Goal: Transaction & Acquisition: Purchase product/service

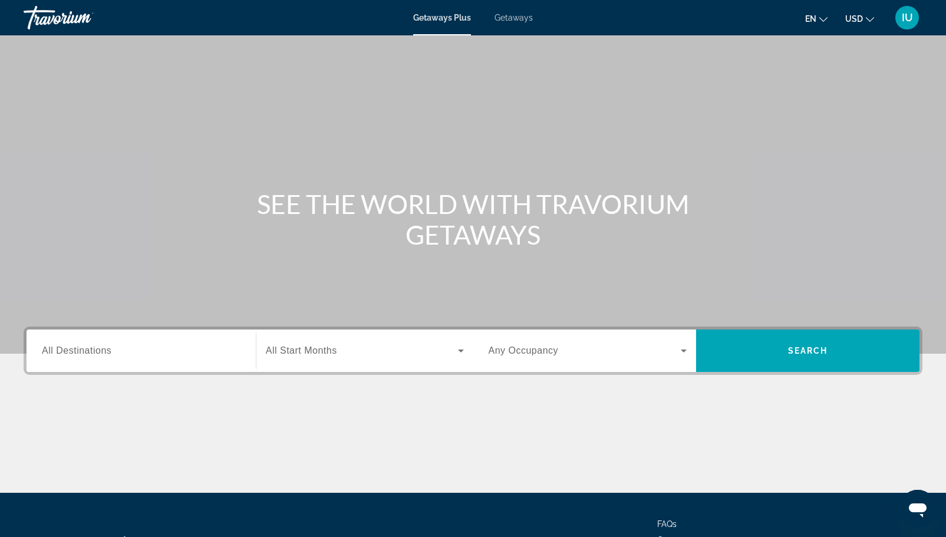
click at [909, 20] on span "IU" at bounding box center [907, 18] width 11 height 12
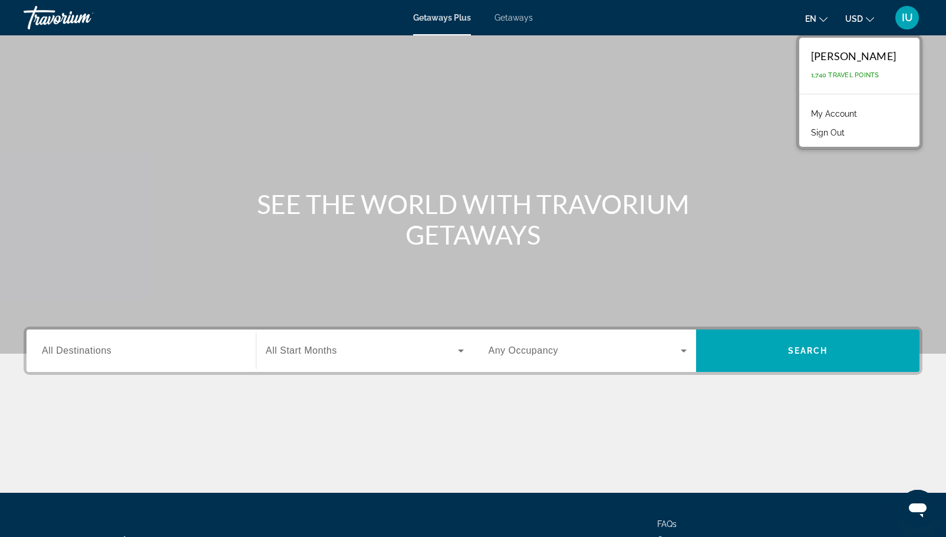
click at [843, 113] on link "My Account" at bounding box center [834, 113] width 58 height 15
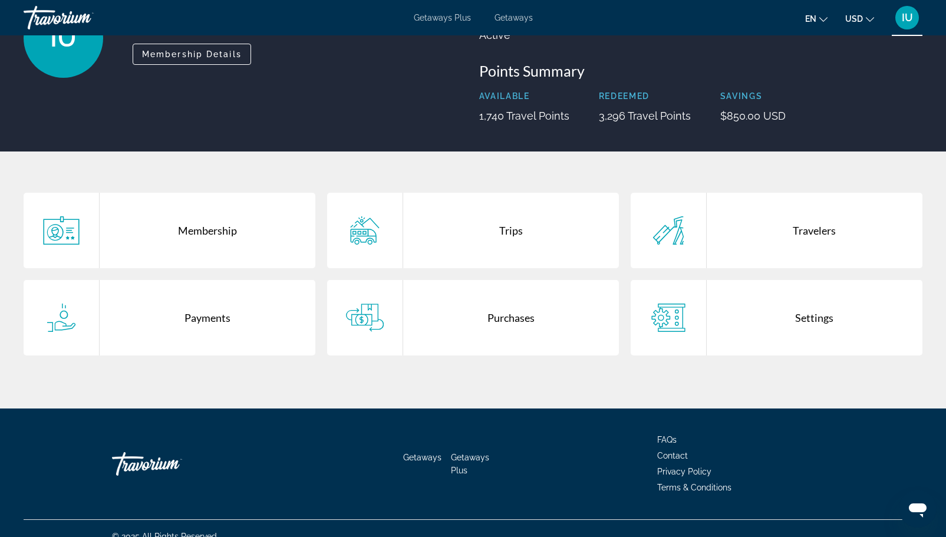
scroll to position [121, 0]
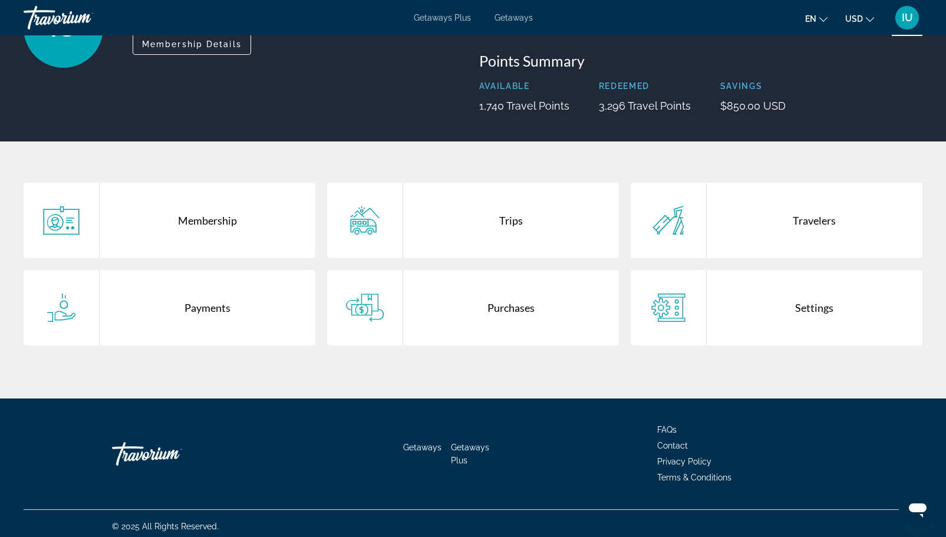
click at [549, 217] on div "Trips" at bounding box center [511, 220] width 216 height 75
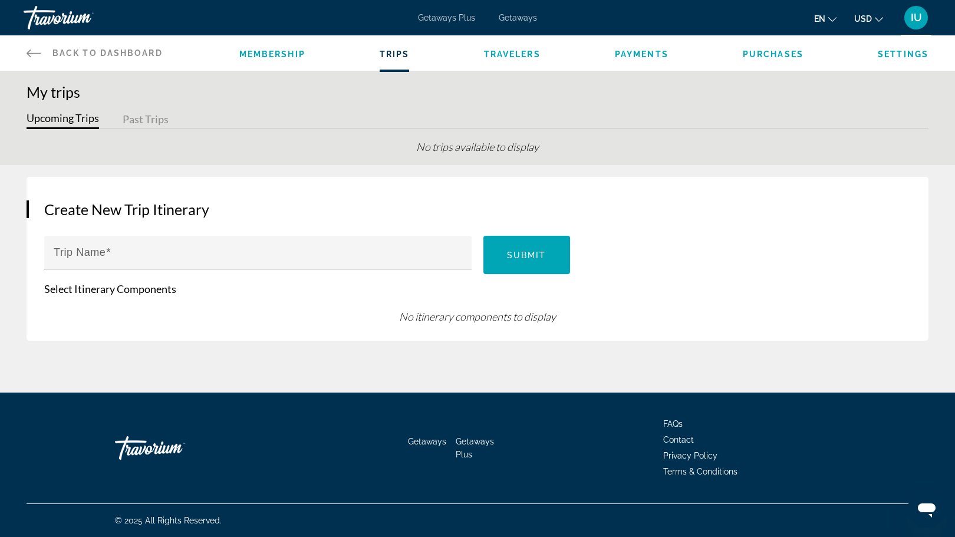
click at [776, 55] on span "Purchases" at bounding box center [773, 54] width 61 height 9
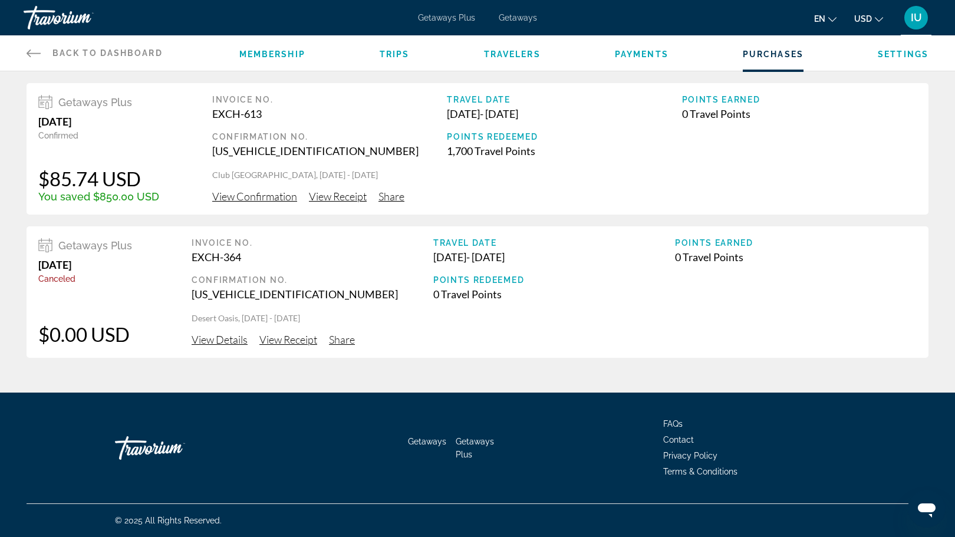
click at [235, 196] on span "View Confirmation" at bounding box center [254, 196] width 85 height 13
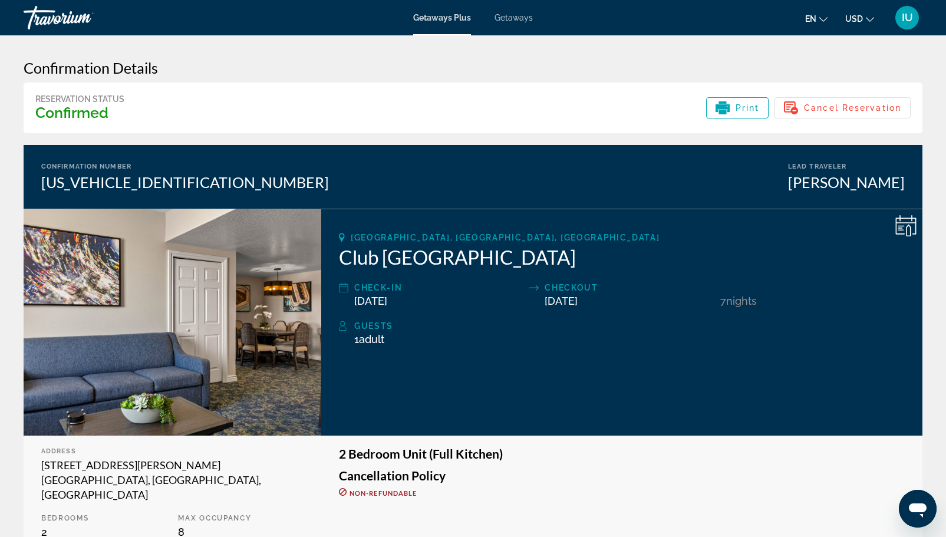
click at [44, 19] on div "Travorium" at bounding box center [83, 17] width 118 height 31
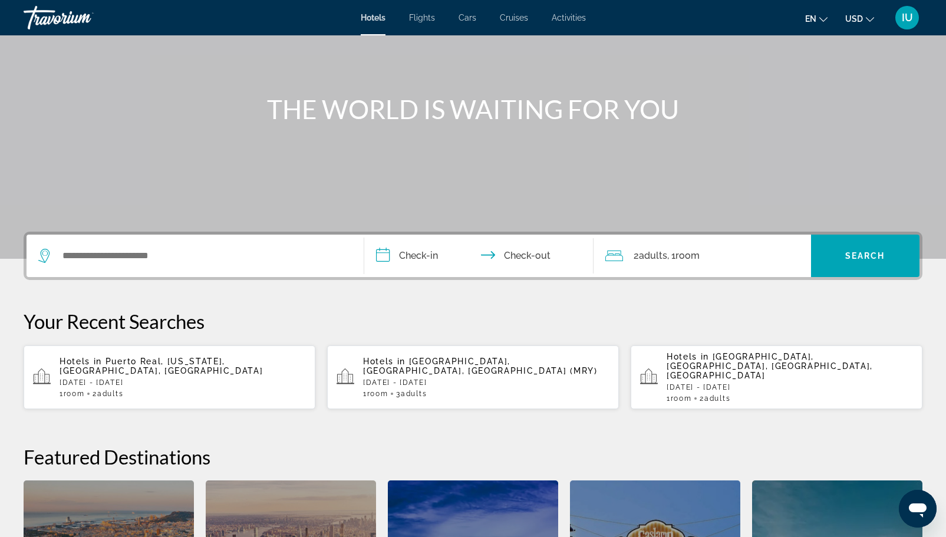
click at [101, 265] on div "Search widget" at bounding box center [195, 256] width 314 height 42
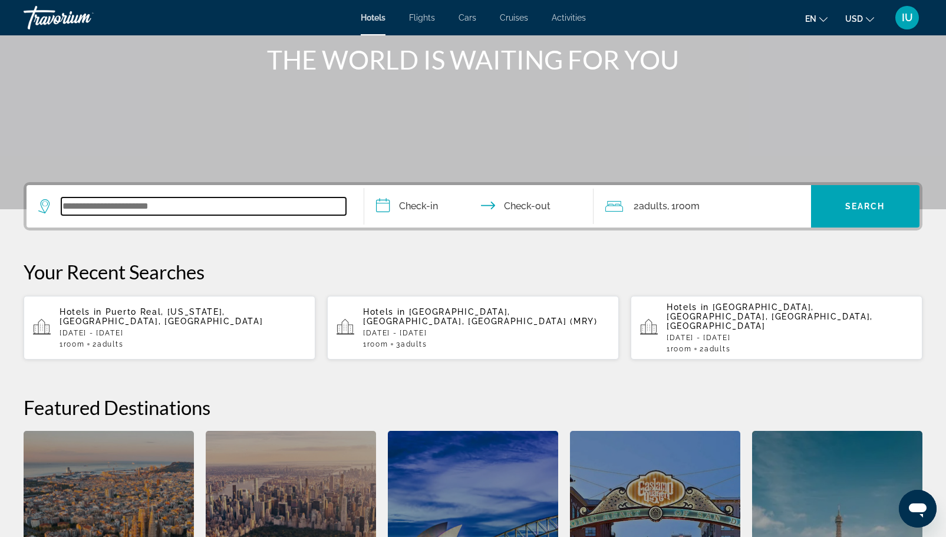
click at [93, 208] on input "Search widget" at bounding box center [203, 206] width 285 height 18
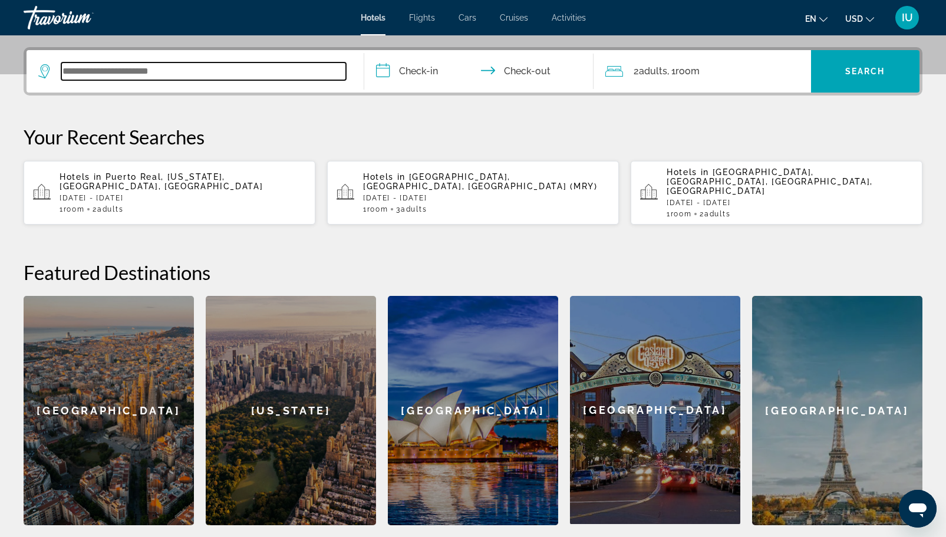
scroll to position [288, 0]
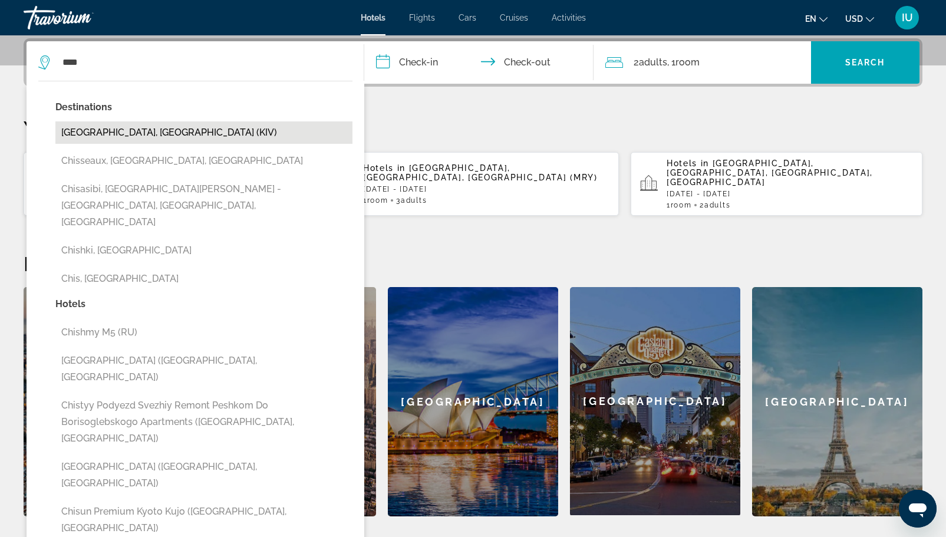
click at [150, 132] on button "[GEOGRAPHIC_DATA], [GEOGRAPHIC_DATA] (KIV)" at bounding box center [203, 132] width 297 height 22
type input "**********"
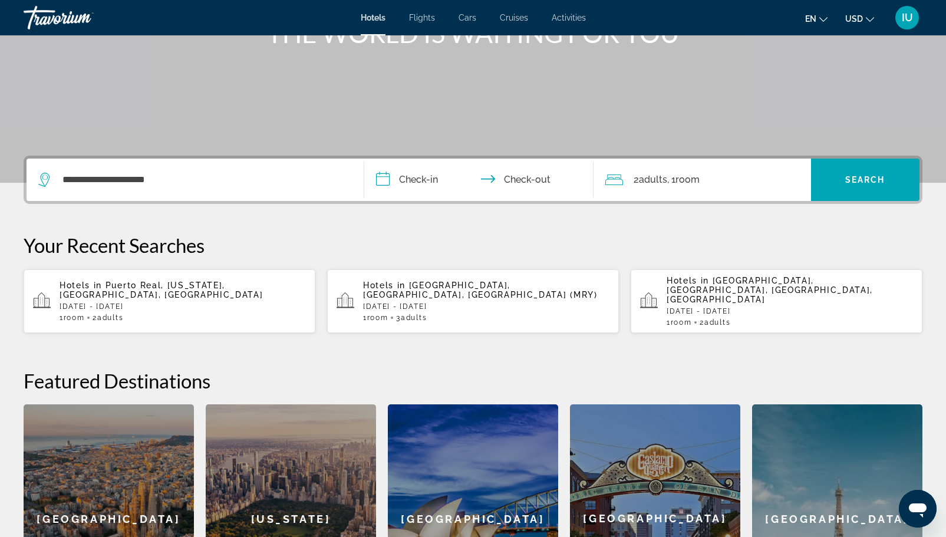
click at [398, 184] on input "**********" at bounding box center [481, 182] width 234 height 46
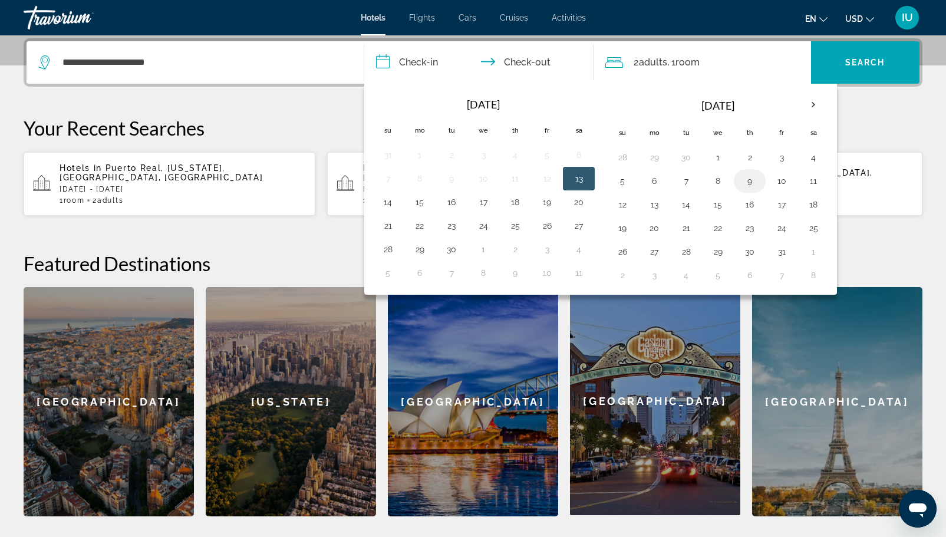
click at [749, 177] on button "9" at bounding box center [749, 181] width 19 height 17
click at [781, 182] on button "10" at bounding box center [781, 181] width 19 height 17
type input "**********"
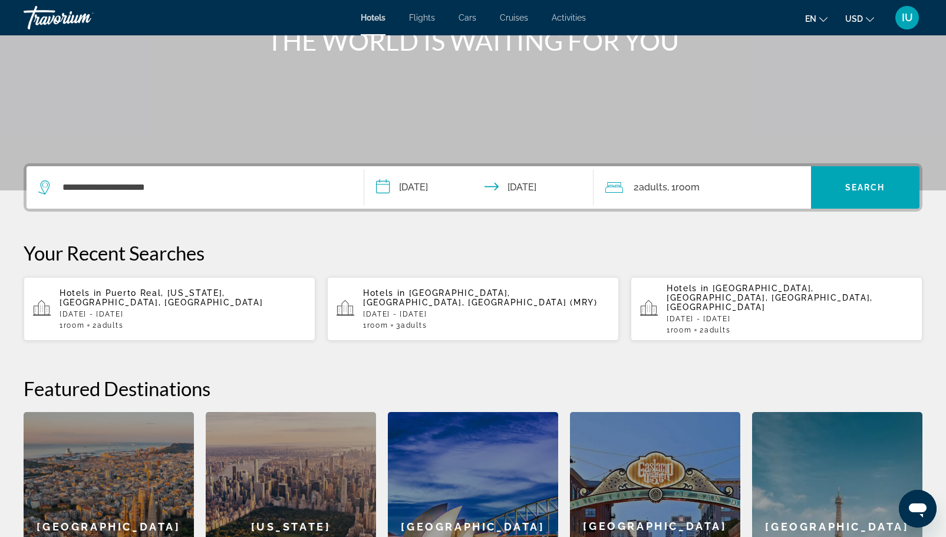
scroll to position [116, 0]
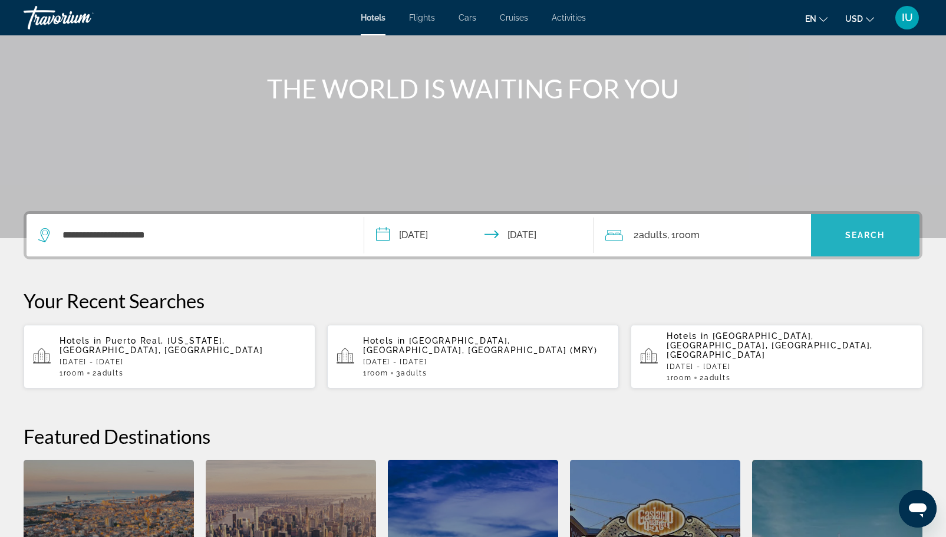
click at [869, 229] on span "Search widget" at bounding box center [865, 235] width 108 height 28
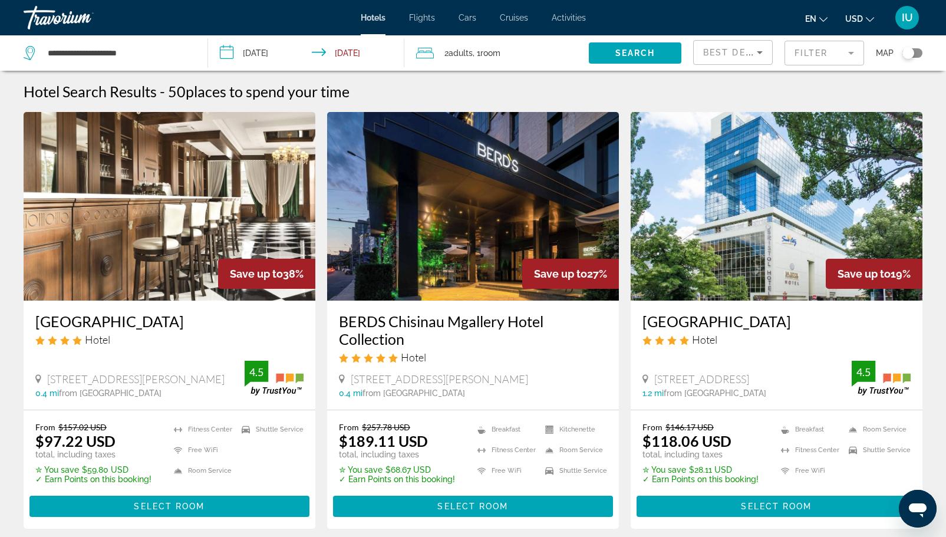
click at [915, 52] on div "Toggle map" at bounding box center [912, 52] width 20 height 9
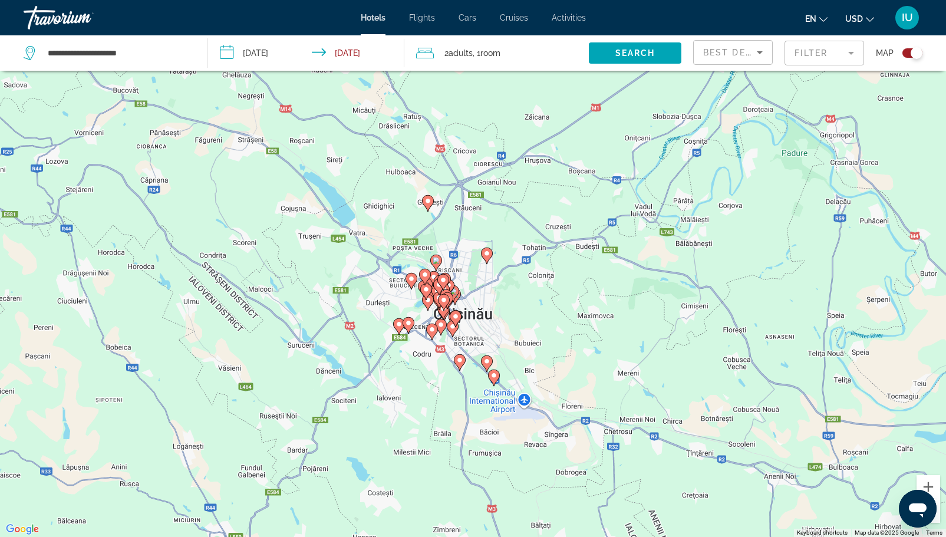
drag, startPoint x: 524, startPoint y: 354, endPoint x: 521, endPoint y: 302, distance: 52.0
click at [521, 302] on div "To activate drag with keyboard, press Alt + Enter. Once in keyboard drag state,…" at bounding box center [473, 268] width 946 height 537
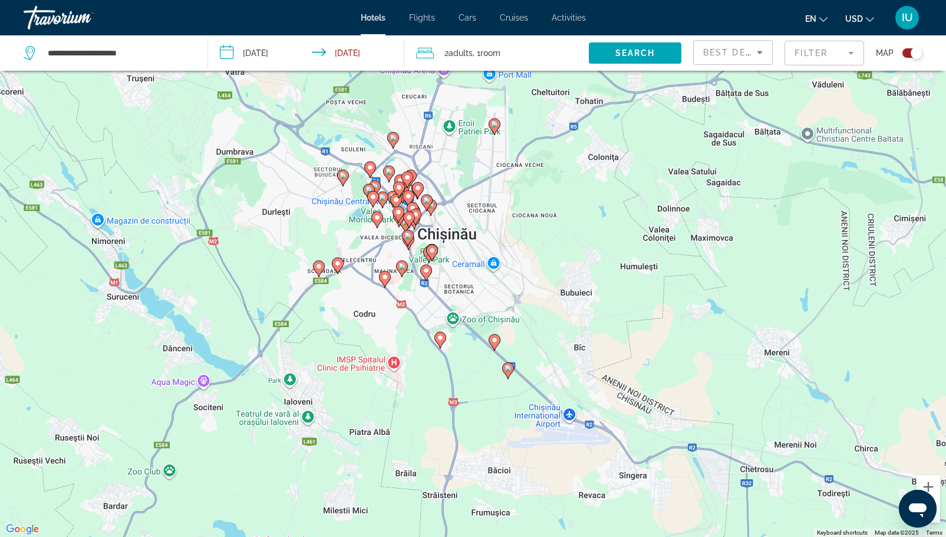
drag, startPoint x: 536, startPoint y: 372, endPoint x: 537, endPoint y: 278, distance: 94.9
click at [537, 278] on div "To activate drag with keyboard, press Alt + Enter. Once in keyboard drag state,…" at bounding box center [473, 268] width 946 height 537
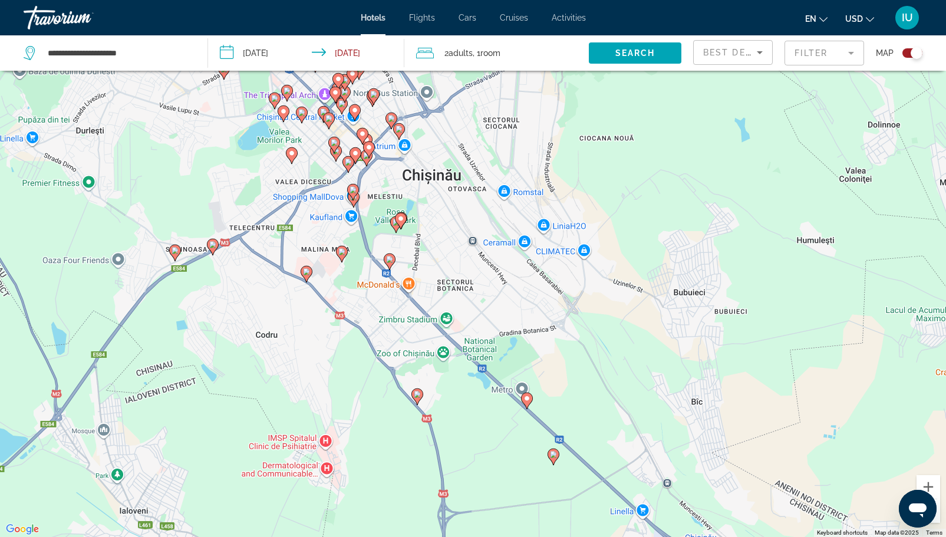
drag, startPoint x: 415, startPoint y: 256, endPoint x: 454, endPoint y: 232, distance: 45.6
click at [454, 232] on div "To activate drag with keyboard, press Alt + Enter. Once in keyboard drag state,…" at bounding box center [473, 268] width 946 height 537
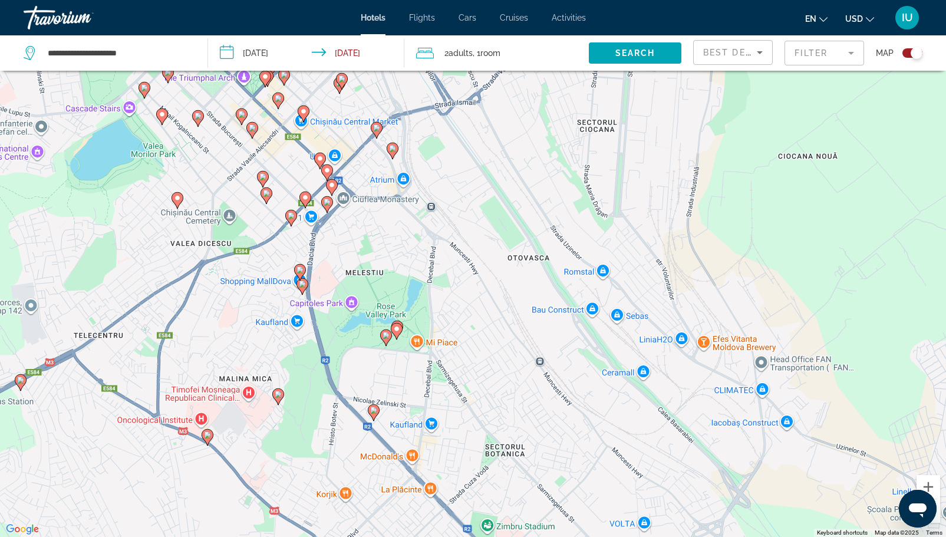
drag, startPoint x: 446, startPoint y: 227, endPoint x: 520, endPoint y: 410, distance: 196.7
click at [520, 410] on div "To activate drag with keyboard, press Alt + Enter. Once in keyboard drag state,…" at bounding box center [473, 268] width 946 height 537
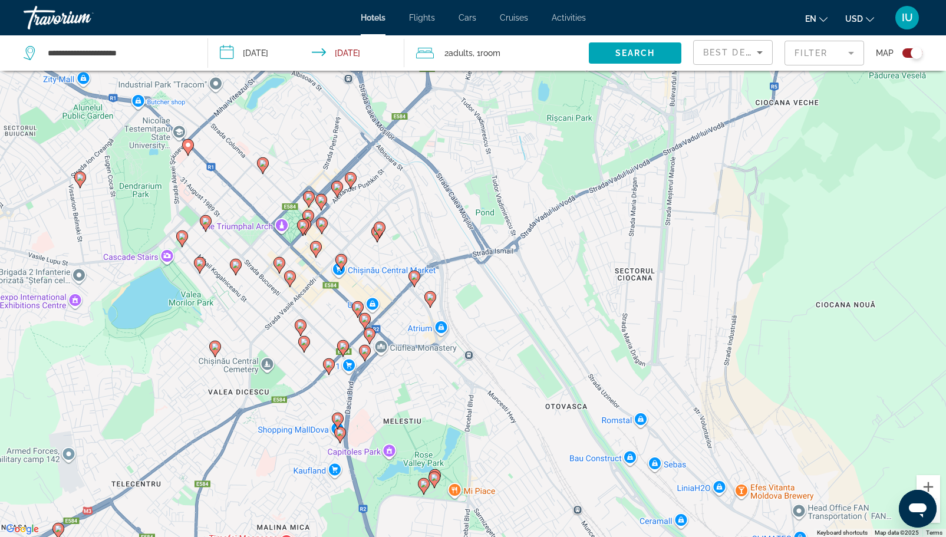
drag, startPoint x: 420, startPoint y: 288, endPoint x: 457, endPoint y: 435, distance: 152.1
click at [457, 435] on div "To activate drag with keyboard, press Alt + Enter. Once in keyboard drag state,…" at bounding box center [473, 268] width 946 height 537
click at [369, 334] on image "Main content" at bounding box center [369, 333] width 7 height 7
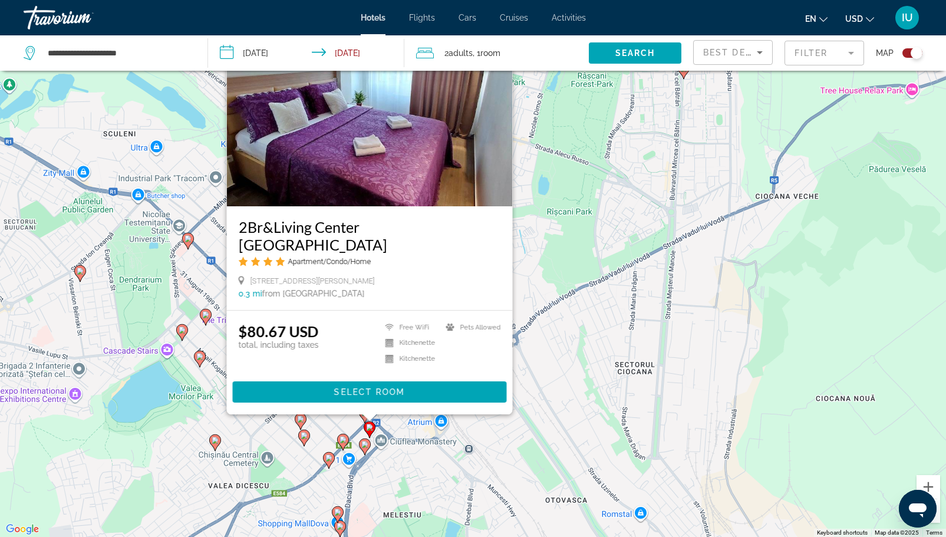
click at [598, 204] on div "To activate drag with keyboard, press Alt + Enter. Once in keyboard drag state,…" at bounding box center [473, 268] width 946 height 537
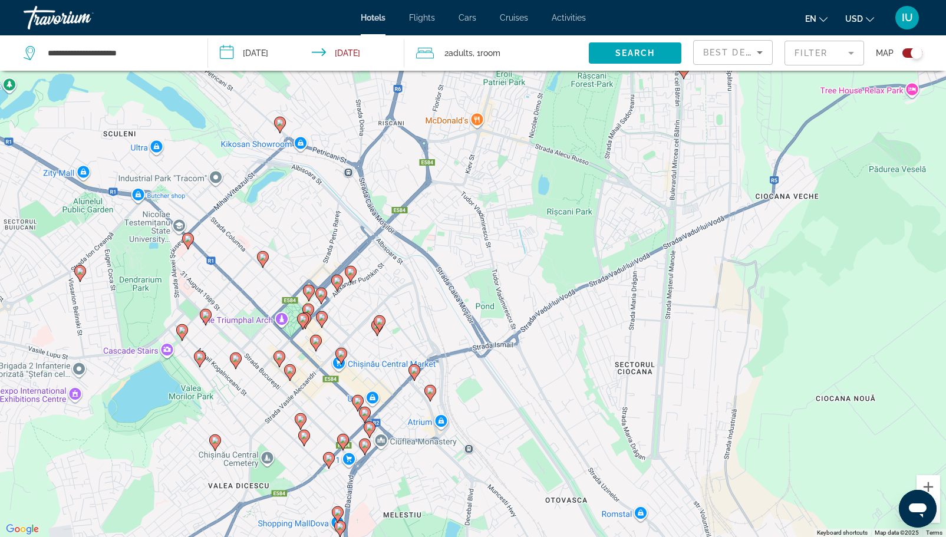
click at [365, 414] on image "Main content" at bounding box center [364, 412] width 7 height 7
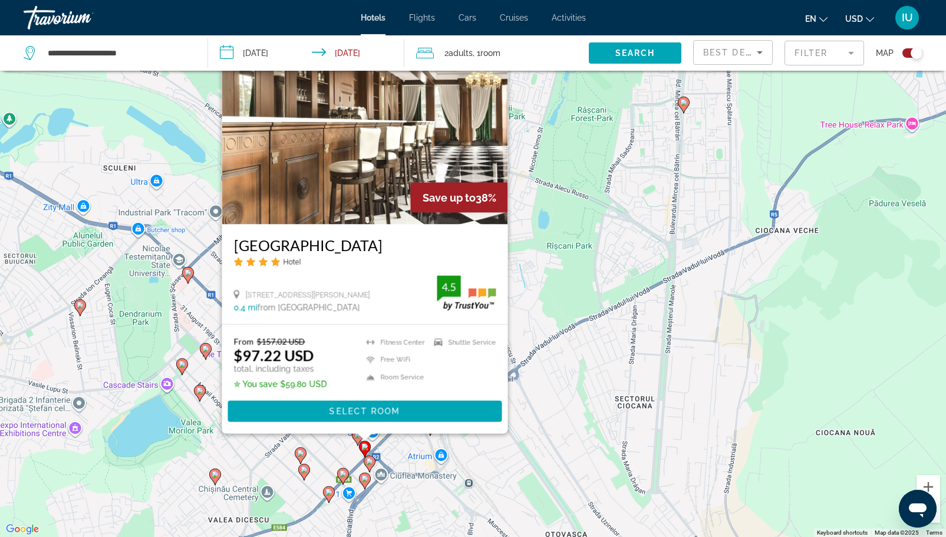
click at [570, 353] on div "To activate drag with keyboard, press Alt + Enter. Once in keyboard drag state,…" at bounding box center [473, 268] width 946 height 537
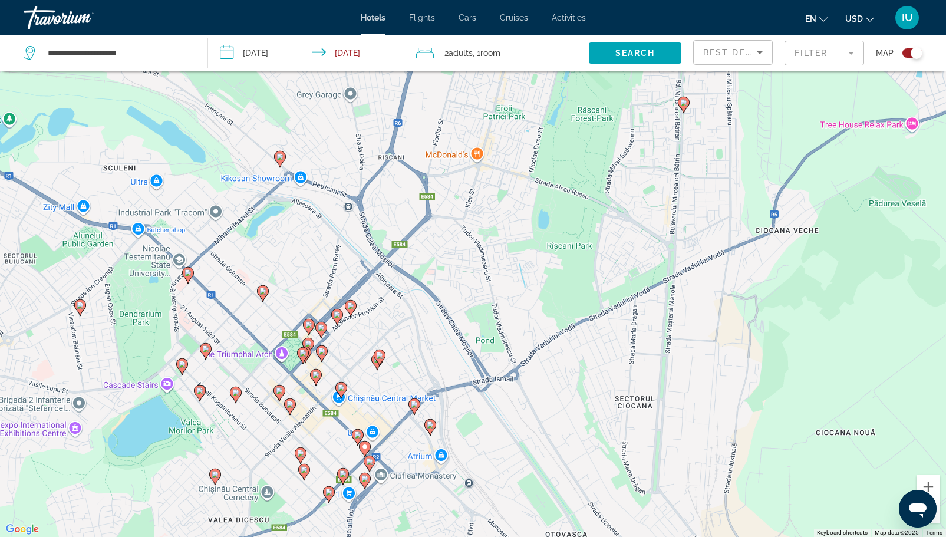
click at [355, 436] on image "Main content" at bounding box center [357, 434] width 7 height 7
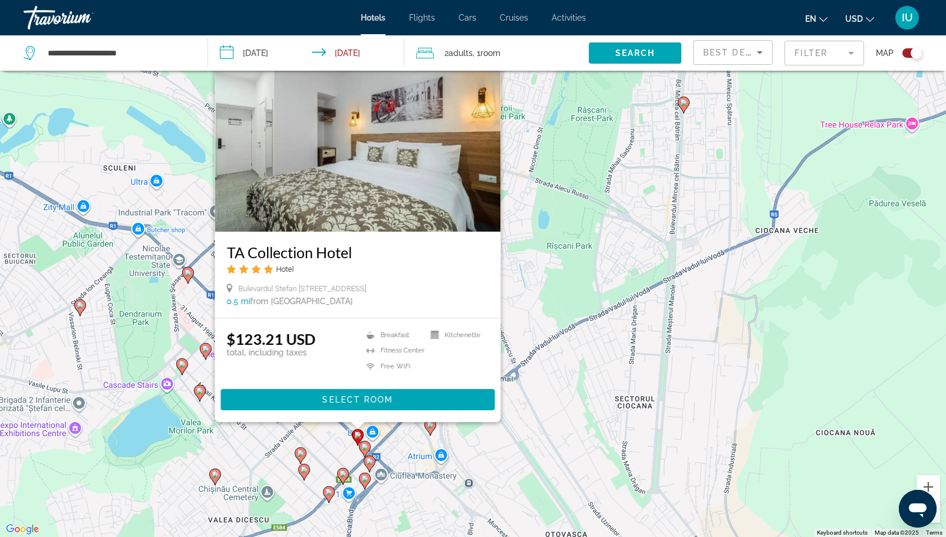
click at [518, 404] on div "To activate drag with keyboard, press Alt + Enter. Once in keyboard drag state,…" at bounding box center [473, 268] width 946 height 537
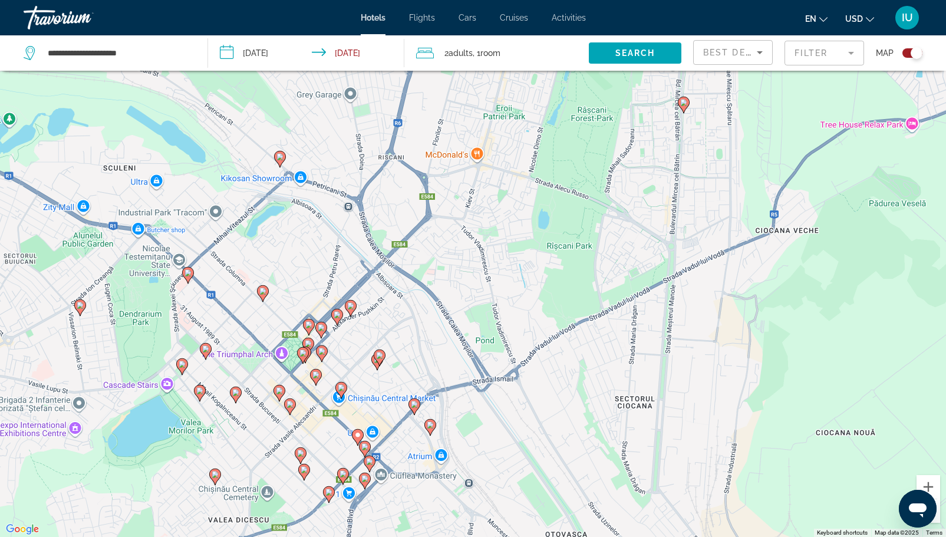
click at [410, 403] on icon "Main content" at bounding box center [413, 405] width 11 height 15
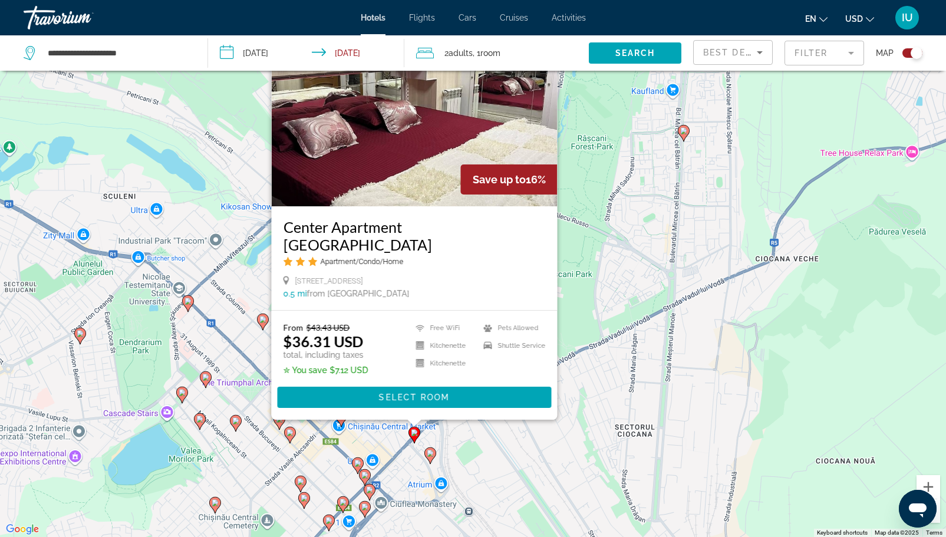
click at [362, 244] on h3 "Center Apartment [GEOGRAPHIC_DATA]" at bounding box center [414, 235] width 262 height 35
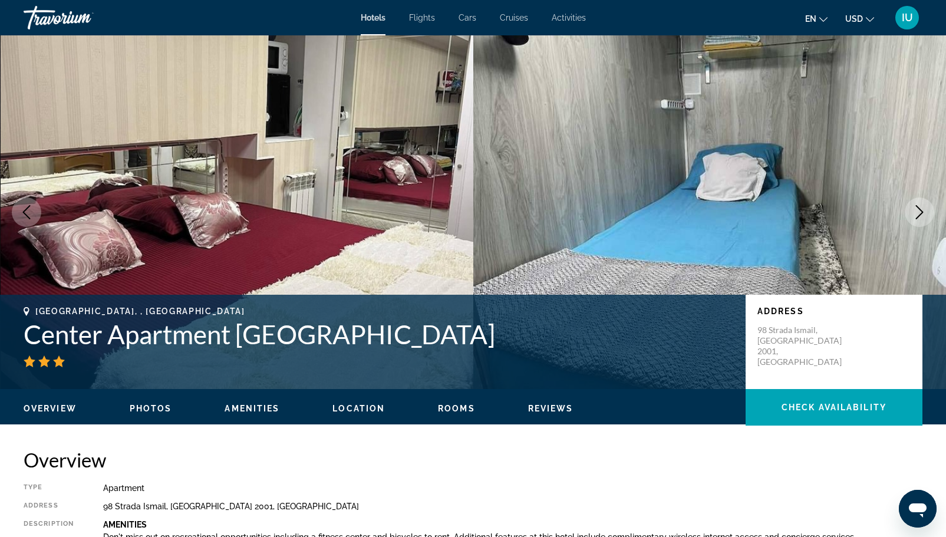
click at [923, 207] on icon "Next image" at bounding box center [919, 212] width 14 height 14
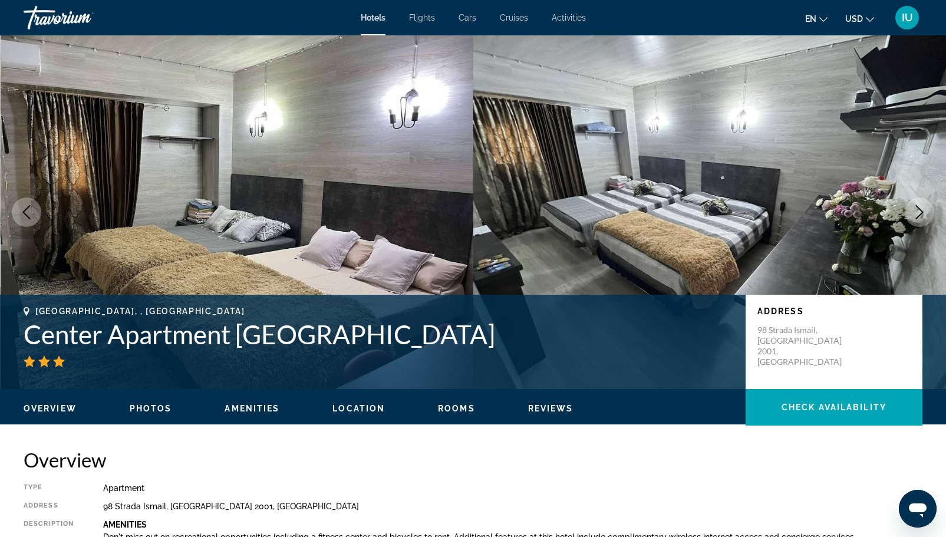
click at [29, 210] on icon "Previous image" at bounding box center [26, 212] width 14 height 14
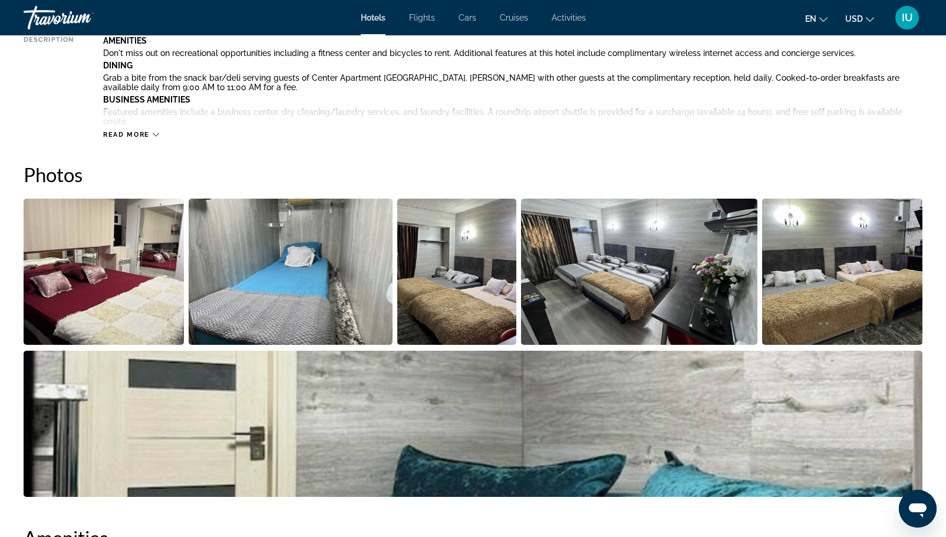
scroll to position [529, 0]
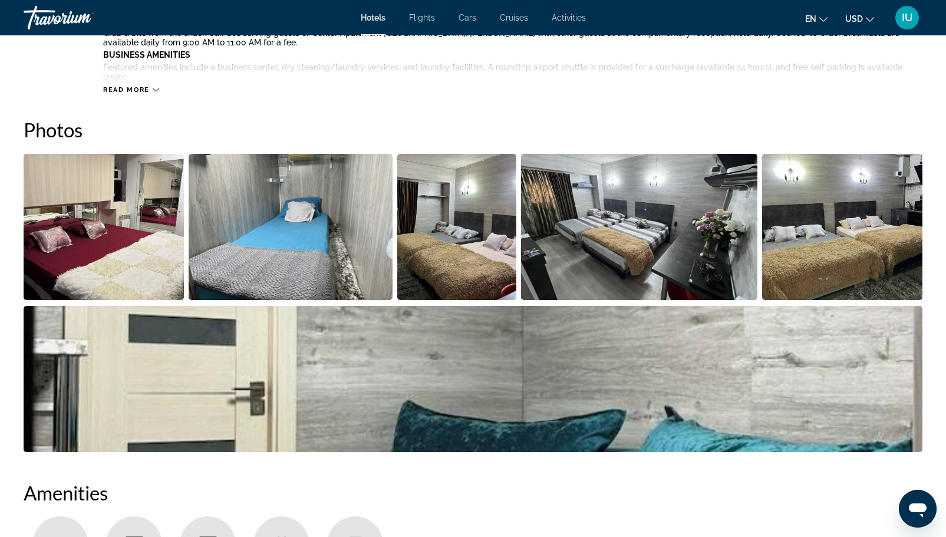
click at [304, 237] on img "Open full-screen image slider" at bounding box center [291, 227] width 204 height 146
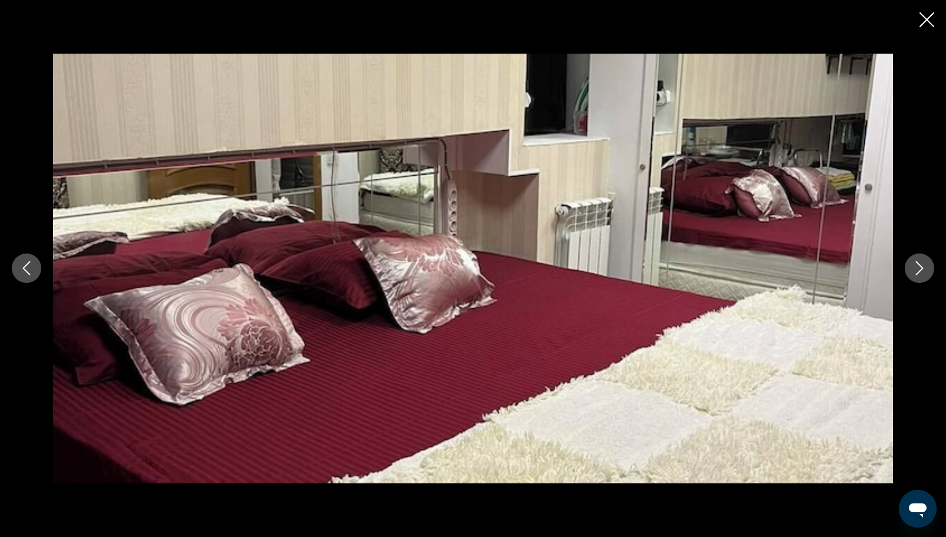
click at [924, 266] on icon "Next image" at bounding box center [919, 268] width 14 height 14
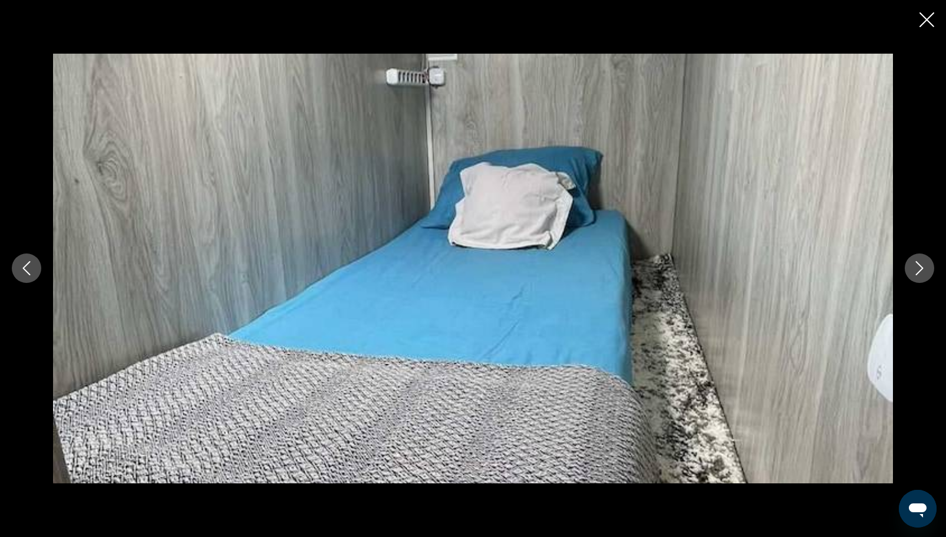
click at [923, 17] on icon "Close slideshow" at bounding box center [926, 19] width 15 height 15
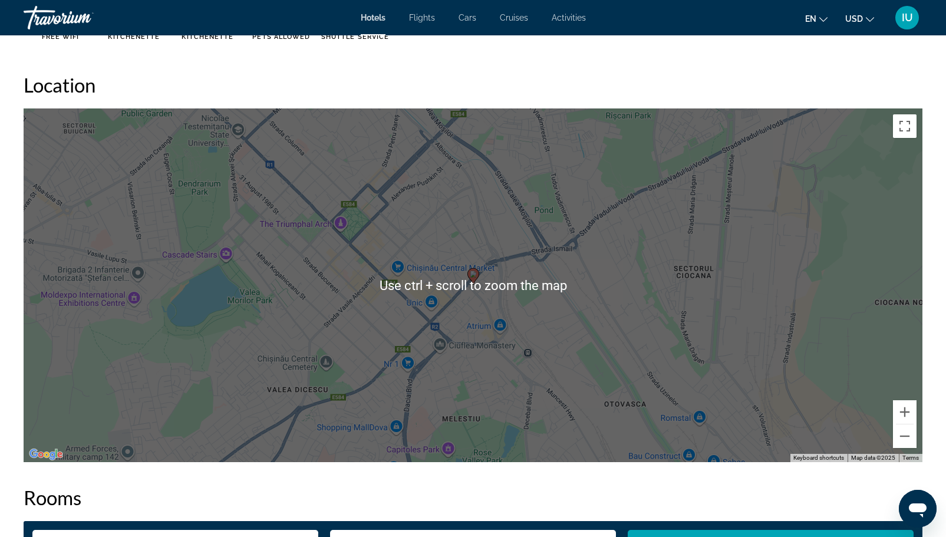
scroll to position [1119, 0]
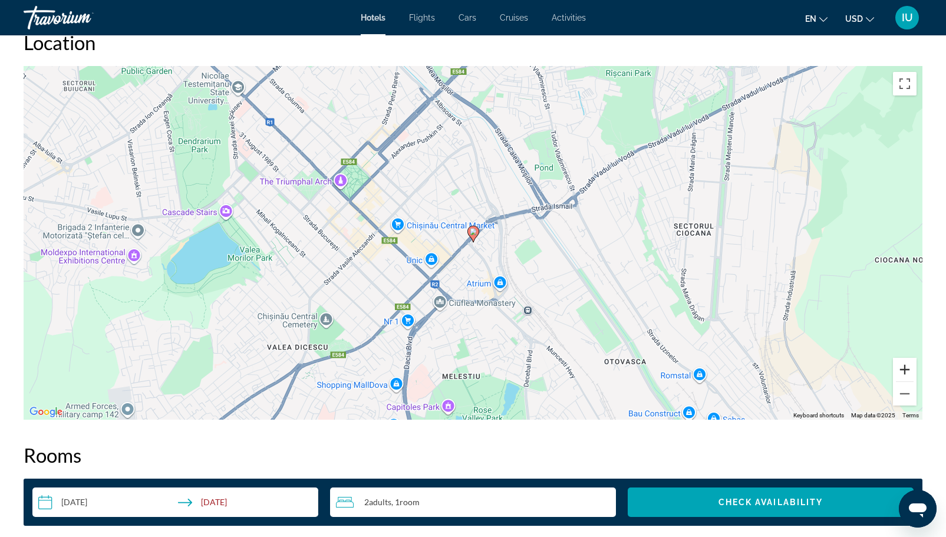
click at [905, 370] on button "Zoom in" at bounding box center [905, 370] width 24 height 24
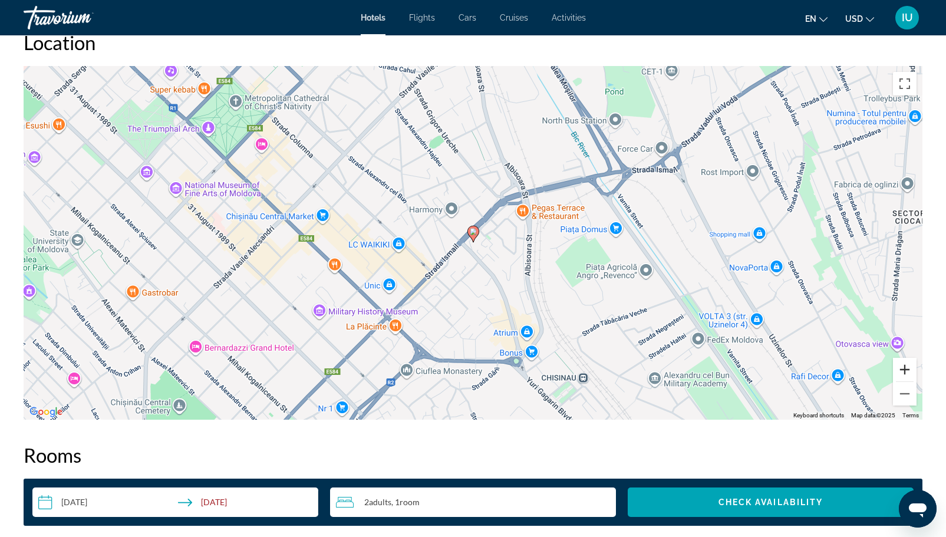
click at [905, 370] on button "Zoom in" at bounding box center [905, 370] width 24 height 24
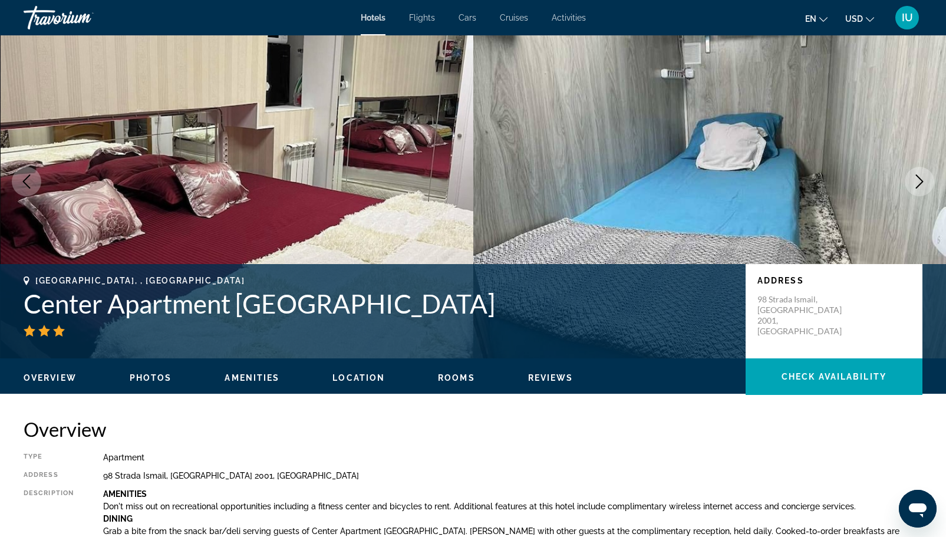
scroll to position [0, 0]
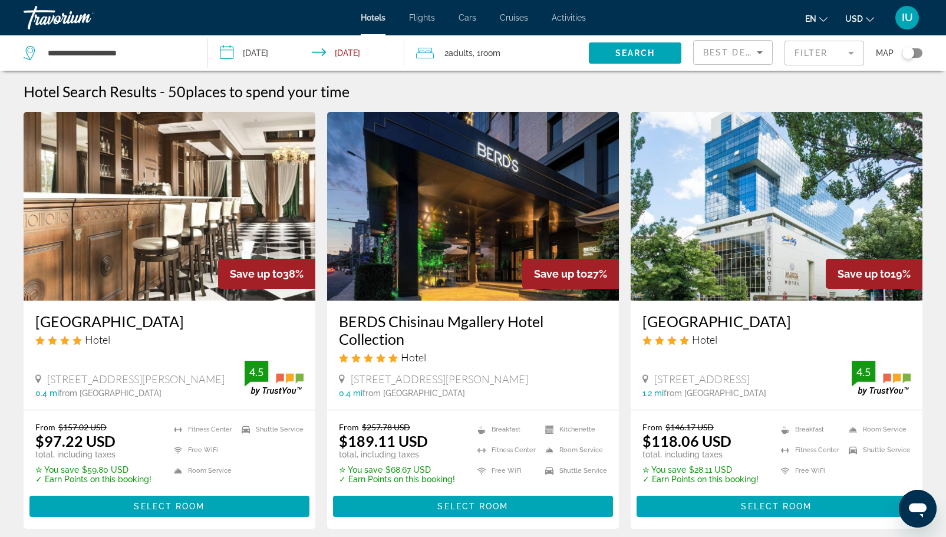
click at [754, 51] on icon "Sort by" at bounding box center [760, 52] width 14 height 14
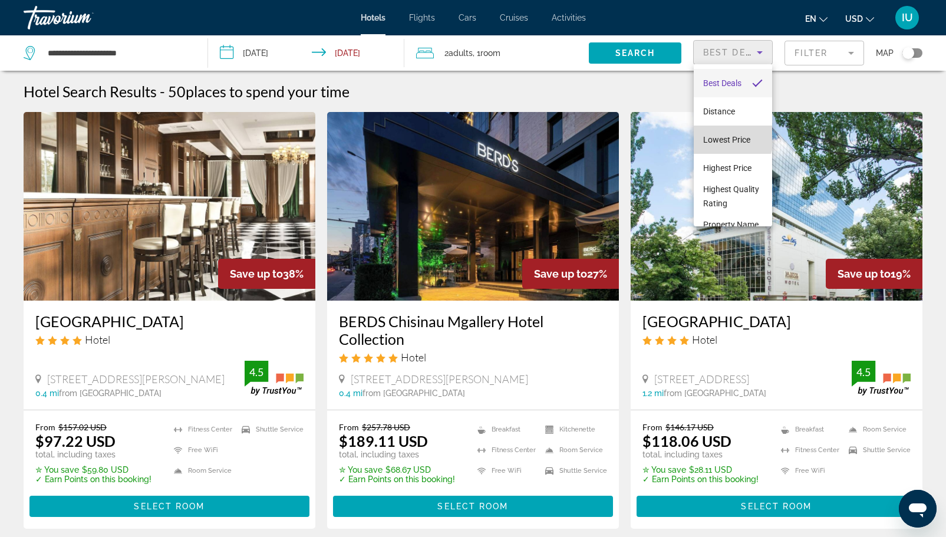
click at [732, 138] on span "Lowest Price" at bounding box center [726, 139] width 47 height 9
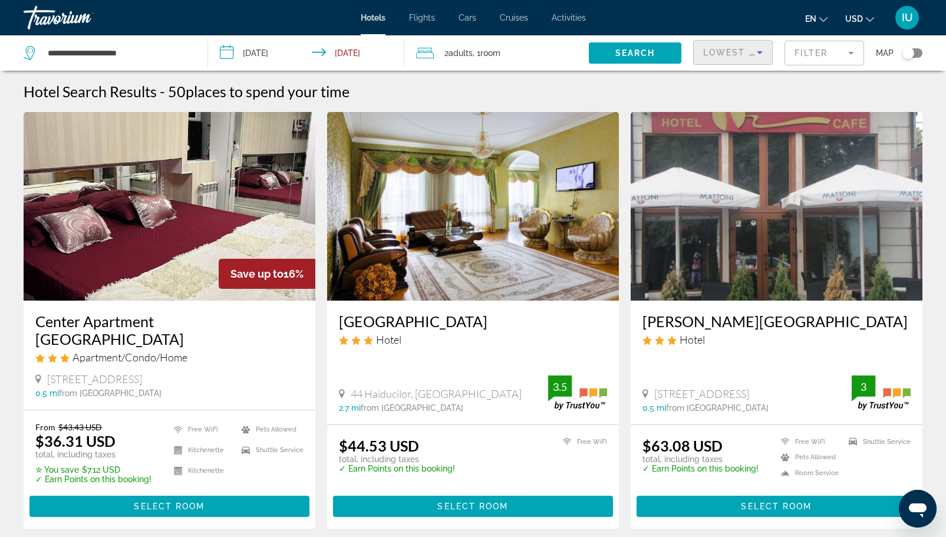
click at [743, 57] on div "Lowest Price" at bounding box center [730, 52] width 54 height 14
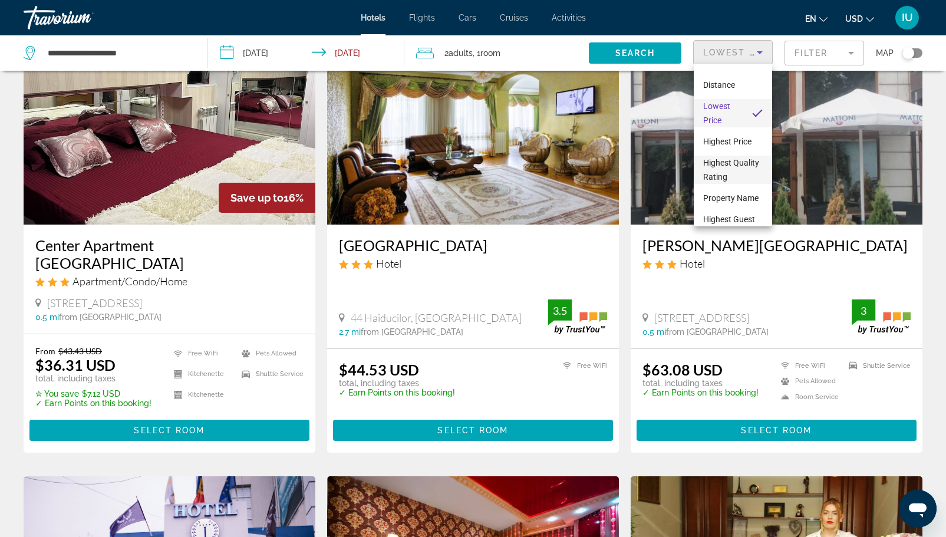
scroll to position [60, 0]
click at [731, 217] on span "Highest Guest Rating" at bounding box center [729, 208] width 52 height 24
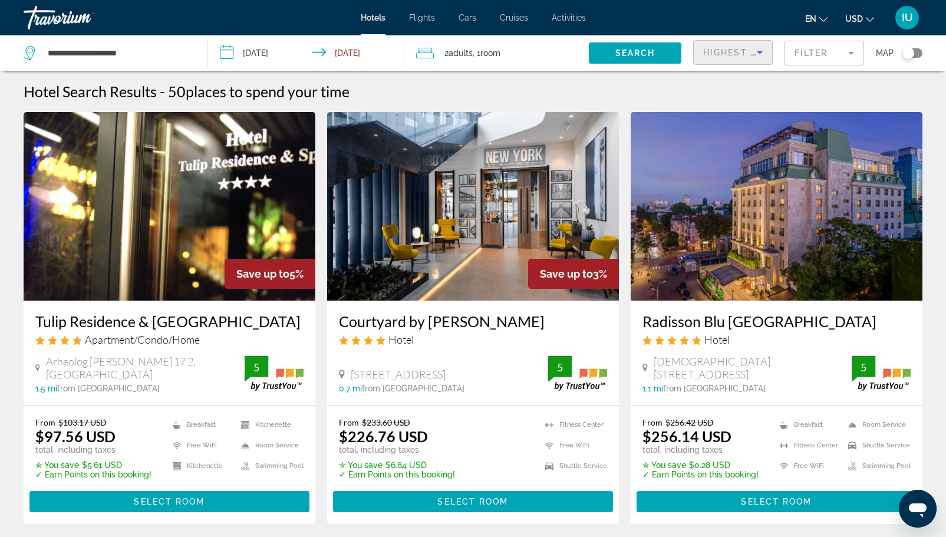
click at [758, 55] on icon "Sort by" at bounding box center [760, 52] width 14 height 14
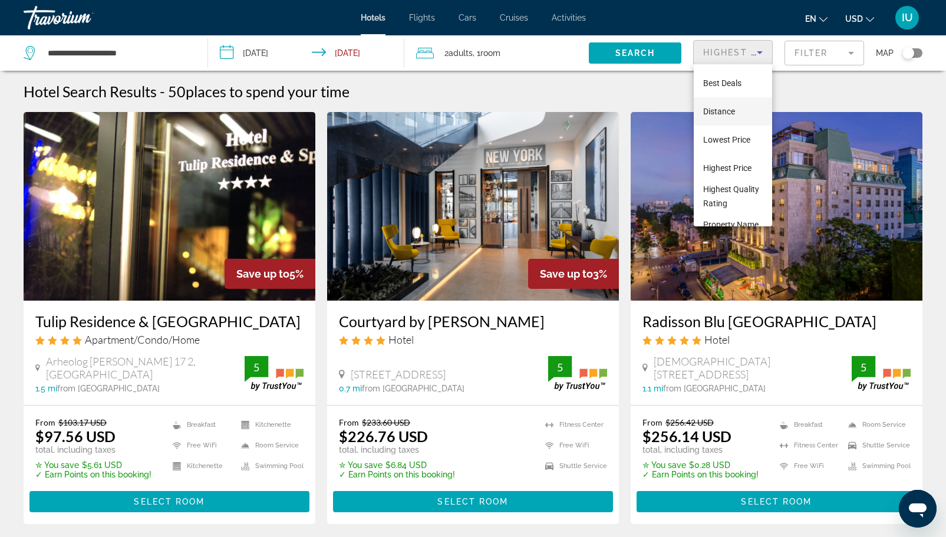
click at [719, 113] on span "Distance" at bounding box center [719, 111] width 32 height 9
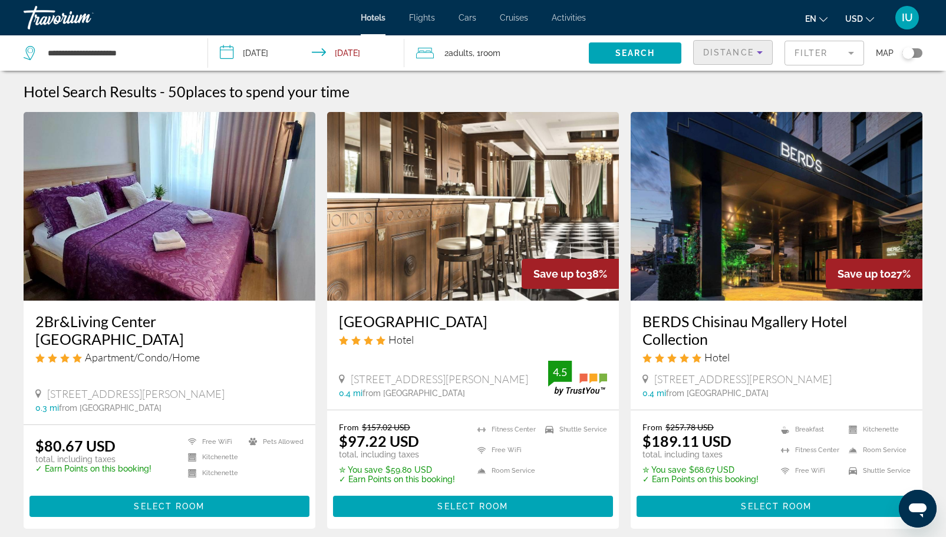
click at [822, 46] on mat-form-field "Filter" at bounding box center [824, 53] width 80 height 25
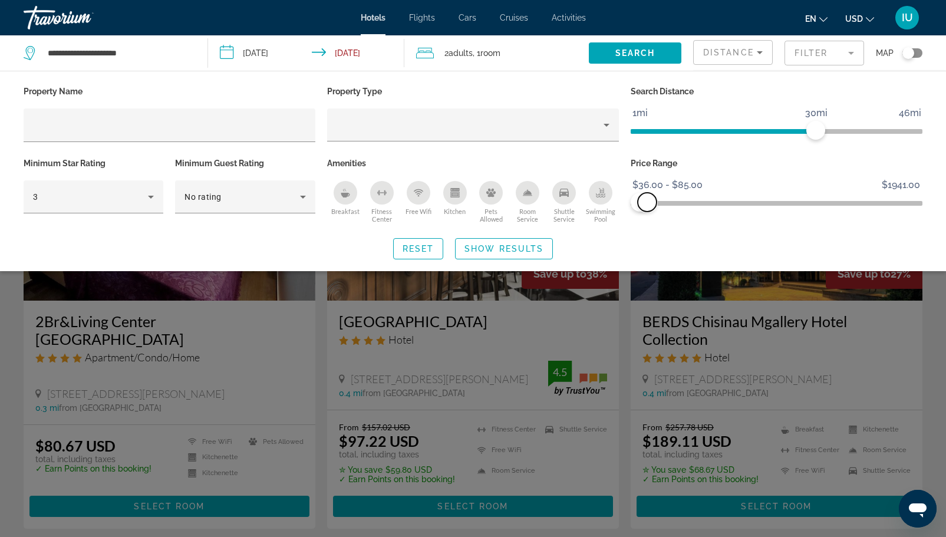
drag, startPoint x: 914, startPoint y: 203, endPoint x: 647, endPoint y: 206, distance: 267.0
click at [647, 206] on span "ngx-slider-max" at bounding box center [647, 202] width 19 height 19
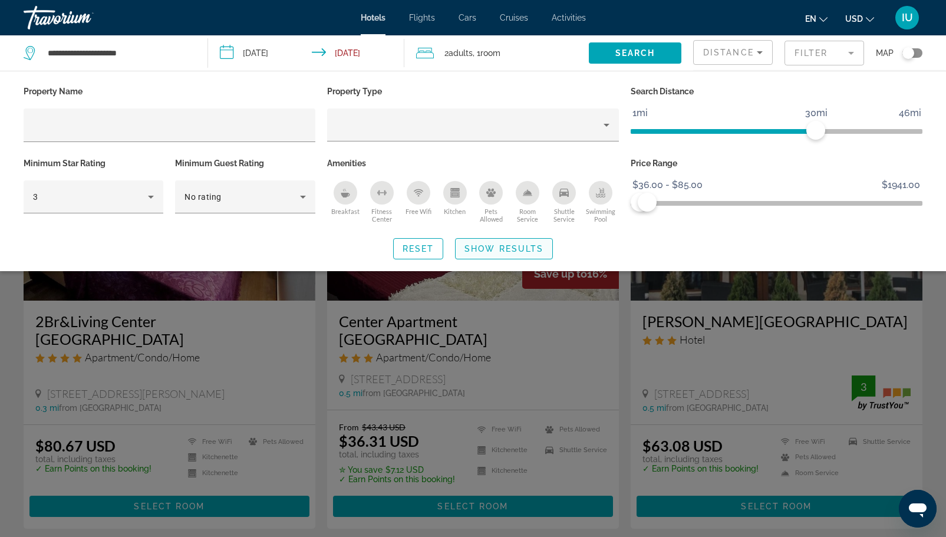
click at [497, 249] on span "Show Results" at bounding box center [503, 248] width 79 height 9
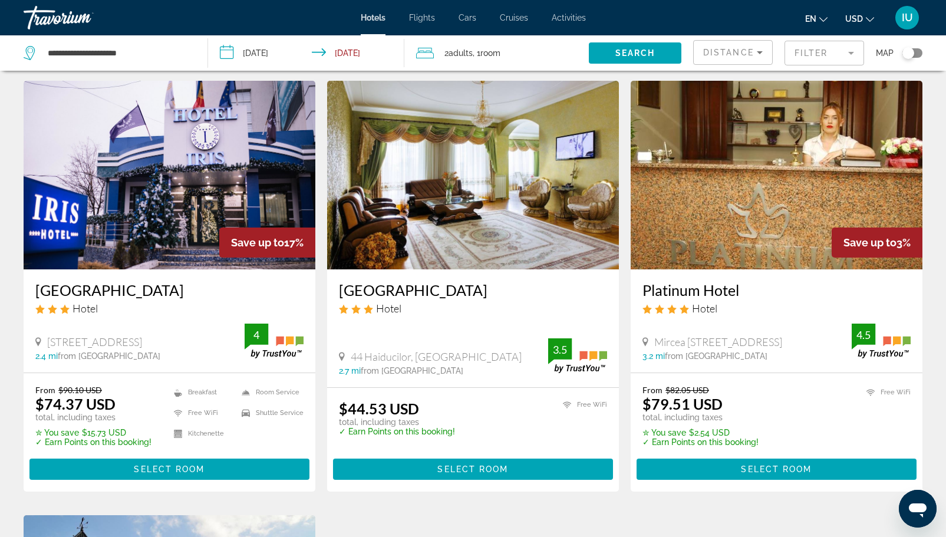
scroll to position [908, 0]
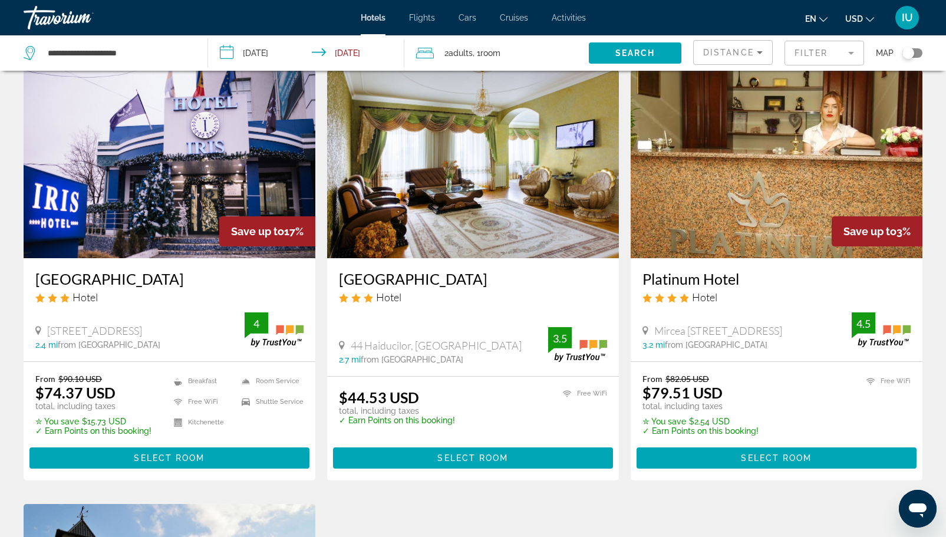
click at [390, 270] on h3 "[GEOGRAPHIC_DATA]" at bounding box center [473, 279] width 268 height 18
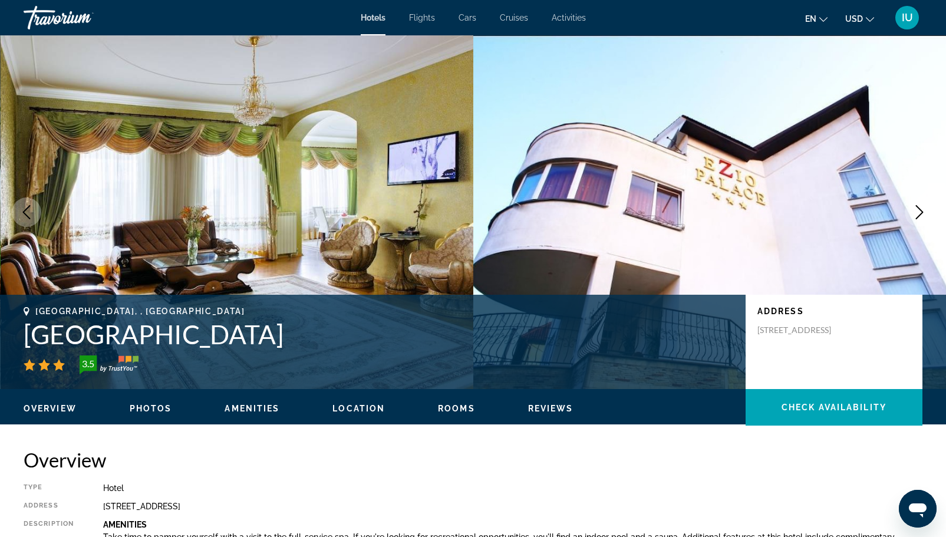
click at [915, 212] on icon "Next image" at bounding box center [919, 212] width 14 height 14
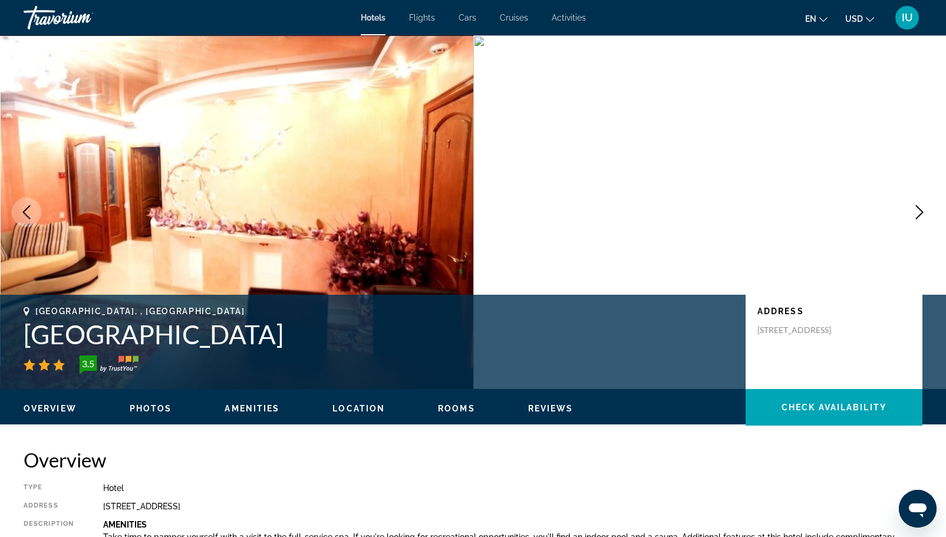
click at [915, 212] on icon "Next image" at bounding box center [919, 212] width 14 height 14
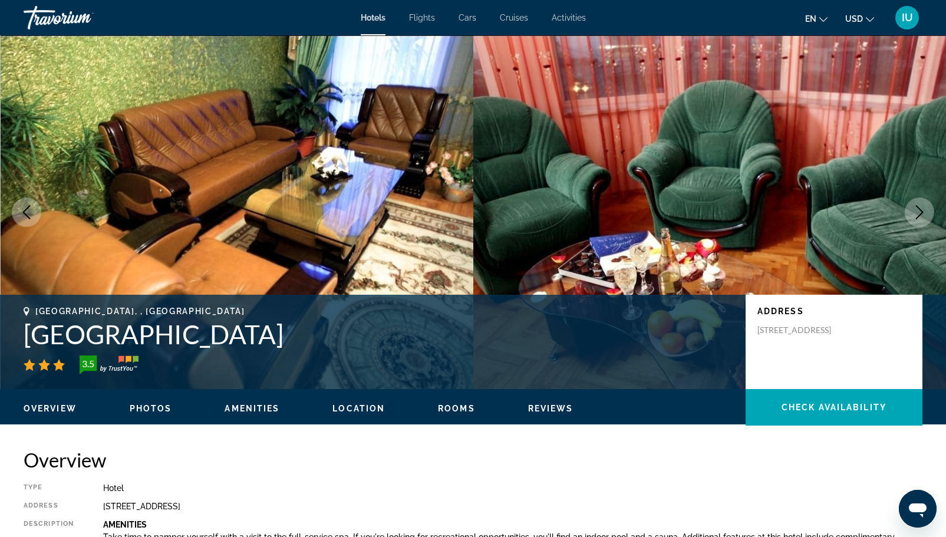
click at [915, 212] on icon "Next image" at bounding box center [919, 212] width 14 height 14
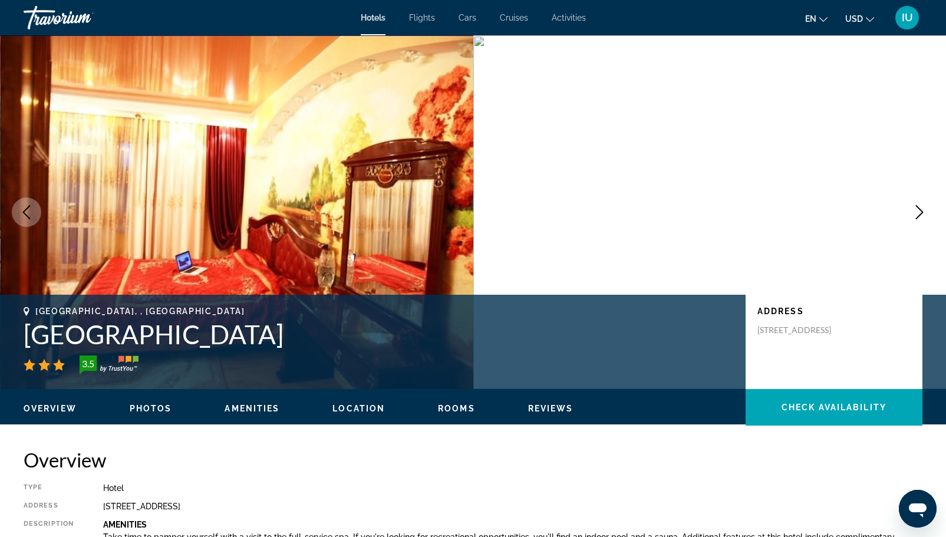
click at [915, 212] on icon "Next image" at bounding box center [919, 212] width 14 height 14
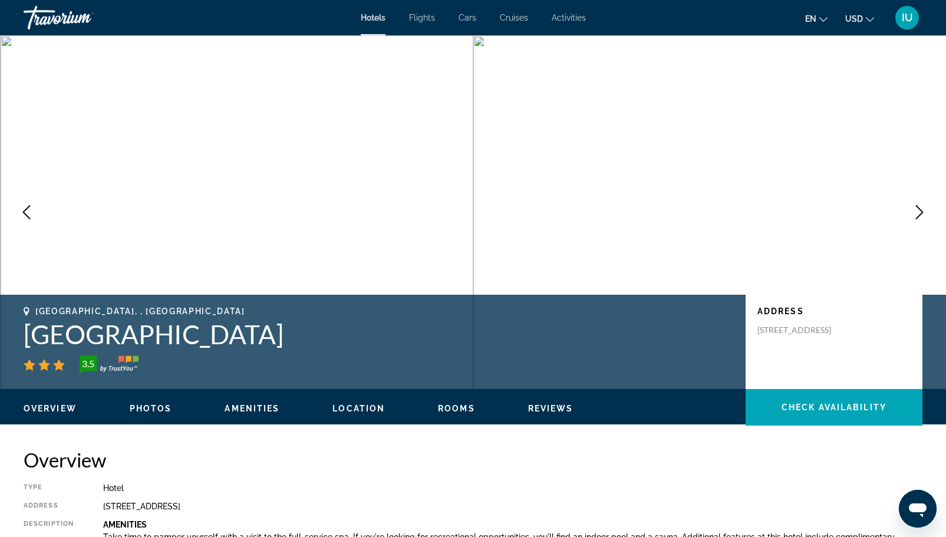
click at [915, 212] on icon "Next image" at bounding box center [919, 212] width 14 height 14
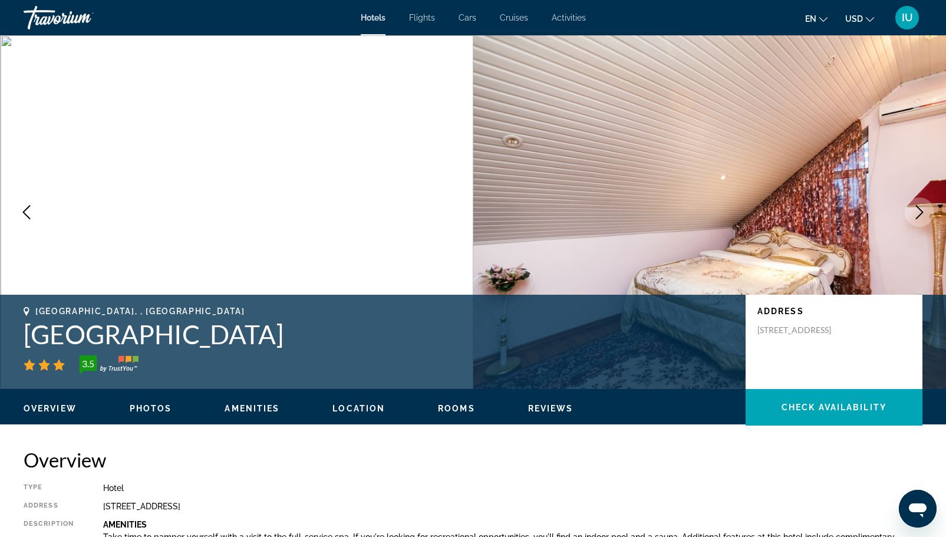
click at [915, 212] on icon "Next image" at bounding box center [919, 212] width 14 height 14
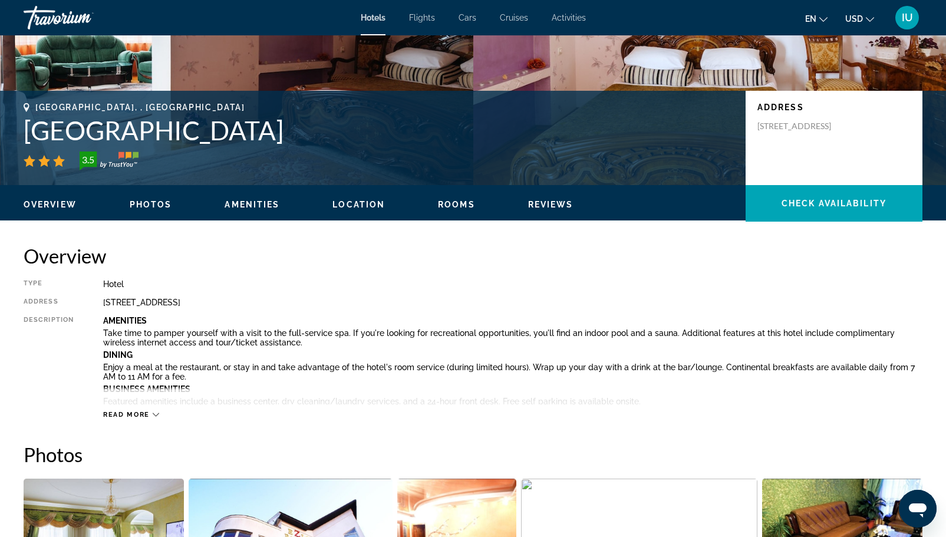
scroll to position [213, 0]
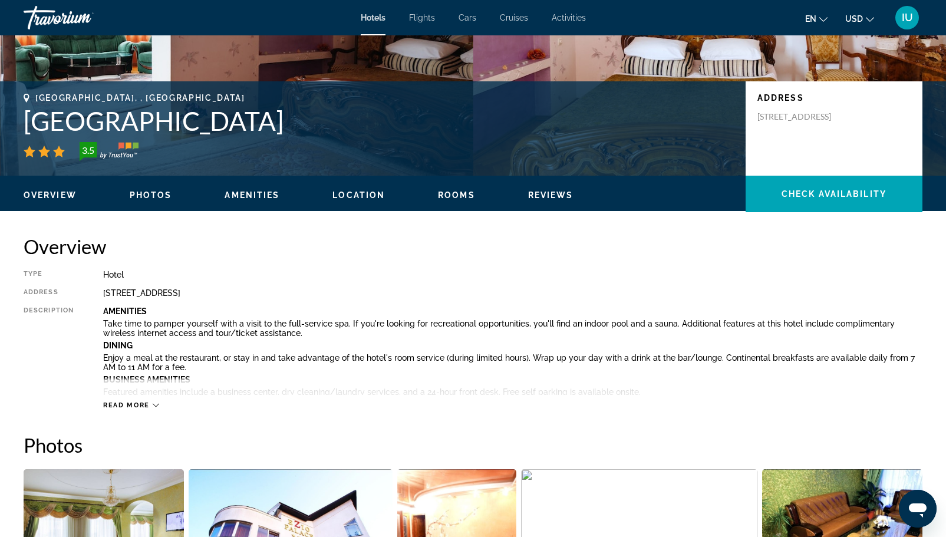
click at [364, 194] on span "Location" at bounding box center [358, 194] width 52 height 9
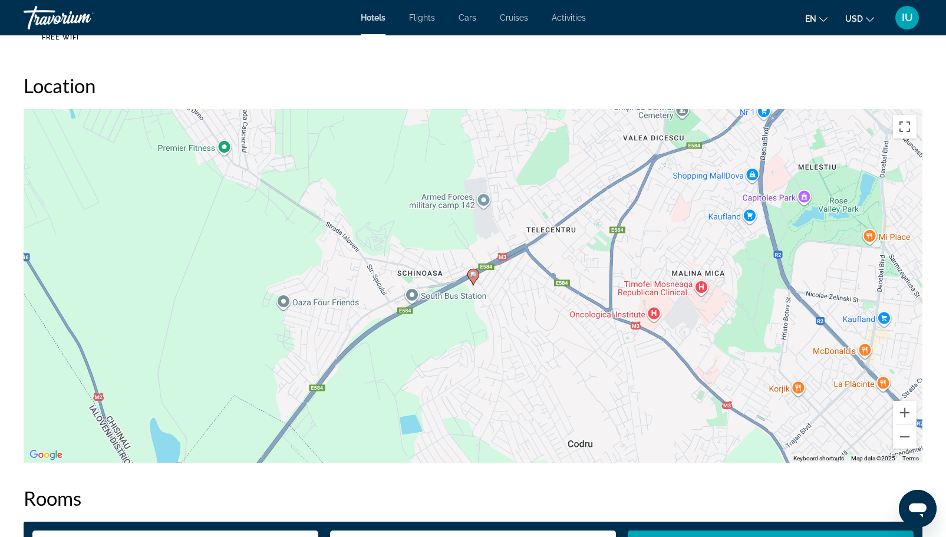
scroll to position [1079, 0]
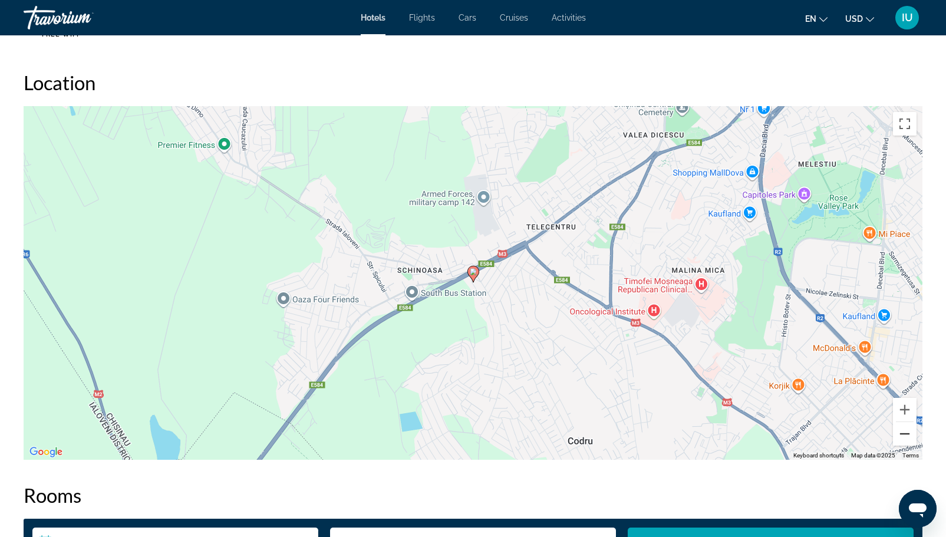
click at [900, 434] on button "Zoom out" at bounding box center [905, 434] width 24 height 24
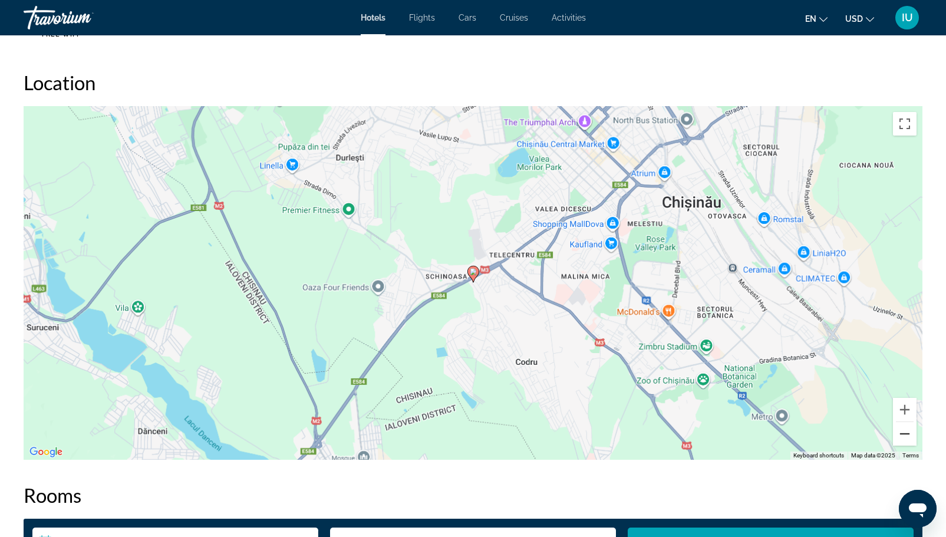
click at [900, 434] on button "Zoom out" at bounding box center [905, 434] width 24 height 24
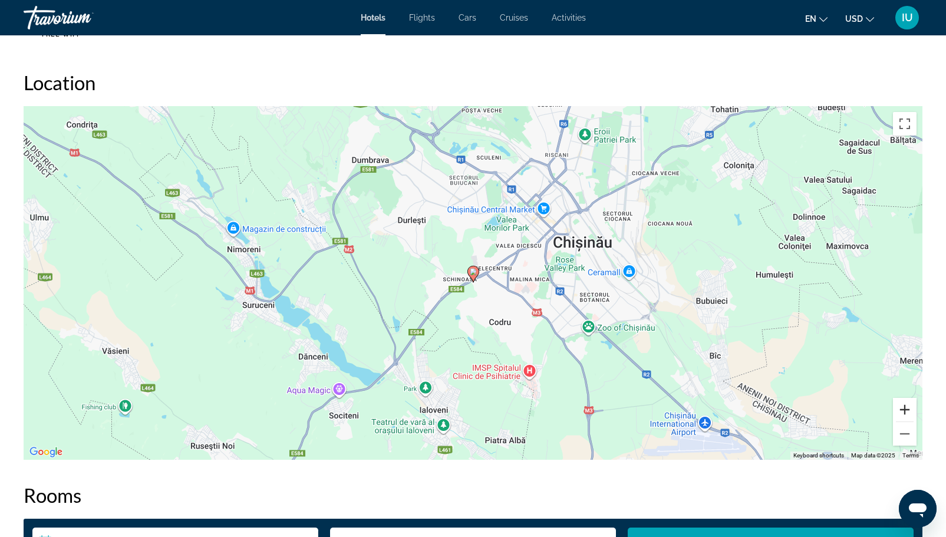
click at [906, 404] on button "Zoom in" at bounding box center [905, 410] width 24 height 24
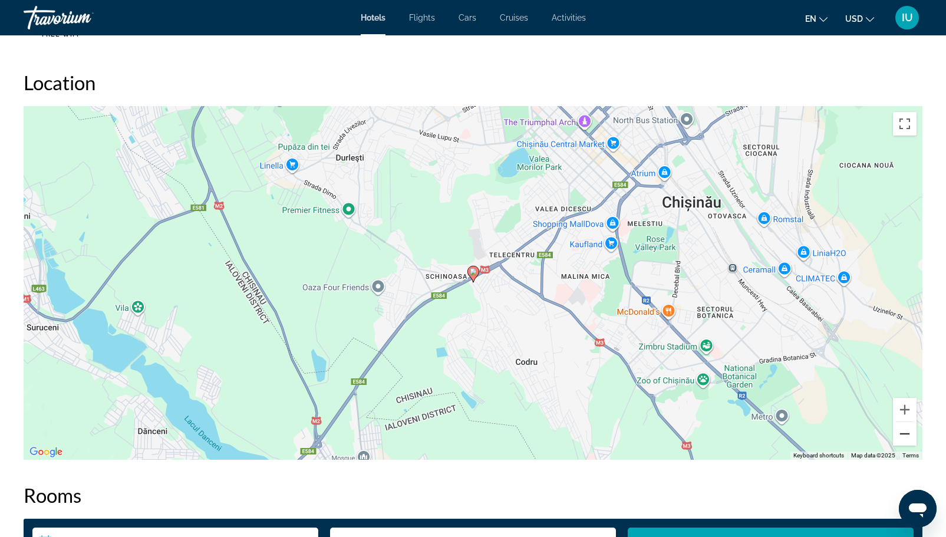
click at [905, 430] on button "Zoom out" at bounding box center [905, 434] width 24 height 24
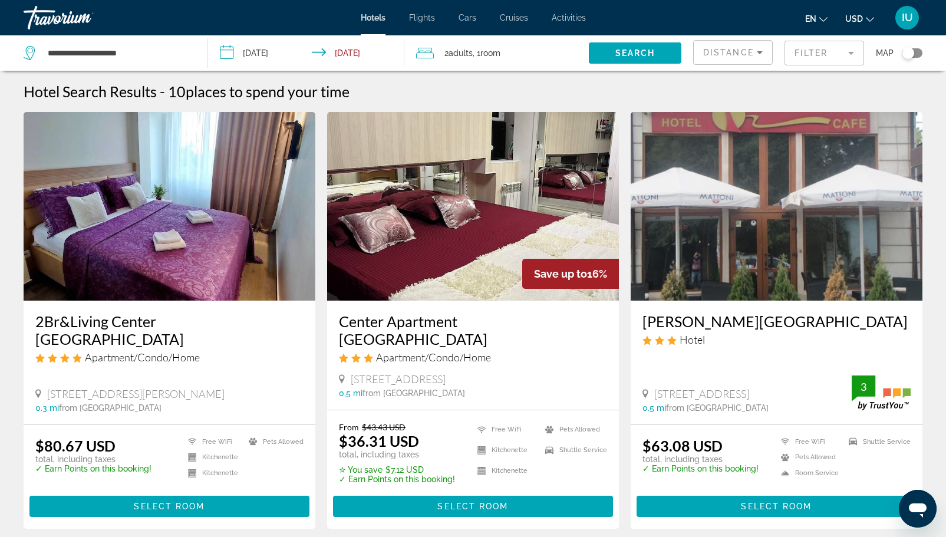
click at [410, 320] on h3 "Center Apartment [GEOGRAPHIC_DATA]" at bounding box center [473, 329] width 268 height 35
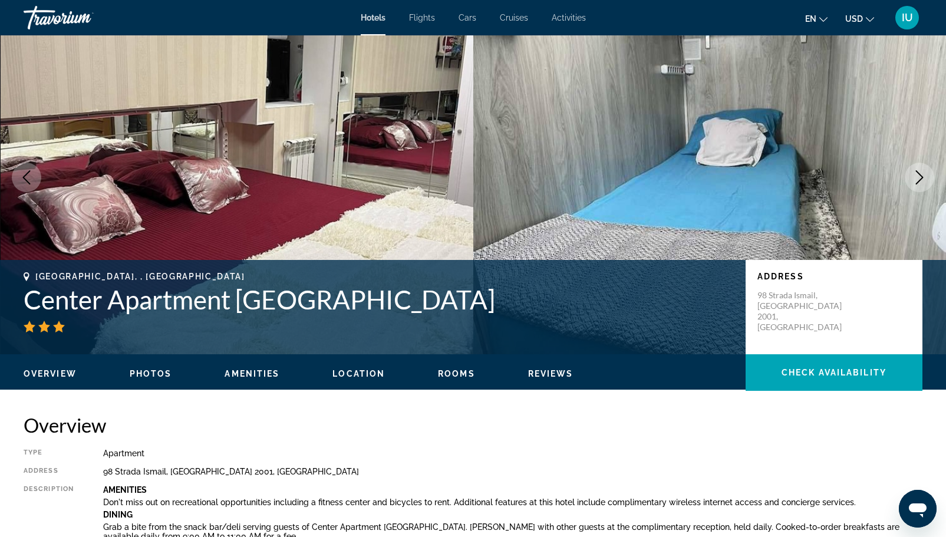
scroll to position [150, 0]
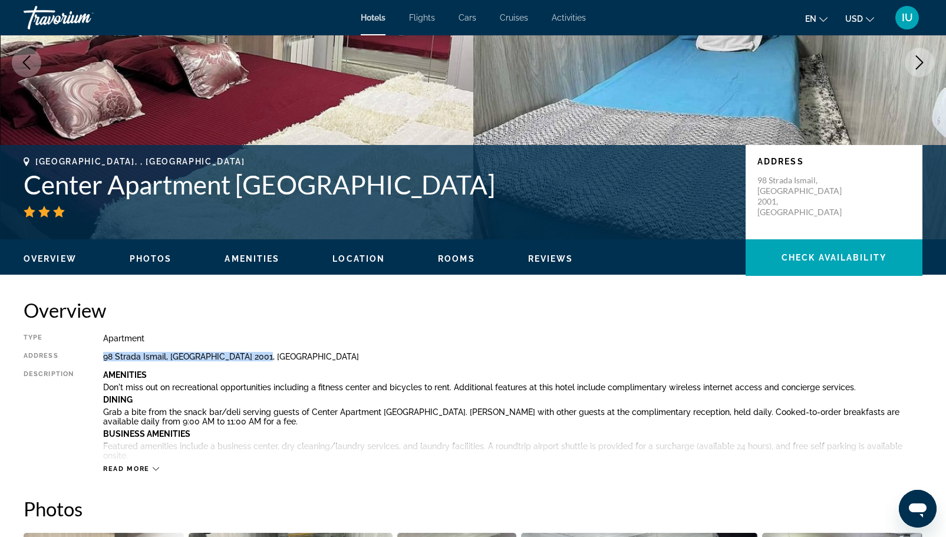
drag, startPoint x: 266, startPoint y: 354, endPoint x: 96, endPoint y: 355, distance: 169.7
click at [96, 355] on div "Type Apartment Address 98 Strada Ismail, Chisinau 2001, Moldova Description Ame…" at bounding box center [473, 404] width 899 height 140
copy div "98 Strada Ismail, Chisinau 2001, Moldova"
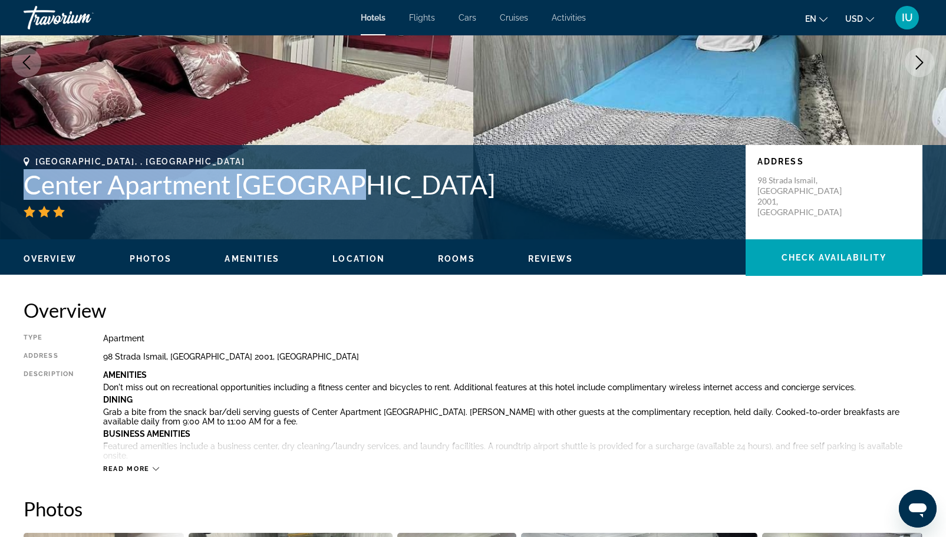
drag, startPoint x: 255, startPoint y: 184, endPoint x: 28, endPoint y: 191, distance: 227.6
click at [28, 191] on h1 "Center Apartment [GEOGRAPHIC_DATA]" at bounding box center [379, 184] width 710 height 31
copy h1 "Center Apartment [GEOGRAPHIC_DATA]"
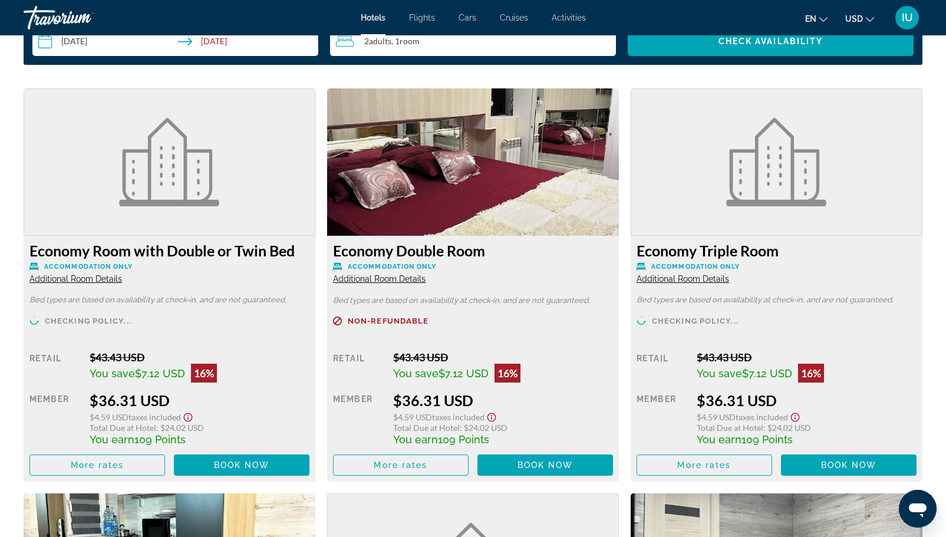
scroll to position [1587, 0]
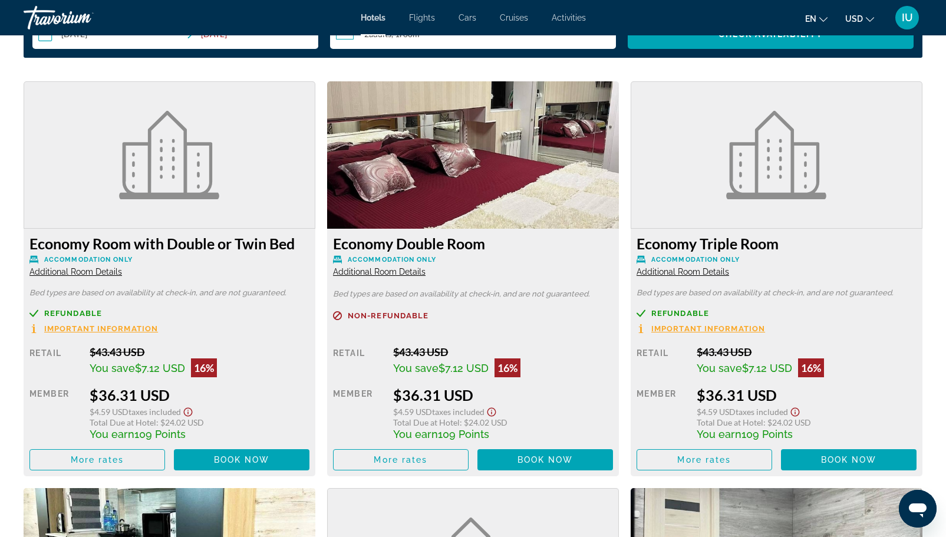
click at [101, 328] on span "Important Information" at bounding box center [101, 329] width 114 height 8
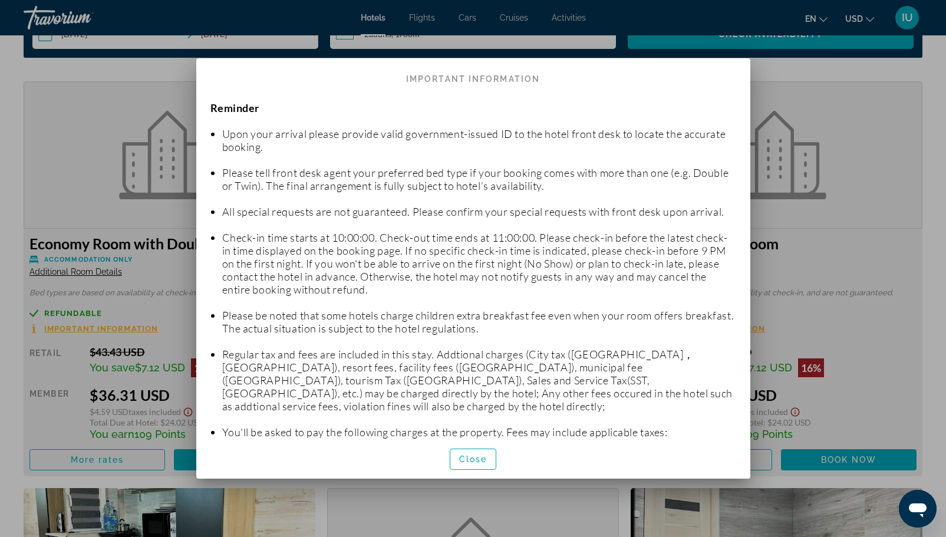
scroll to position [0, 0]
click at [479, 458] on span "Close" at bounding box center [473, 458] width 28 height 9
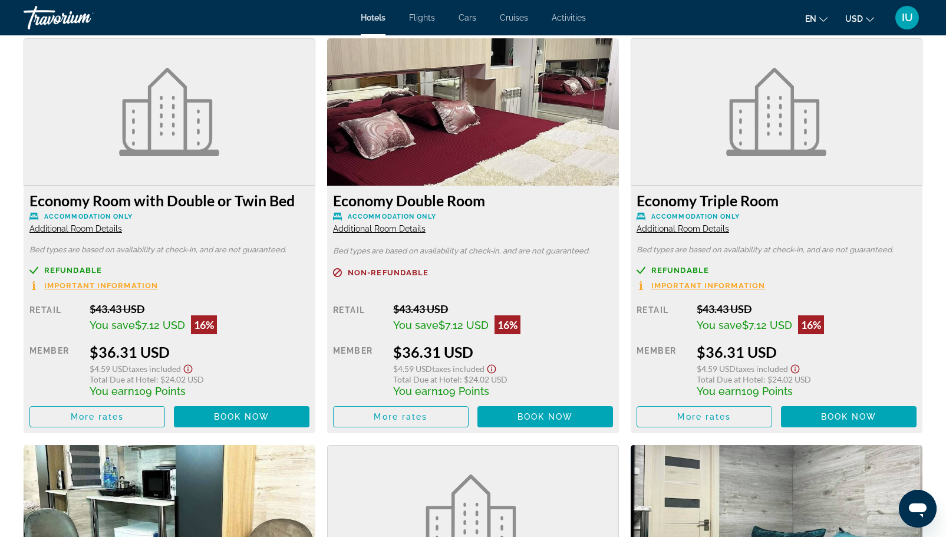
scroll to position [1576, 0]
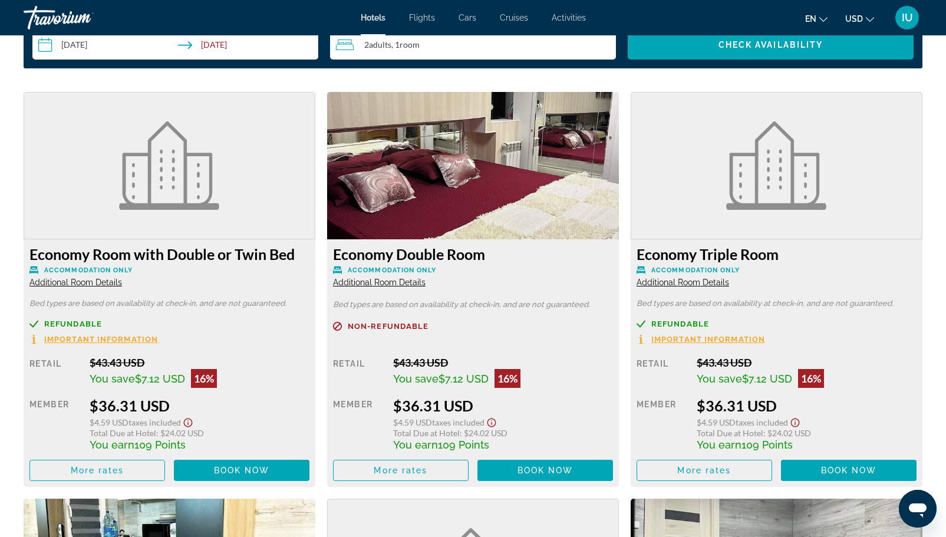
click at [68, 282] on span "Additional Room Details" at bounding box center [75, 282] width 93 height 9
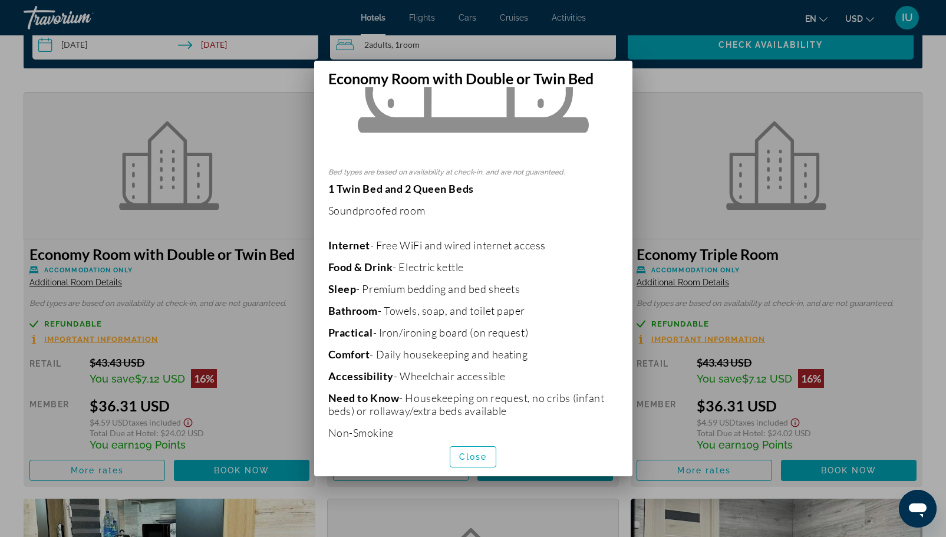
scroll to position [222, 0]
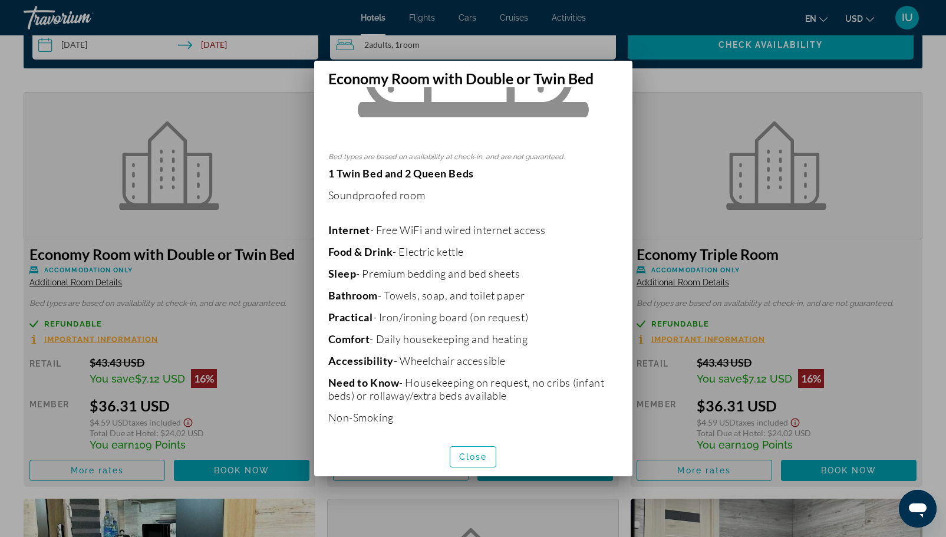
click at [672, 133] on div at bounding box center [473, 268] width 946 height 537
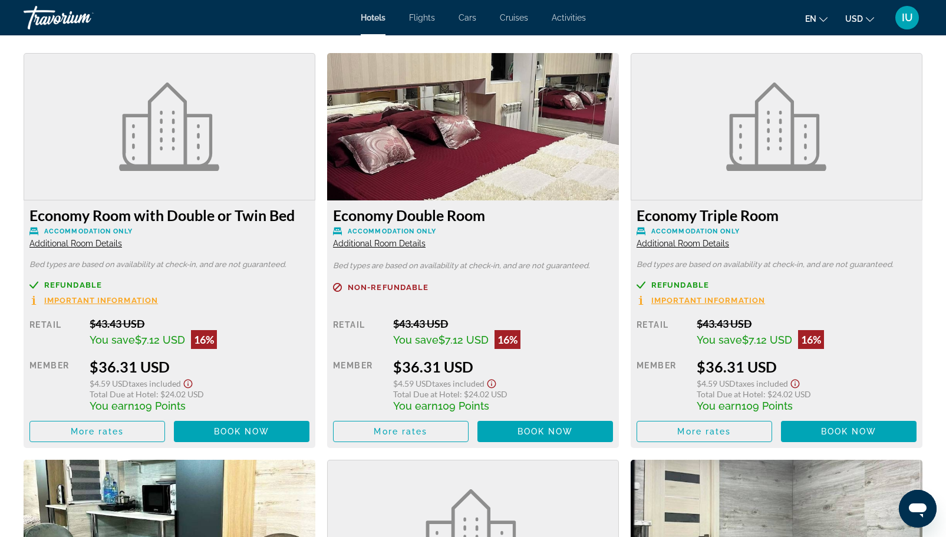
scroll to position [1616, 0]
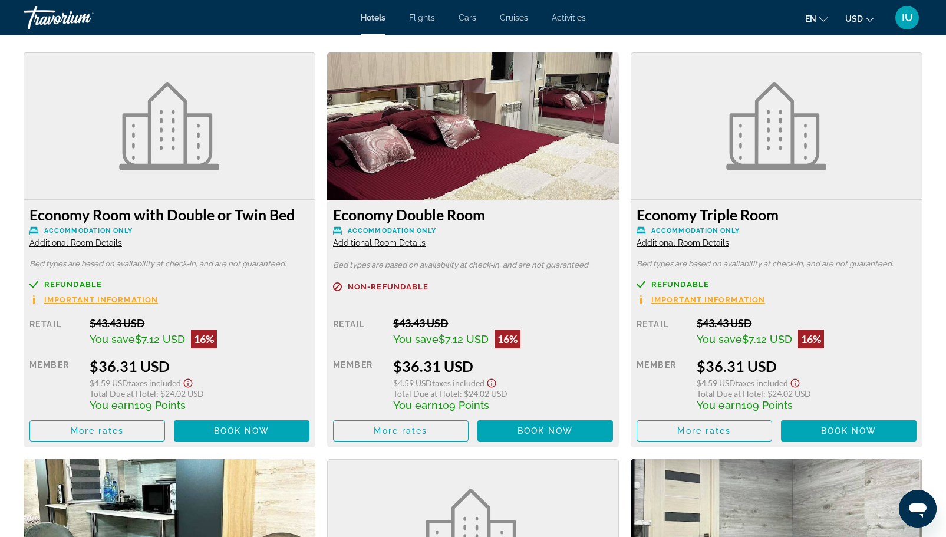
click at [391, 246] on span "Additional Room Details" at bounding box center [379, 242] width 93 height 9
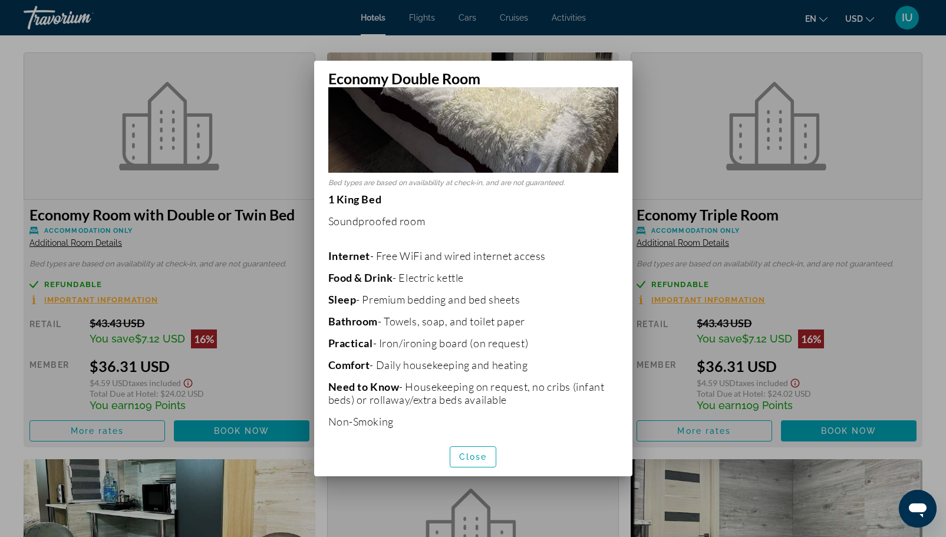
scroll to position [319, 0]
click at [471, 456] on span "Close" at bounding box center [473, 456] width 28 height 9
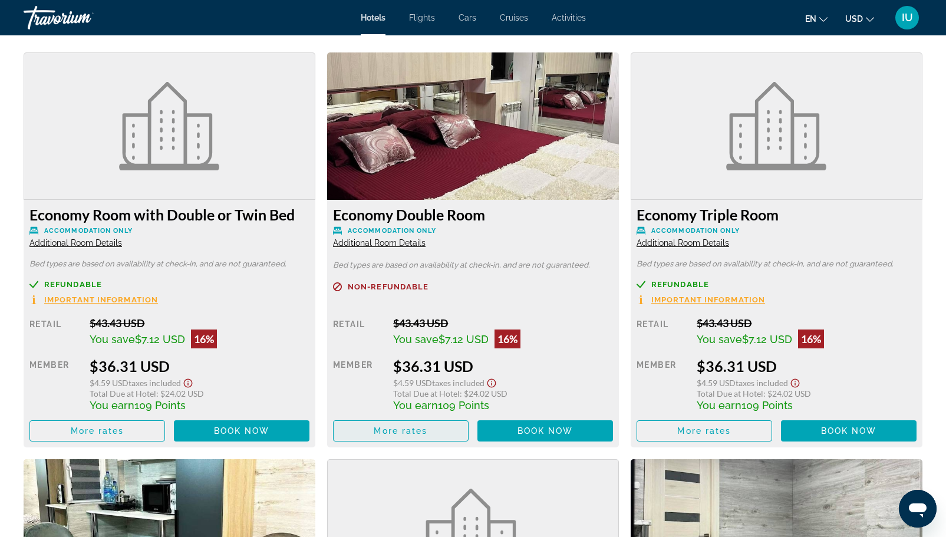
click at [399, 429] on span "More rates" at bounding box center [401, 430] width 54 height 9
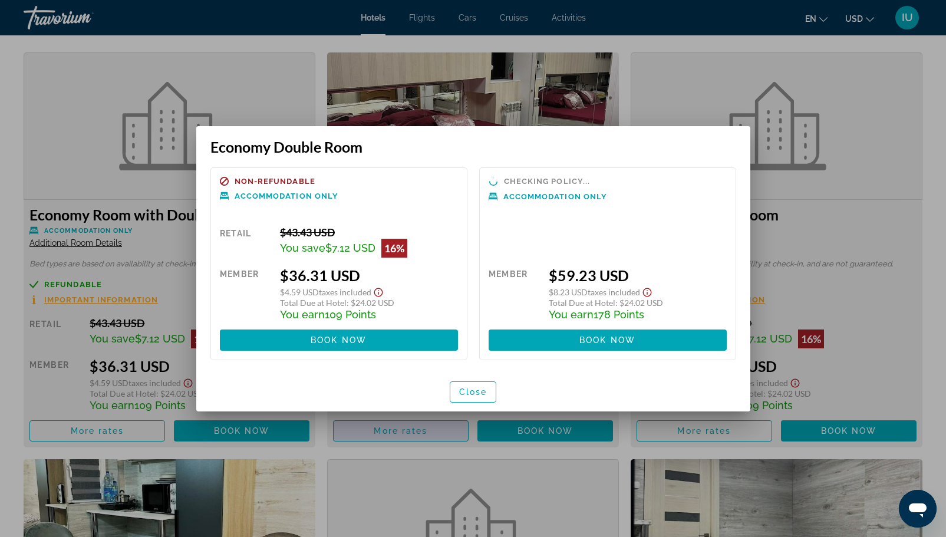
scroll to position [0, 0]
click at [476, 391] on span "Close" at bounding box center [473, 391] width 28 height 9
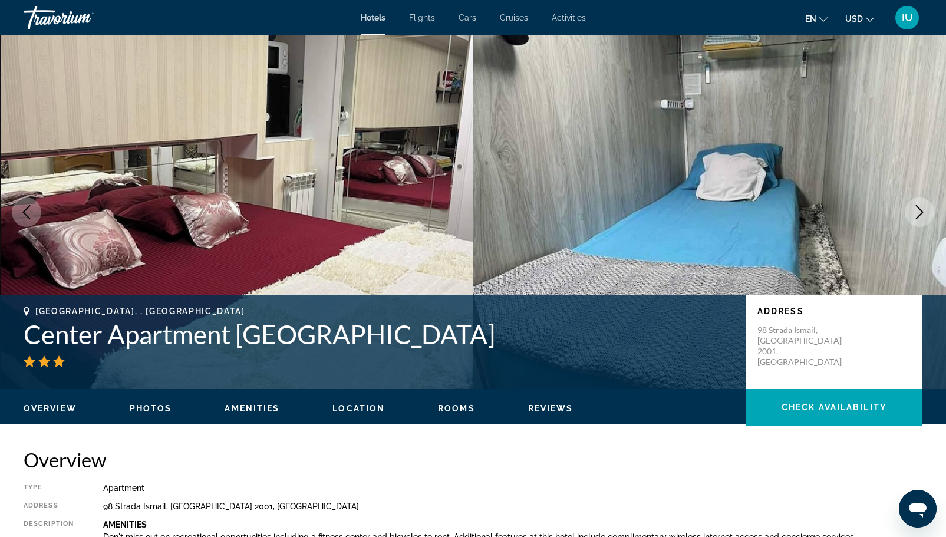
scroll to position [1616, 0]
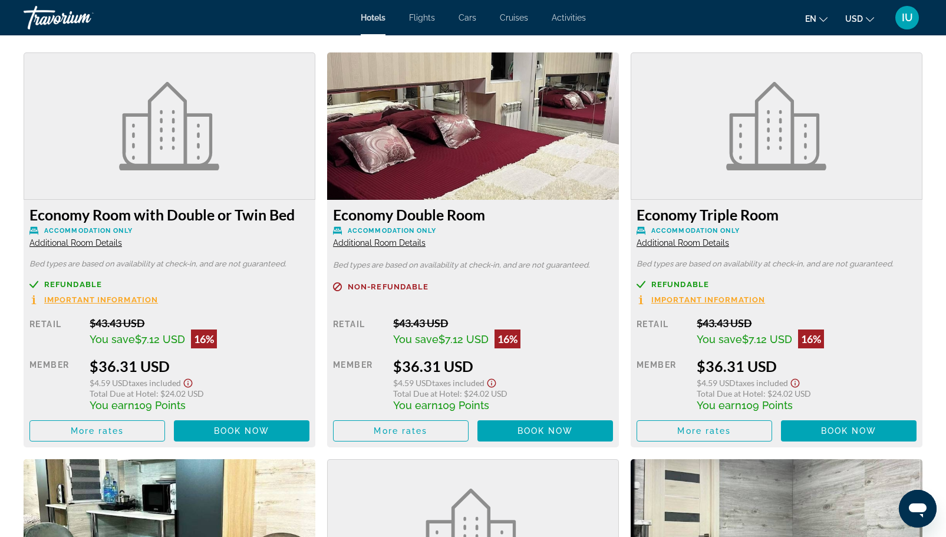
click at [685, 240] on span "Additional Room Details" at bounding box center [682, 242] width 93 height 9
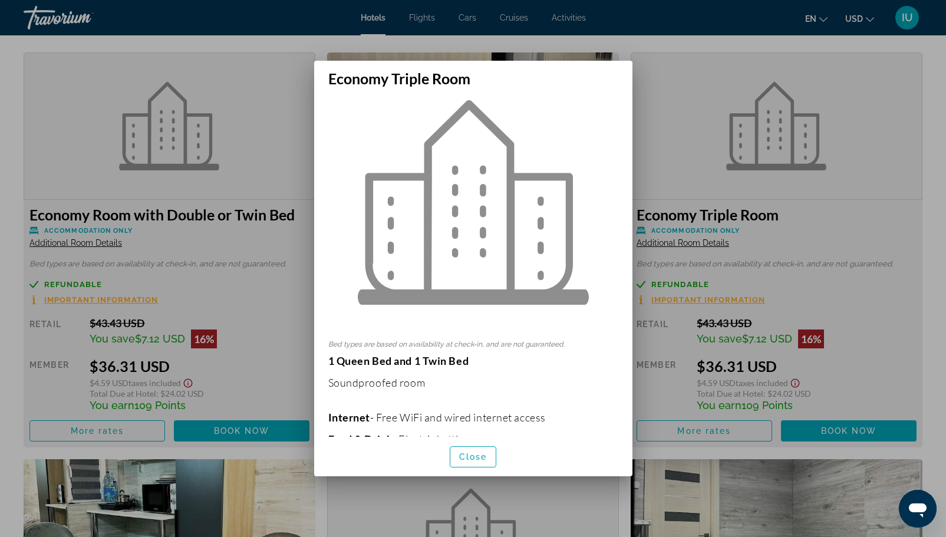
scroll to position [35, 0]
click at [486, 448] on span "button" at bounding box center [473, 457] width 46 height 28
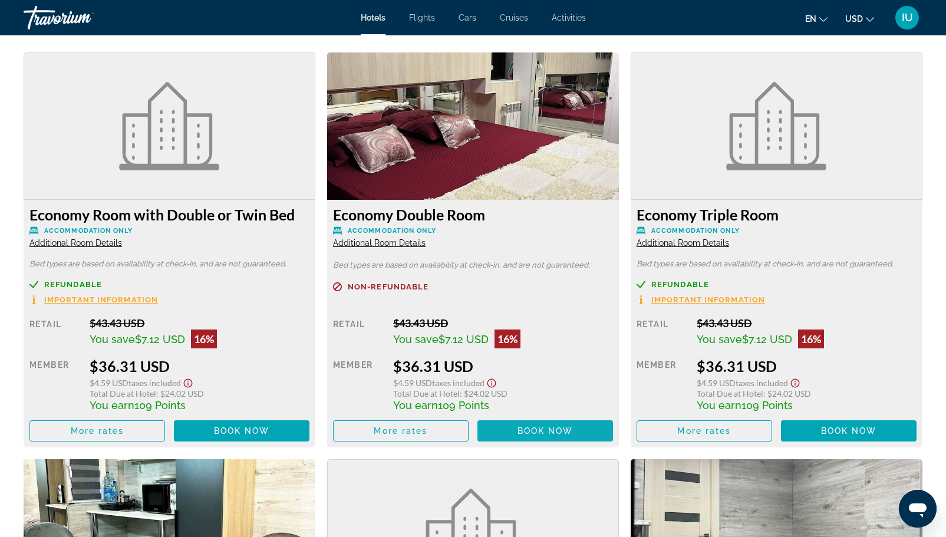
click at [547, 429] on span "Book now" at bounding box center [545, 430] width 56 height 9
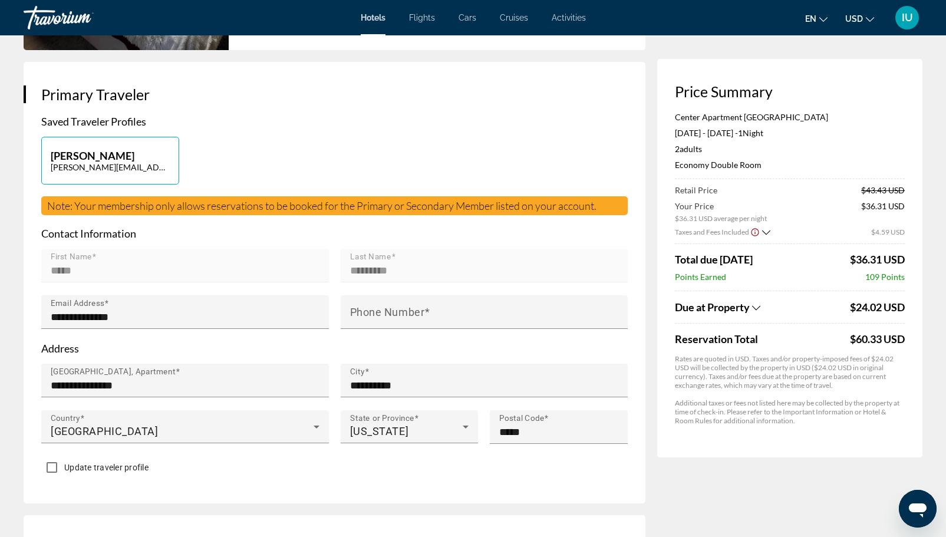
scroll to position [360, 0]
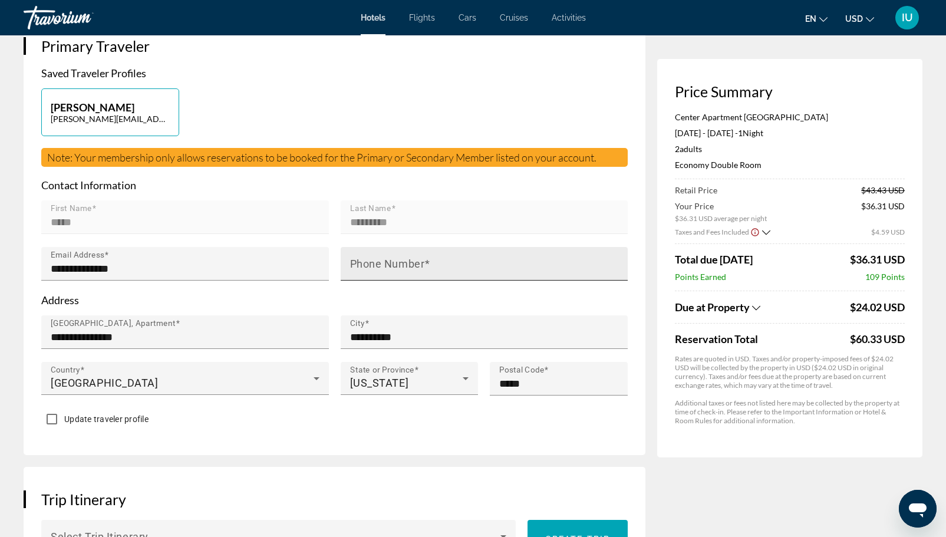
click at [376, 265] on mat-label "Phone Number" at bounding box center [387, 264] width 75 height 12
click at [376, 265] on input "Phone Number" at bounding box center [488, 269] width 276 height 14
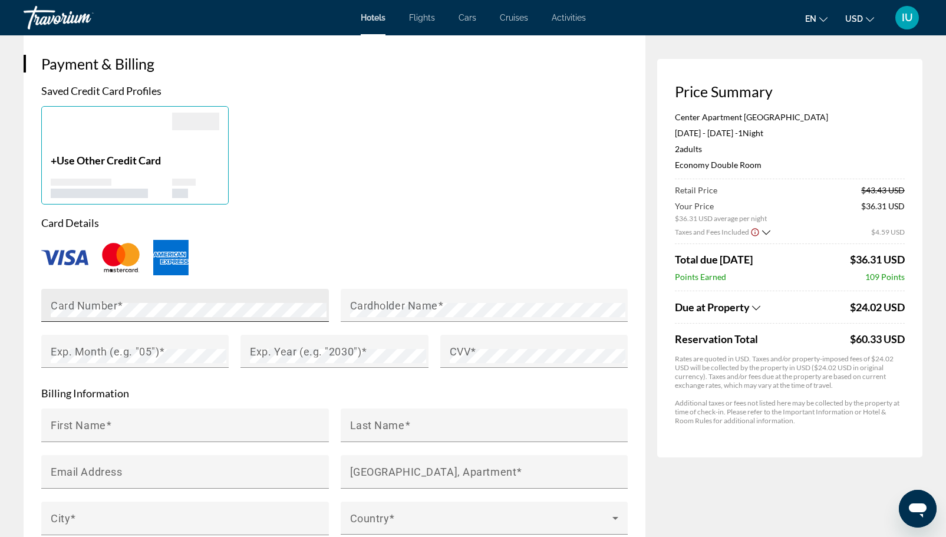
scroll to position [931, 0]
type input "**********"
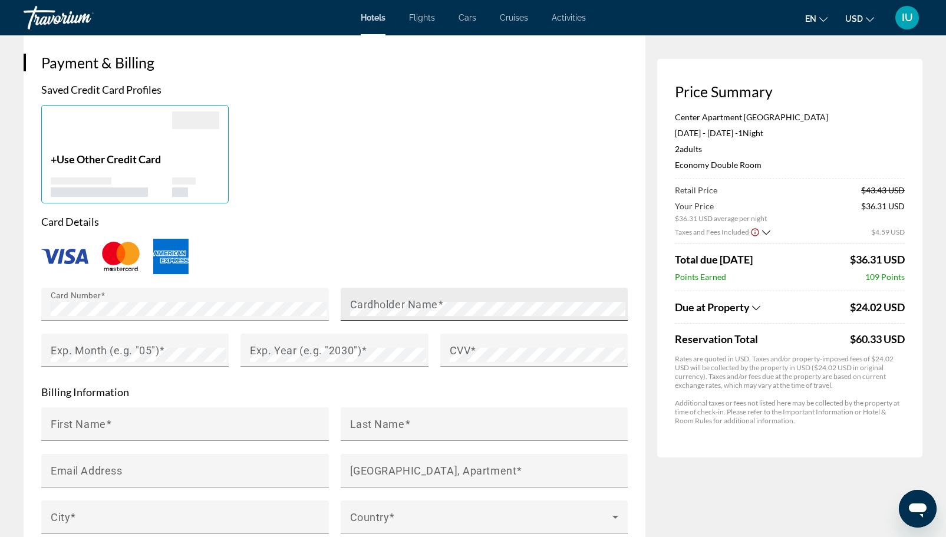
click at [349, 311] on div "Cardholder Name" at bounding box center [485, 304] width 288 height 33
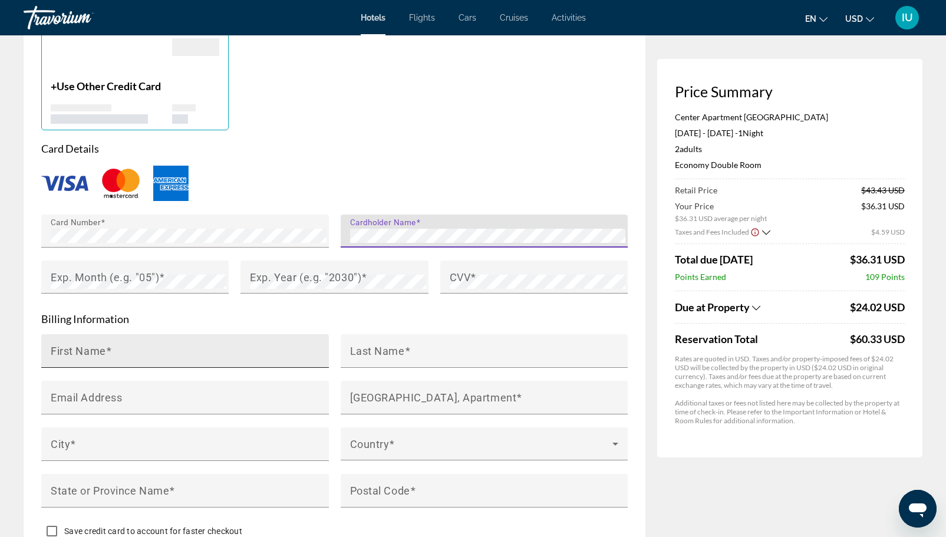
scroll to position [1013, 0]
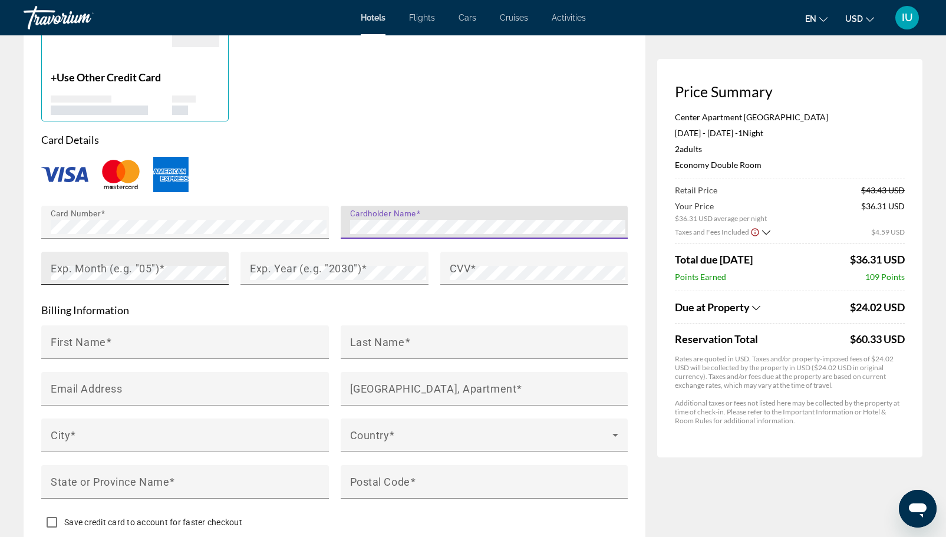
click at [83, 262] on mat-label "Exp. Month (e.g. "05")" at bounding box center [105, 268] width 108 height 12
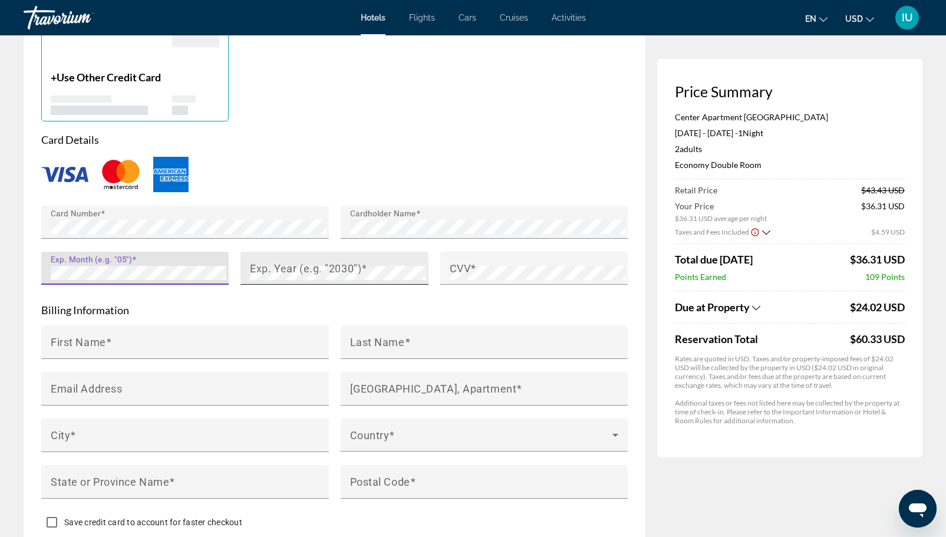
click at [276, 263] on mat-label "Exp. Year (e.g. "2030")" at bounding box center [305, 268] width 111 height 12
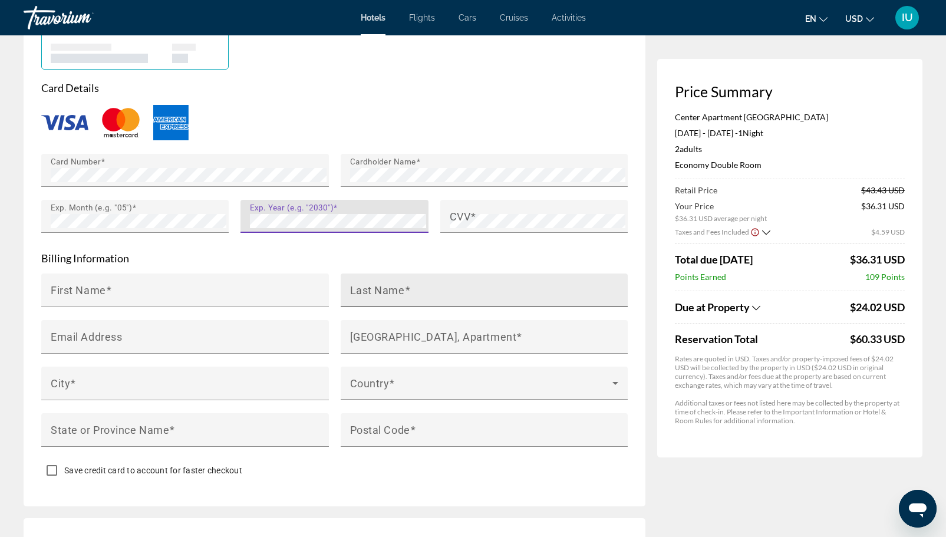
scroll to position [1067, 0]
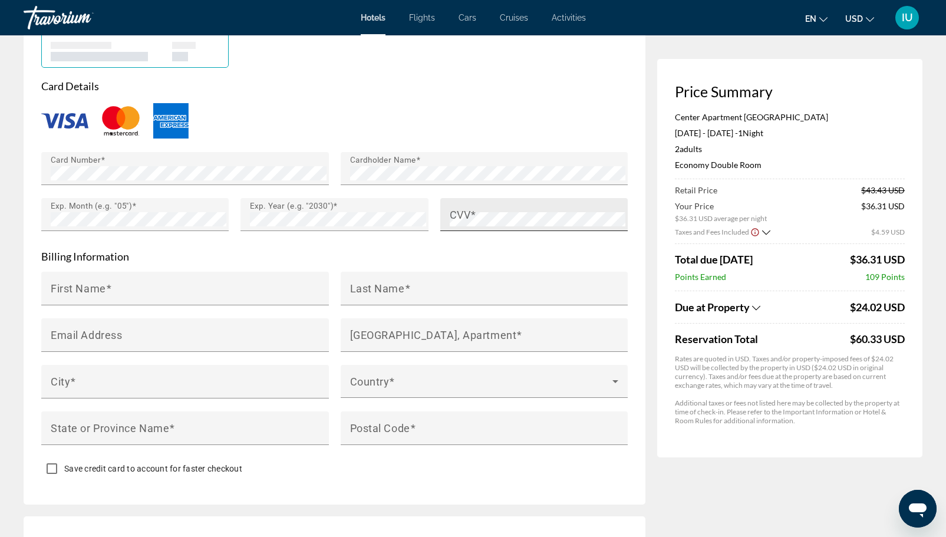
click at [464, 210] on mat-label "CVV" at bounding box center [460, 215] width 21 height 12
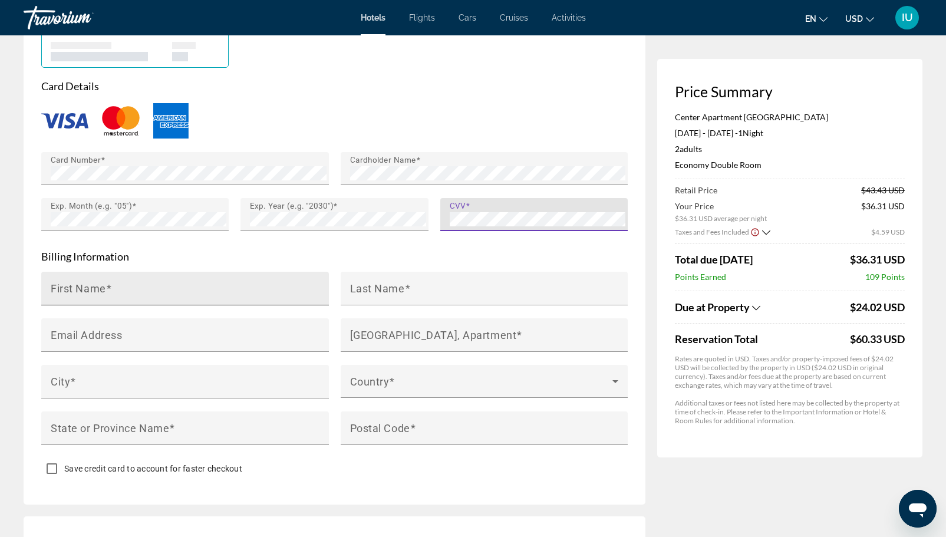
click at [132, 290] on input "First Name" at bounding box center [189, 293] width 276 height 14
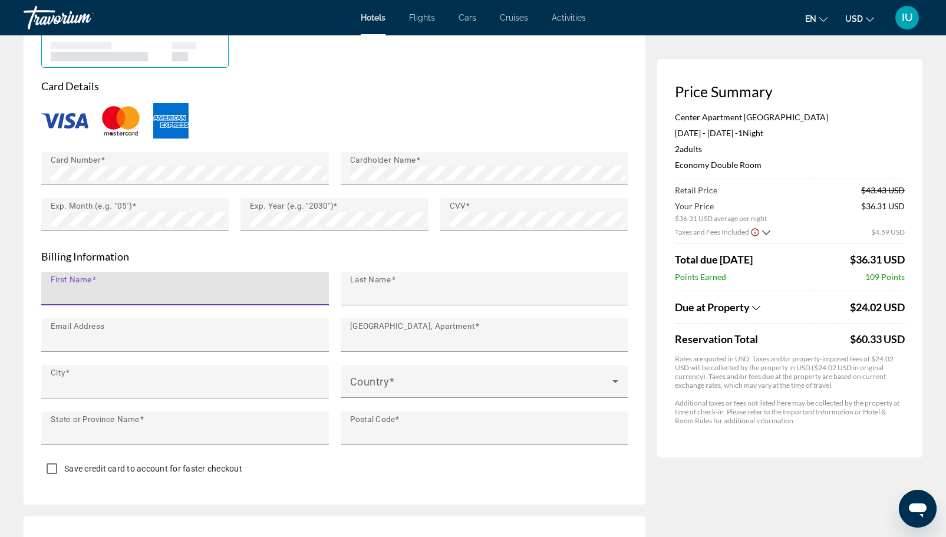
type input "*****"
type input "*********"
type input "**********"
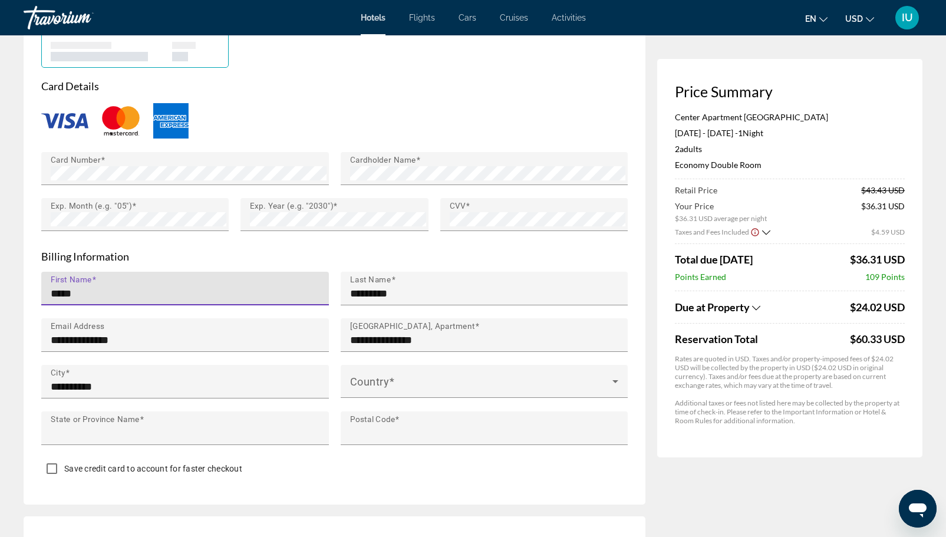
type input "**"
type input "*****"
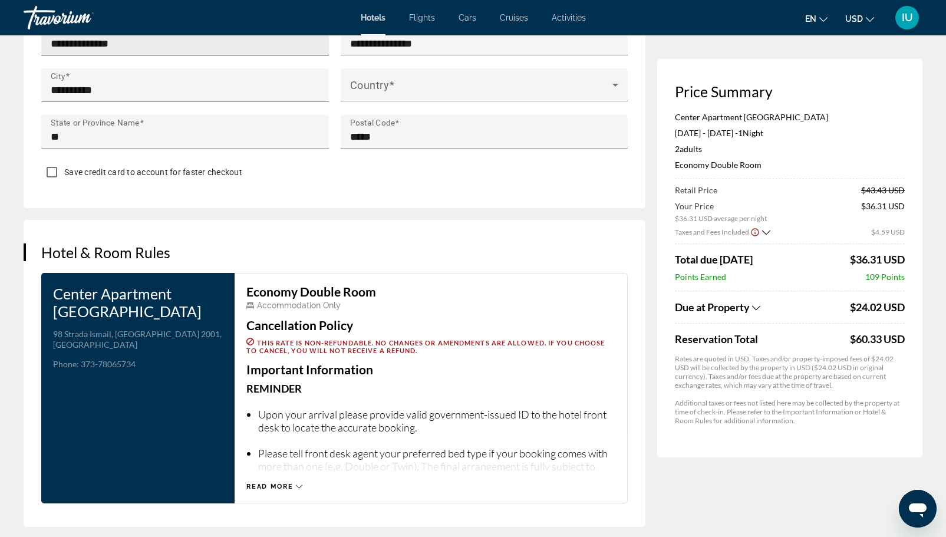
scroll to position [1364, 0]
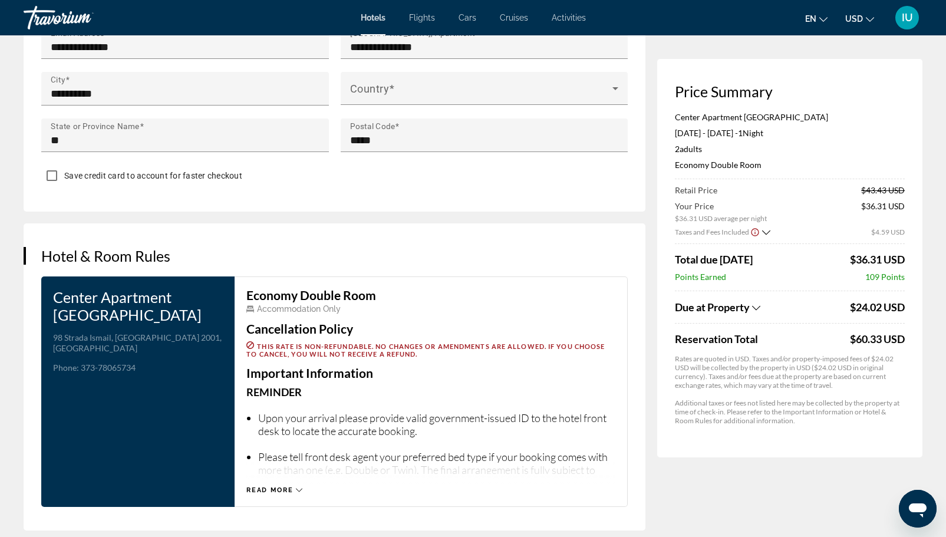
click at [756, 309] on icon "Show Taxes and Fees breakdown" at bounding box center [756, 308] width 8 height 10
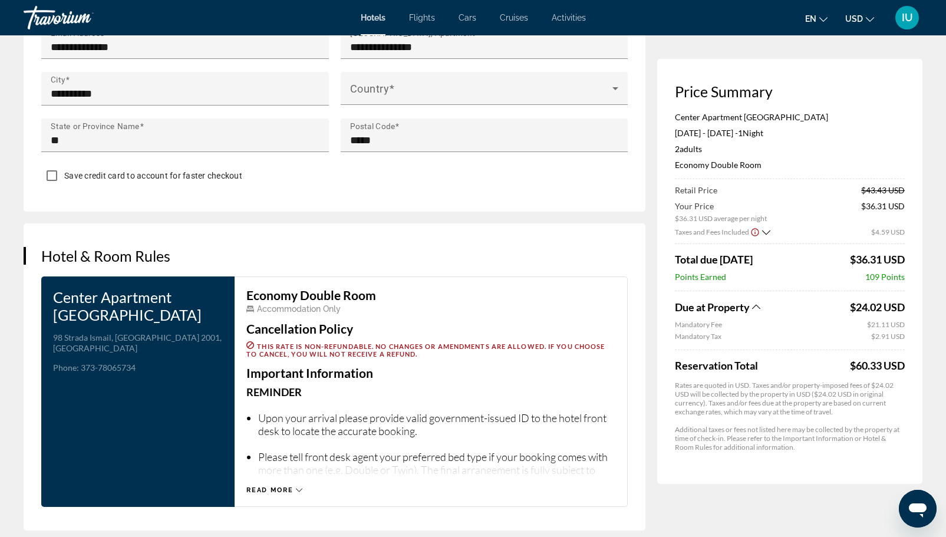
scroll to position [1355, 0]
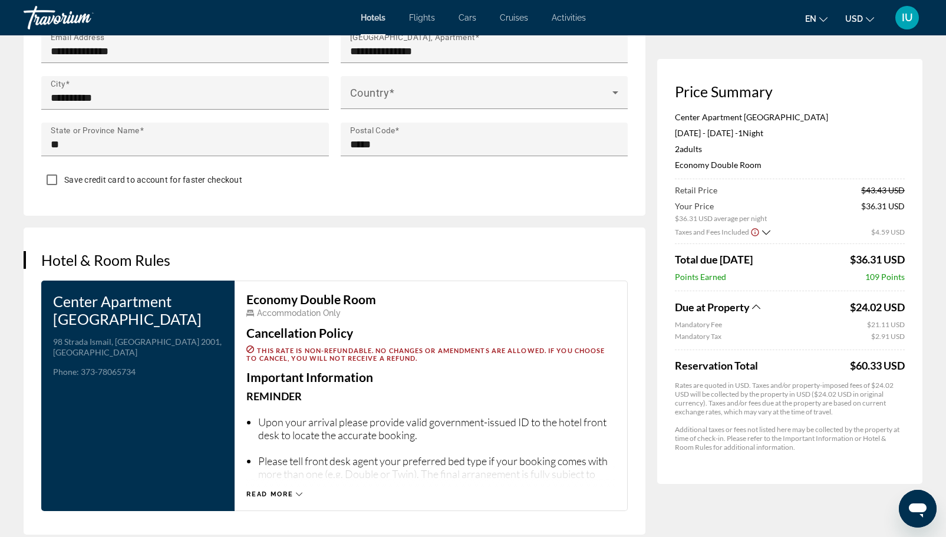
click at [756, 308] on icon "Show Taxes and Fees breakdown" at bounding box center [756, 307] width 8 height 10
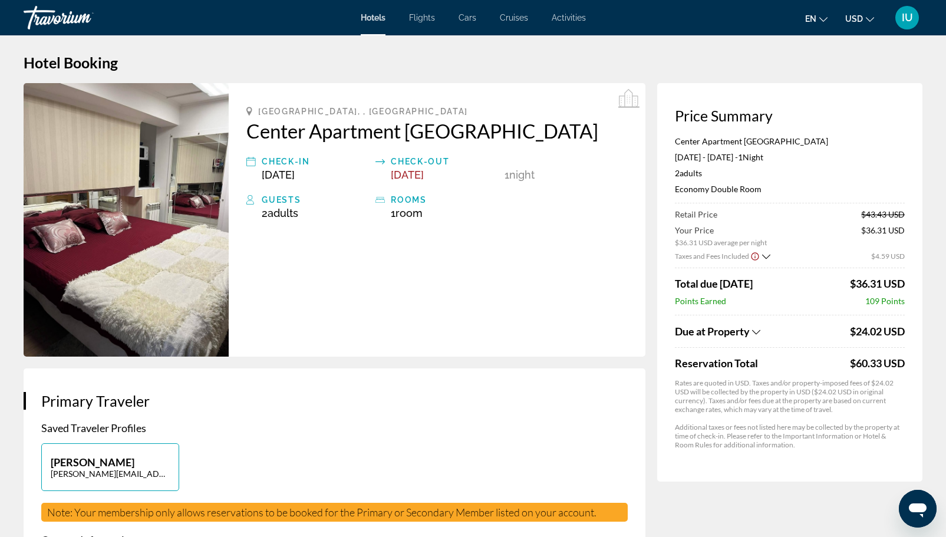
scroll to position [0, 0]
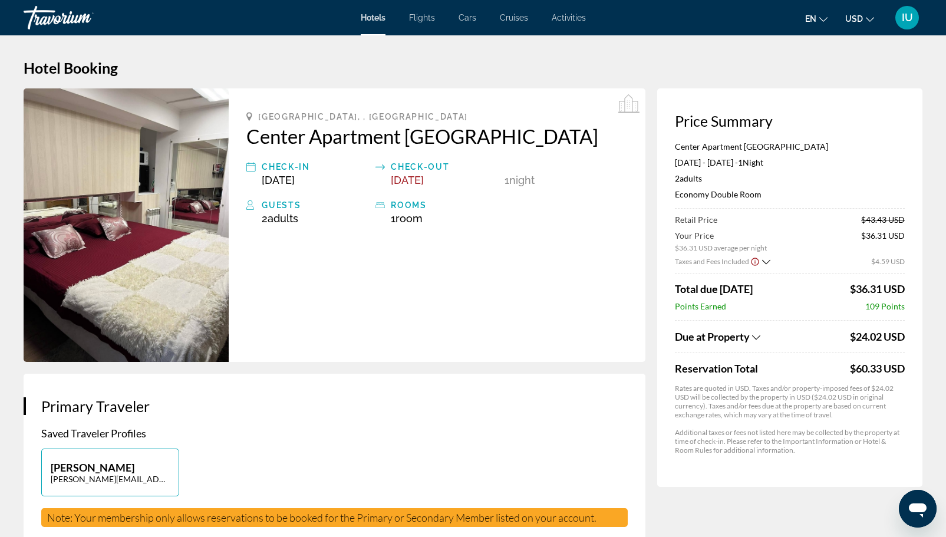
click at [756, 330] on div "Due at Property" at bounding box center [761, 336] width 172 height 13
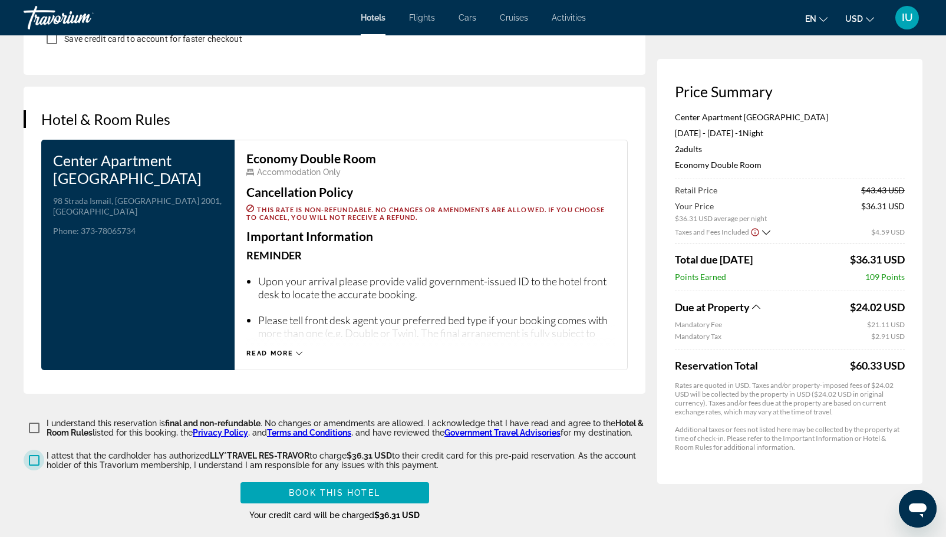
scroll to position [1499, 0]
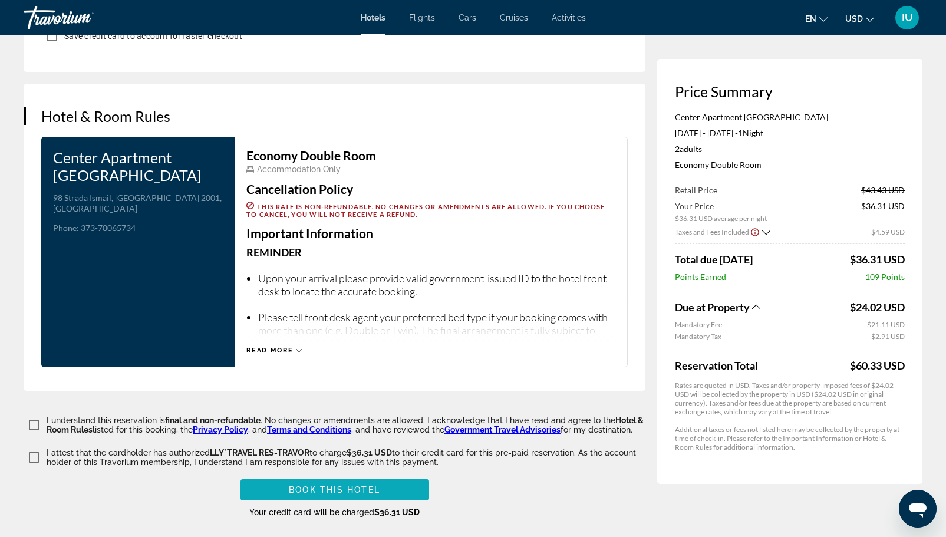
click at [332, 485] on span "Book this hotel" at bounding box center [334, 489] width 91 height 9
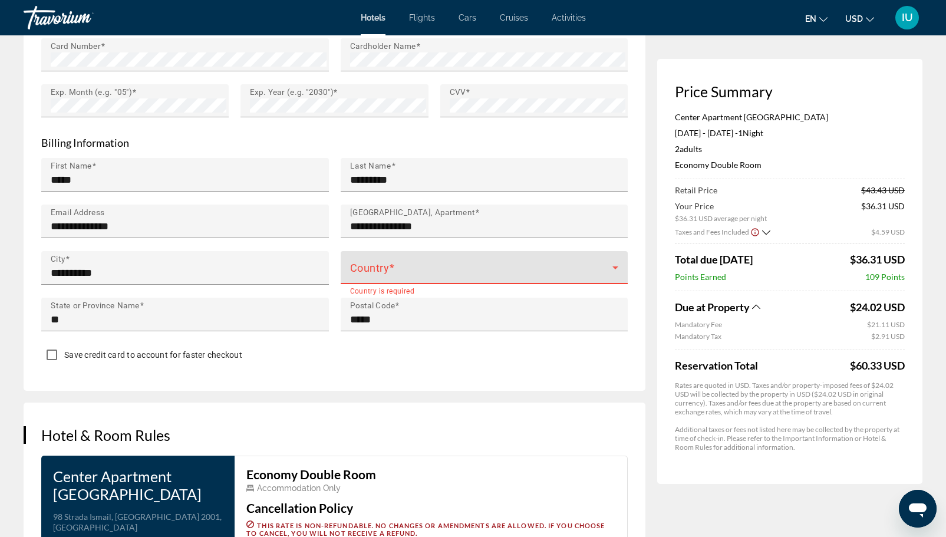
click at [414, 273] on span "Main content" at bounding box center [481, 272] width 263 height 14
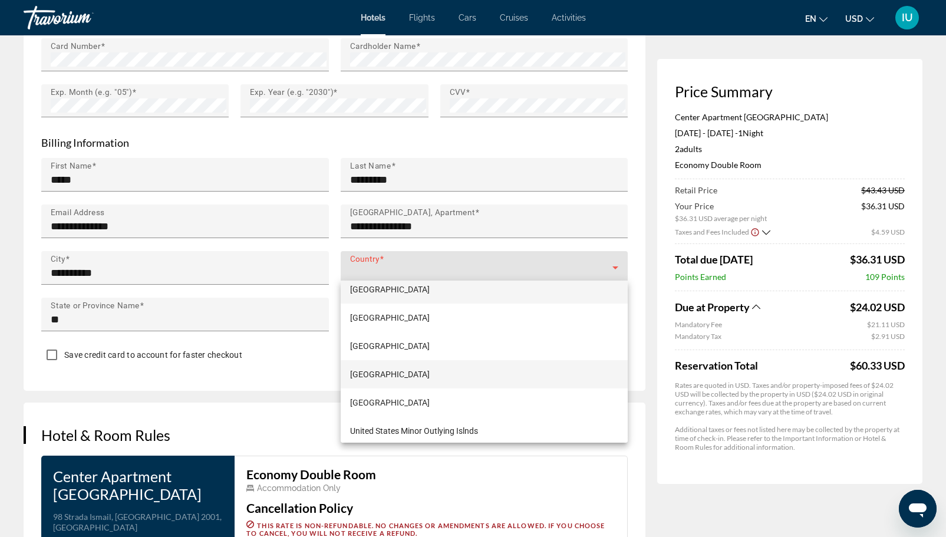
scroll to position [6747, 0]
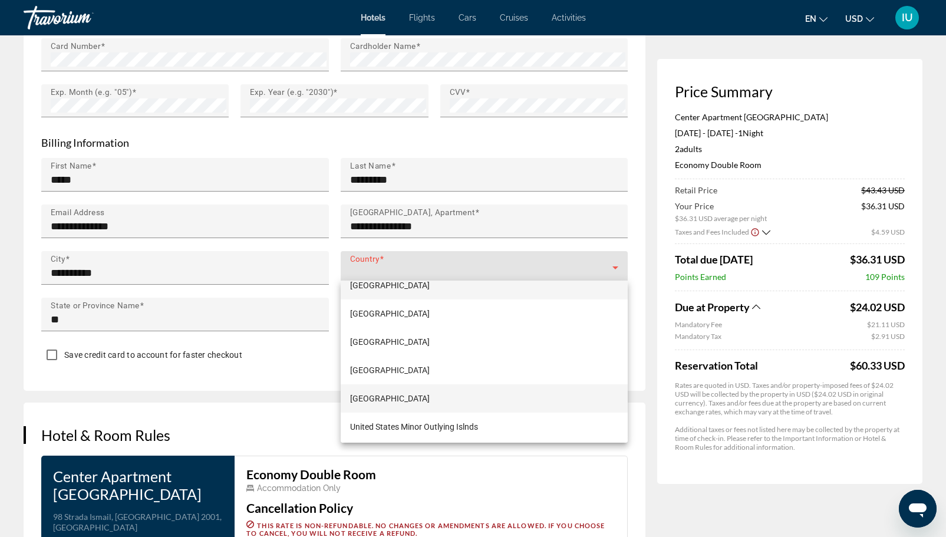
click at [408, 398] on span "United States of America" at bounding box center [390, 398] width 80 height 14
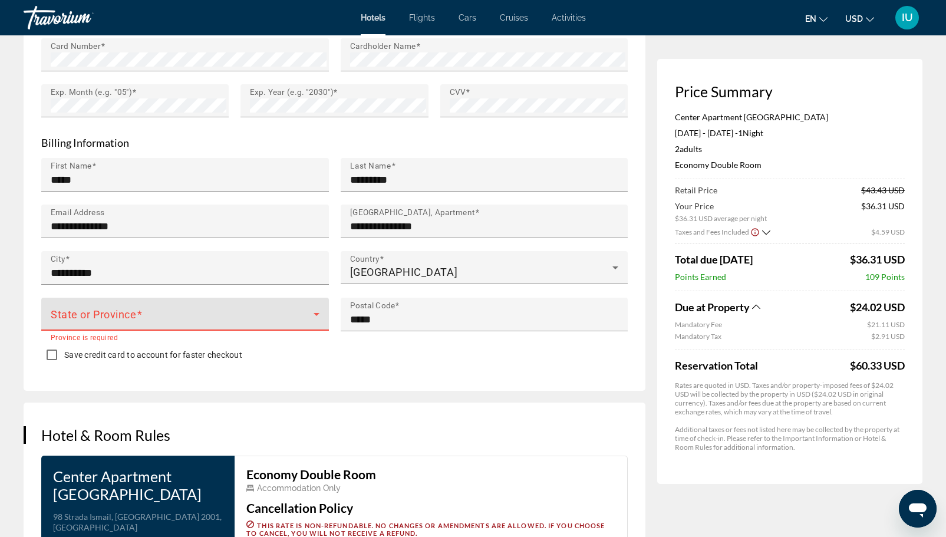
click at [182, 312] on span "Main content" at bounding box center [182, 319] width 263 height 14
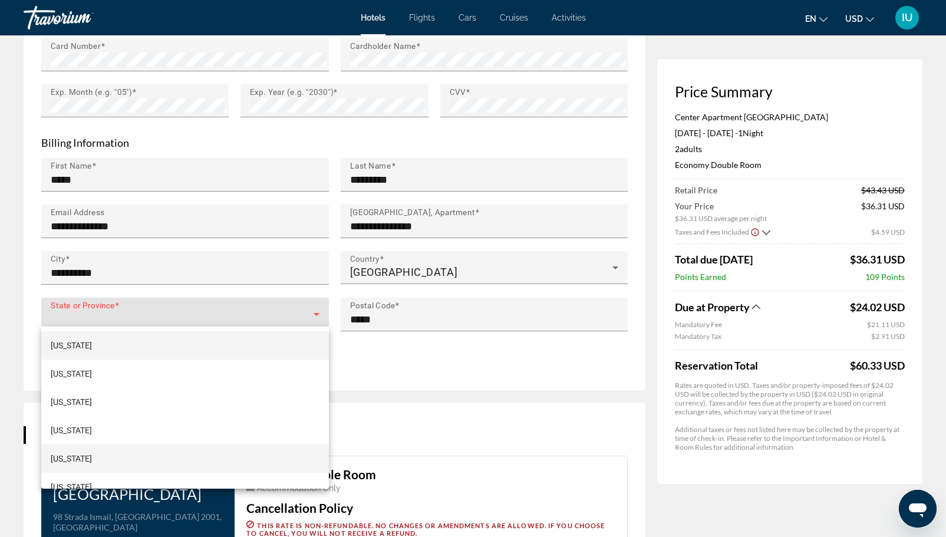
click at [76, 453] on span "California" at bounding box center [71, 458] width 41 height 14
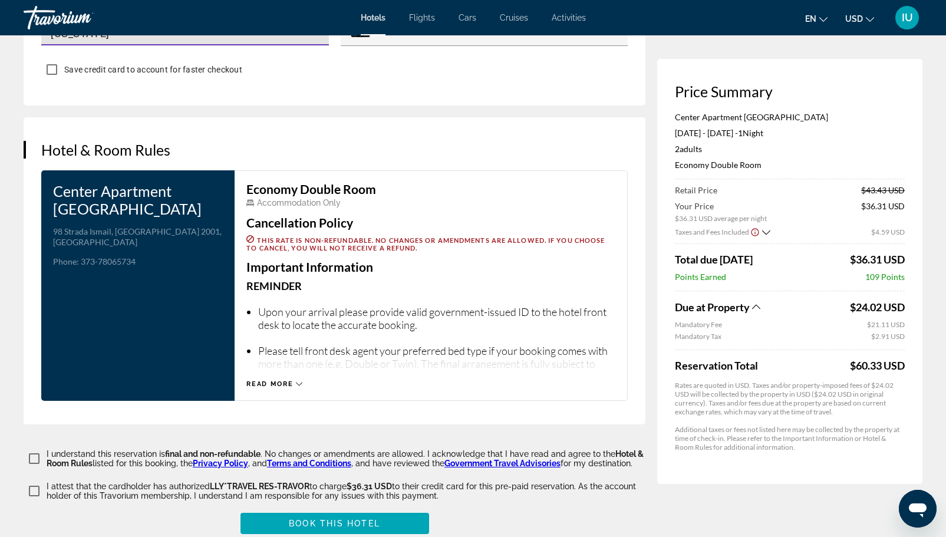
scroll to position [1464, 0]
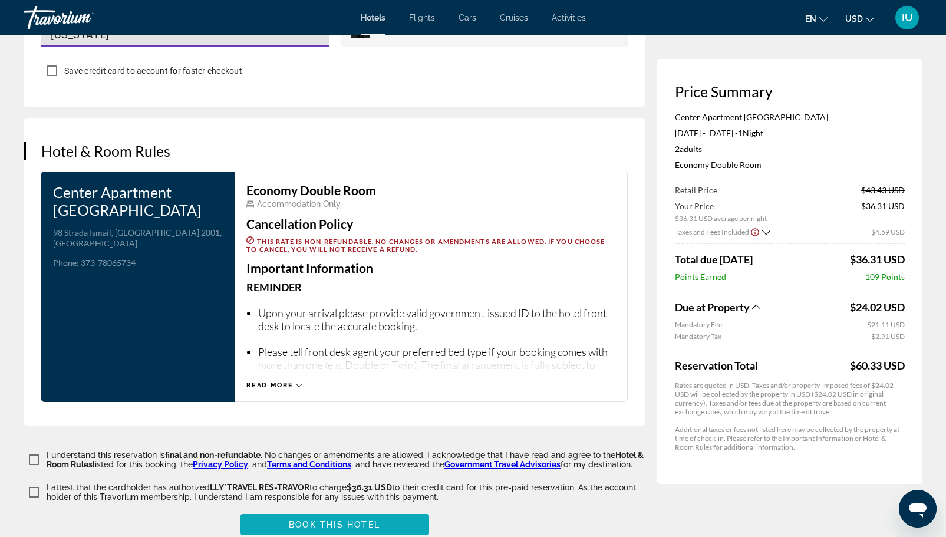
click at [329, 520] on span "Book this hotel" at bounding box center [334, 524] width 91 height 9
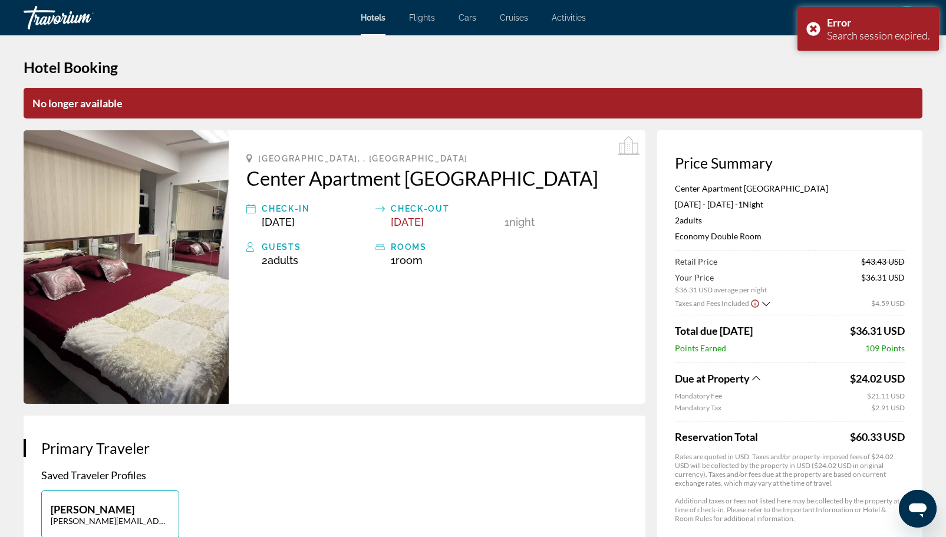
scroll to position [0, 0]
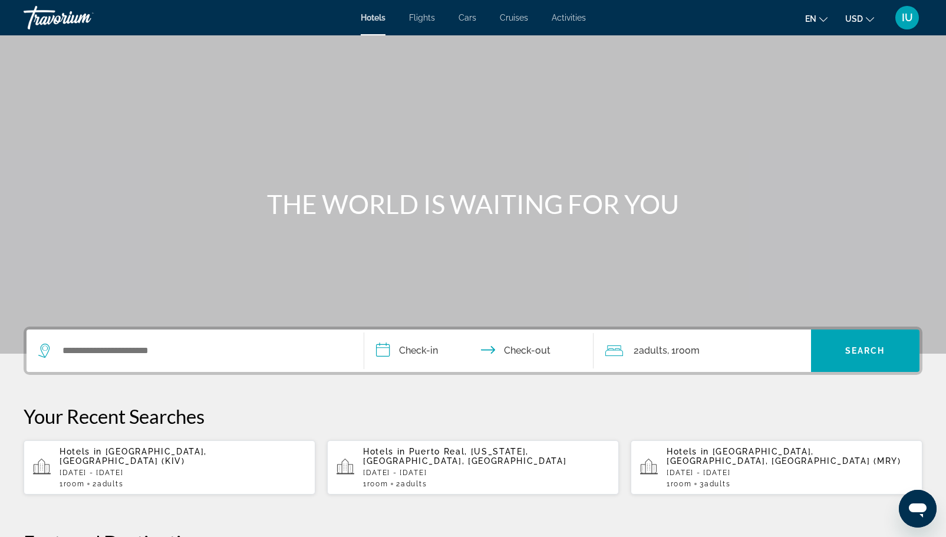
click at [147, 462] on div "Hotels in [GEOGRAPHIC_DATA], [GEOGRAPHIC_DATA] (KIV) [DATE] - [DATE] 1 Room roo…" at bounding box center [183, 467] width 246 height 41
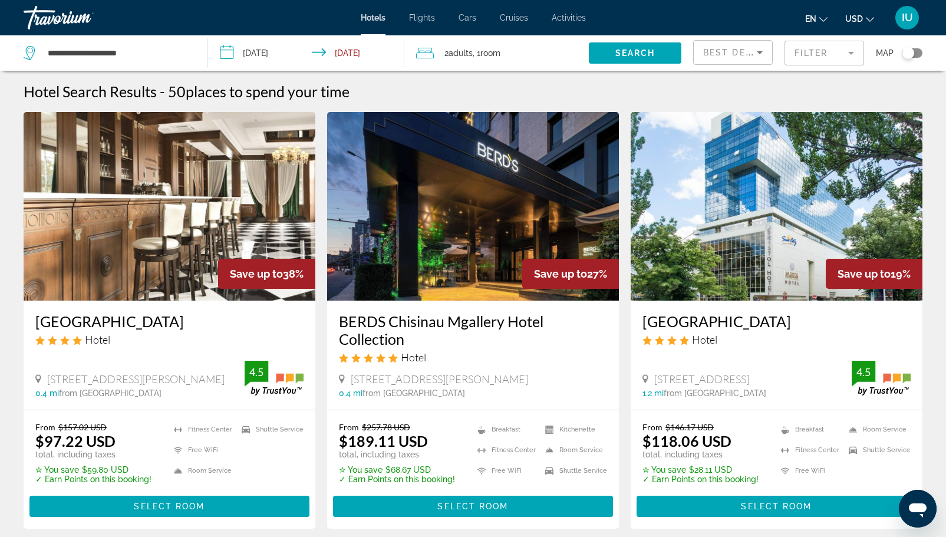
click at [846, 48] on mat-form-field "Filter" at bounding box center [824, 53] width 80 height 25
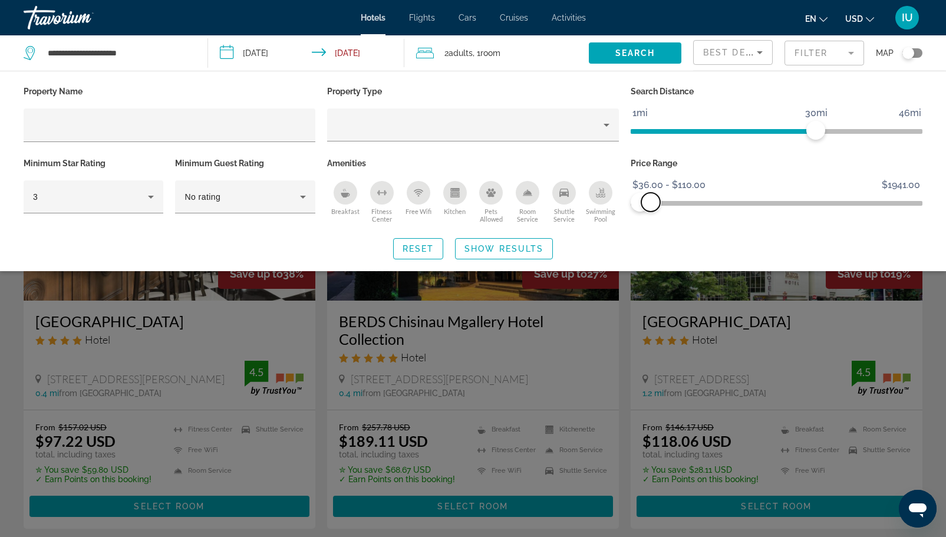
drag, startPoint x: 917, startPoint y: 201, endPoint x: 651, endPoint y: 210, distance: 266.5
click at [651, 210] on span "ngx-slider-max" at bounding box center [650, 202] width 19 height 19
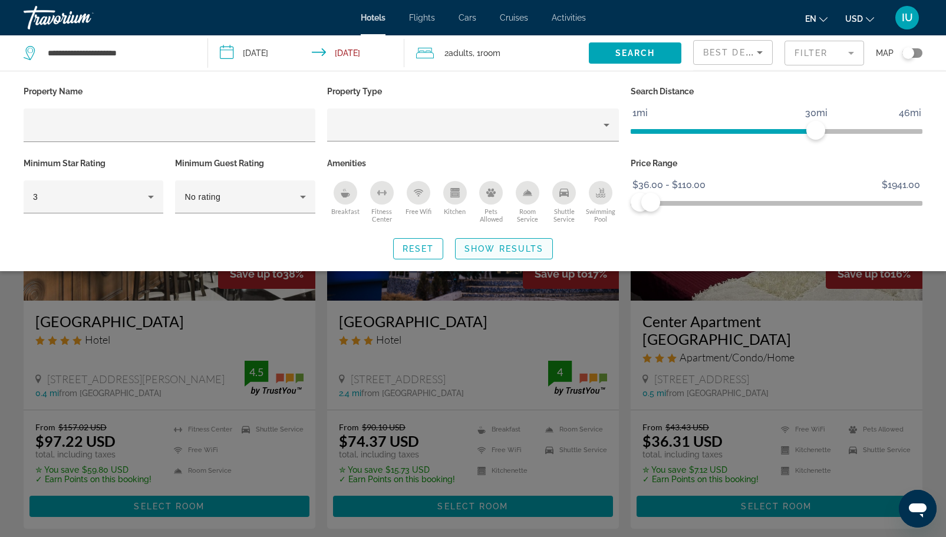
click at [501, 253] on span "Search widget" at bounding box center [504, 249] width 97 height 28
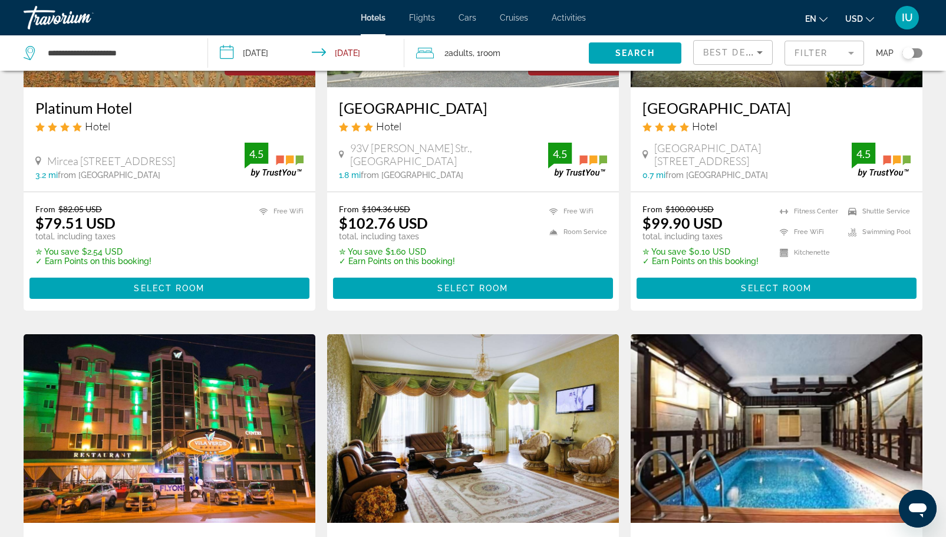
scroll to position [1140, 0]
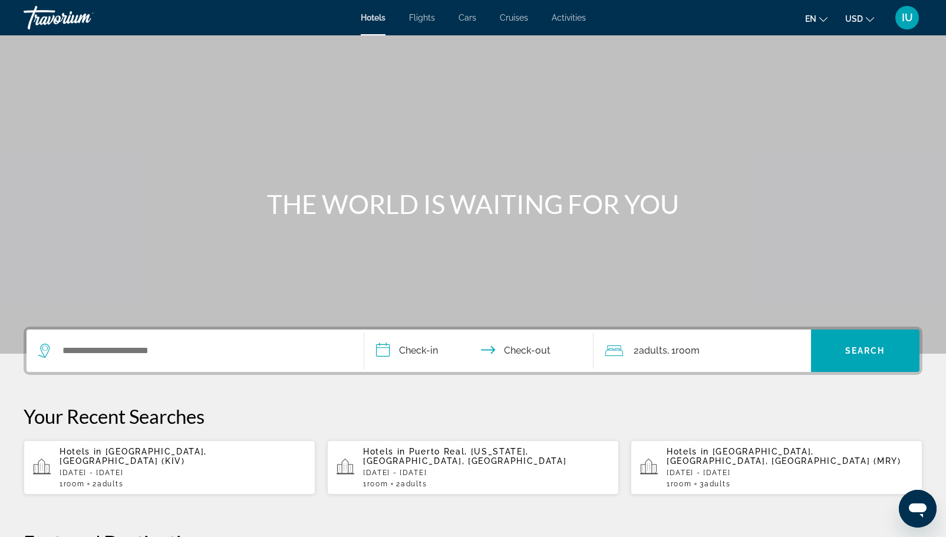
click at [117, 460] on span "[GEOGRAPHIC_DATA], [GEOGRAPHIC_DATA] (KIV)" at bounding box center [133, 456] width 147 height 19
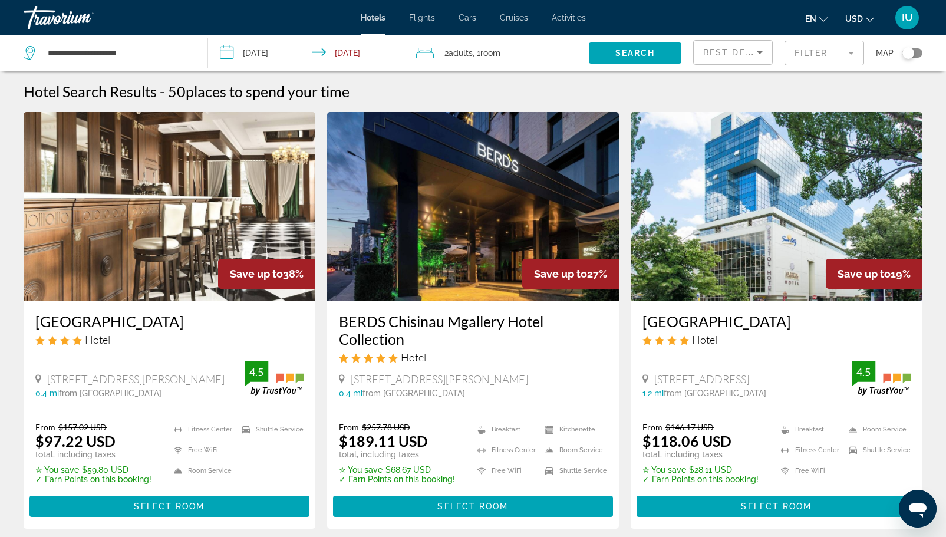
click at [813, 54] on mat-form-field "Filter" at bounding box center [824, 53] width 80 height 25
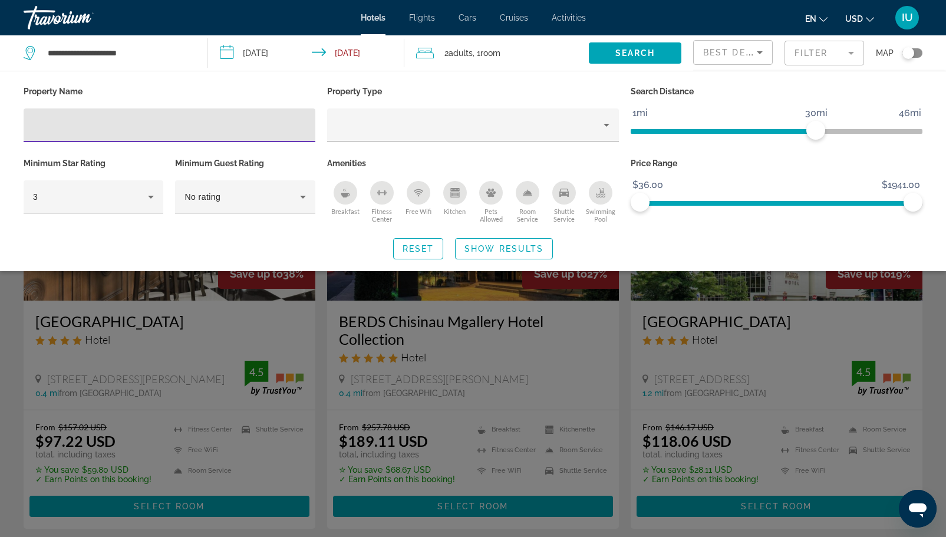
click at [722, 57] on span "Best Deals" at bounding box center [733, 52] width 61 height 9
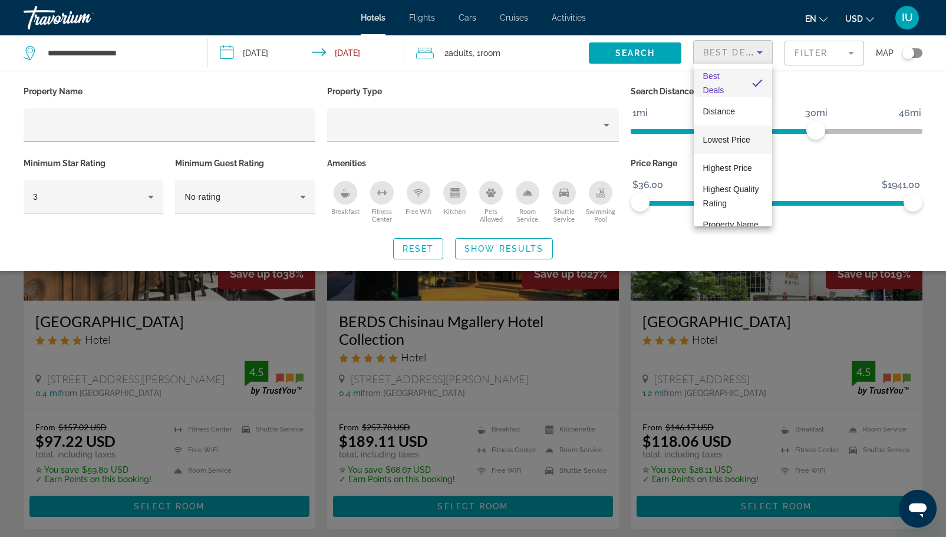
click at [734, 135] on span "Lowest Price" at bounding box center [726, 139] width 47 height 9
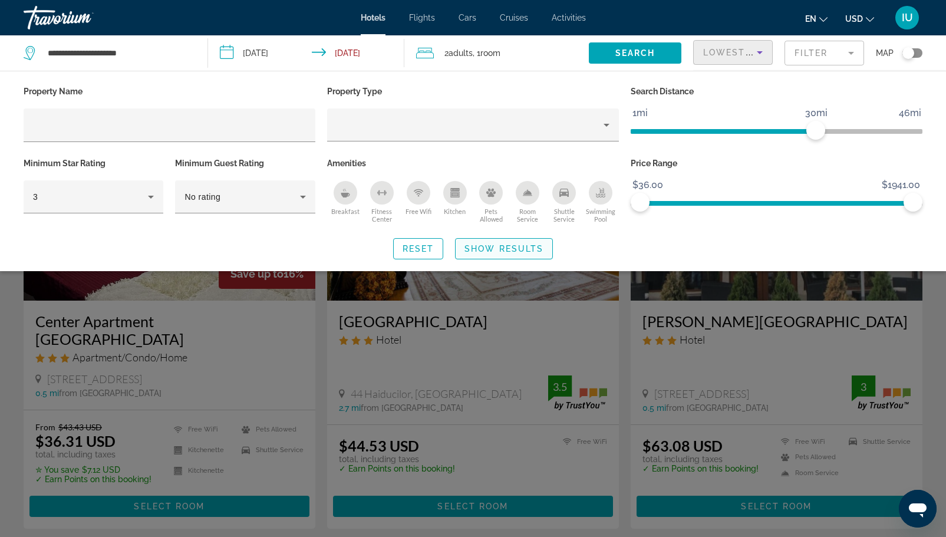
click at [494, 244] on span "Show Results" at bounding box center [503, 248] width 79 height 9
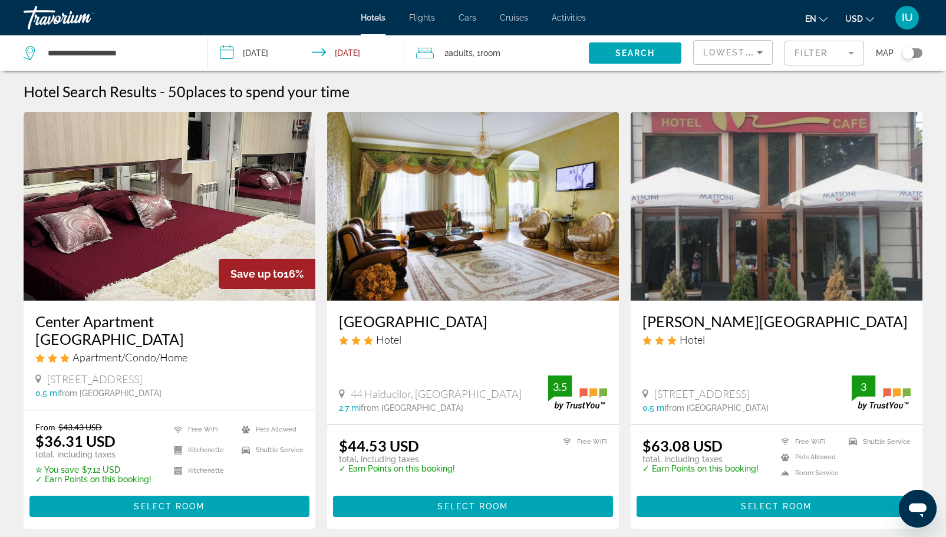
click at [157, 319] on h3 "Center Apartment [GEOGRAPHIC_DATA]" at bounding box center [169, 329] width 268 height 35
click at [682, 324] on h3 "Bella Donna Hotel" at bounding box center [776, 321] width 268 height 18
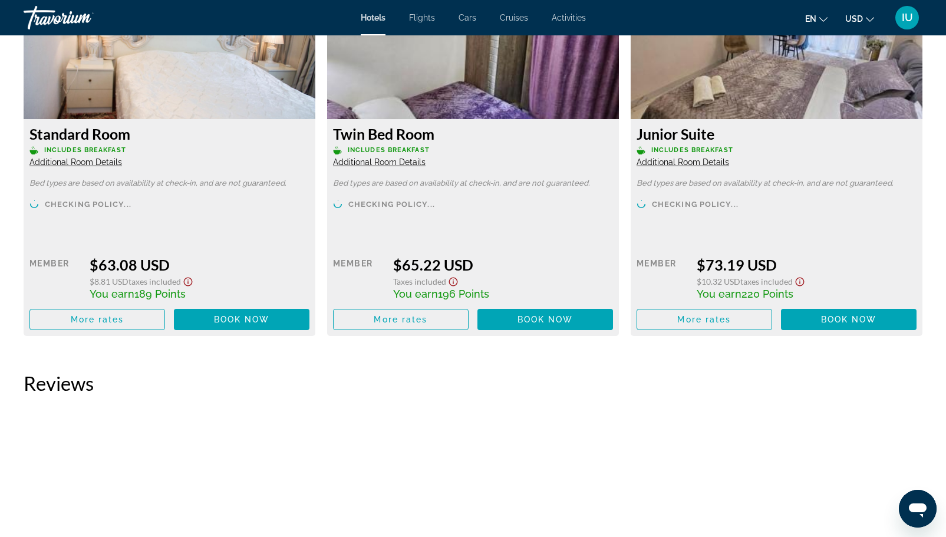
scroll to position [1602, 0]
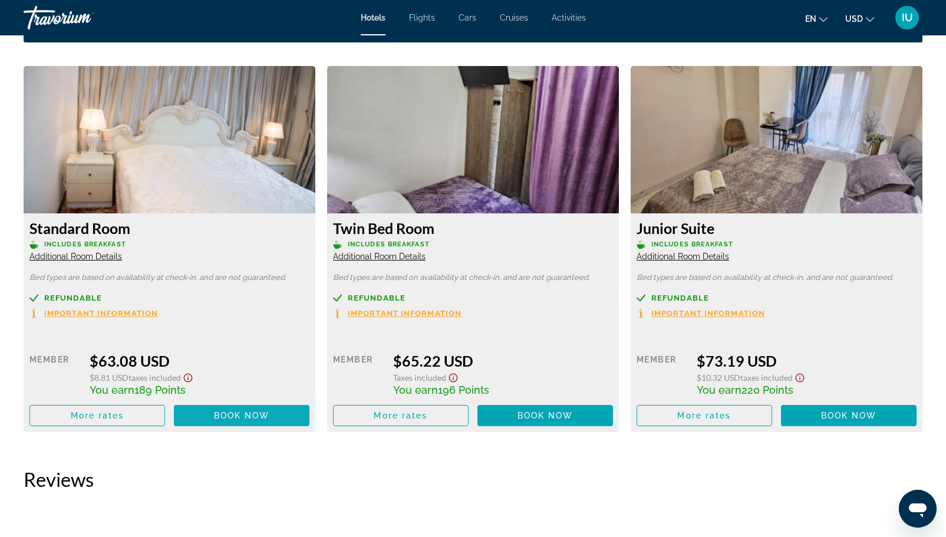
click at [210, 418] on span "Main content" at bounding box center [242, 415] width 136 height 28
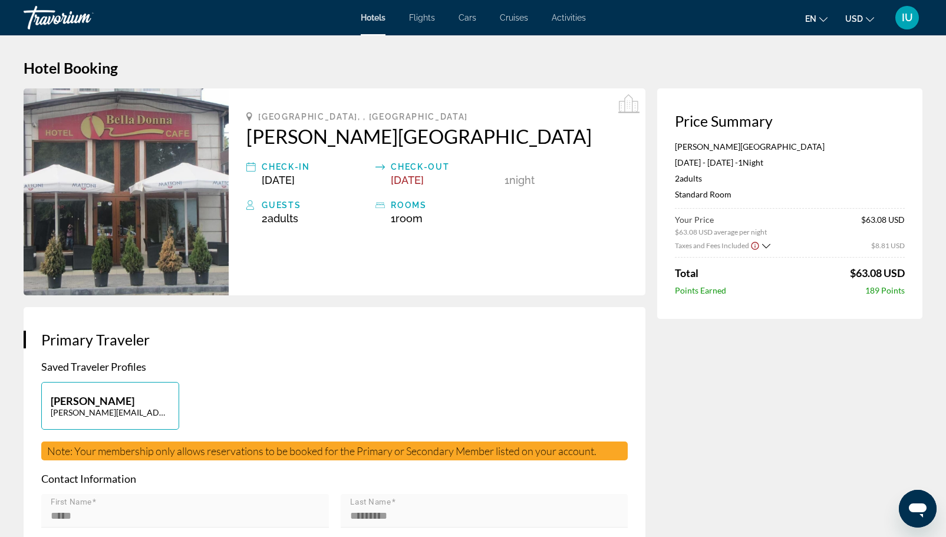
click at [763, 245] on icon "Show Taxes and Fees breakdown" at bounding box center [766, 246] width 8 height 10
click at [766, 242] on icon "Show Taxes and Fees breakdown" at bounding box center [766, 245] width 8 height 10
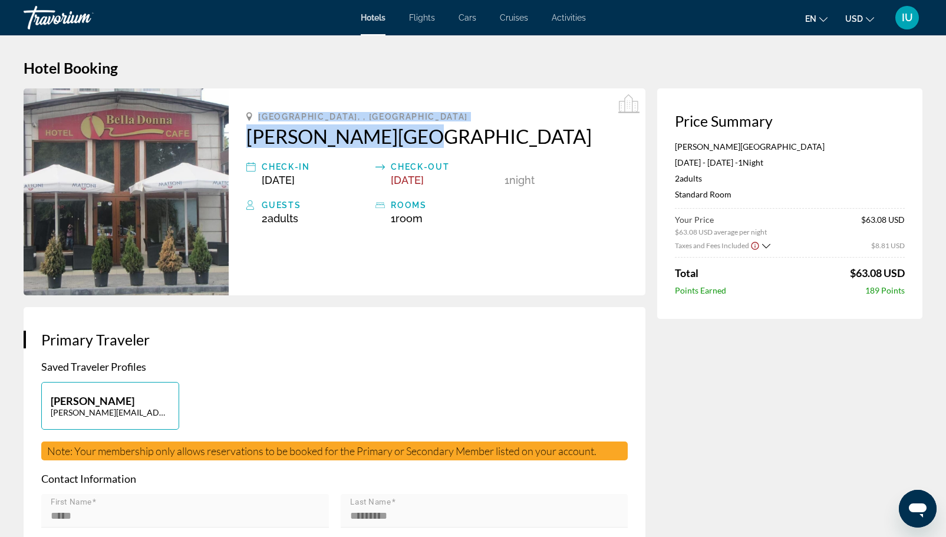
drag, startPoint x: 242, startPoint y: 105, endPoint x: 415, endPoint y: 138, distance: 176.8
click at [415, 138] on div "Chisinau, , Moldova Bella Donna Hotel Check-in Oct 9, 2025 Check-out Oct 10, 20…" at bounding box center [437, 191] width 417 height 207
copy div "Chisinau, , Moldova Bella Donna Hotel"
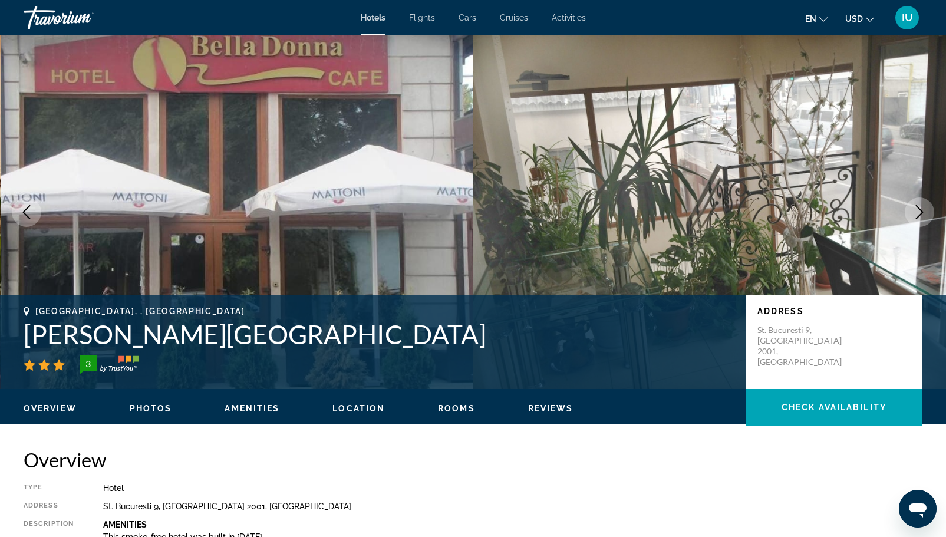
scroll to position [242, 0]
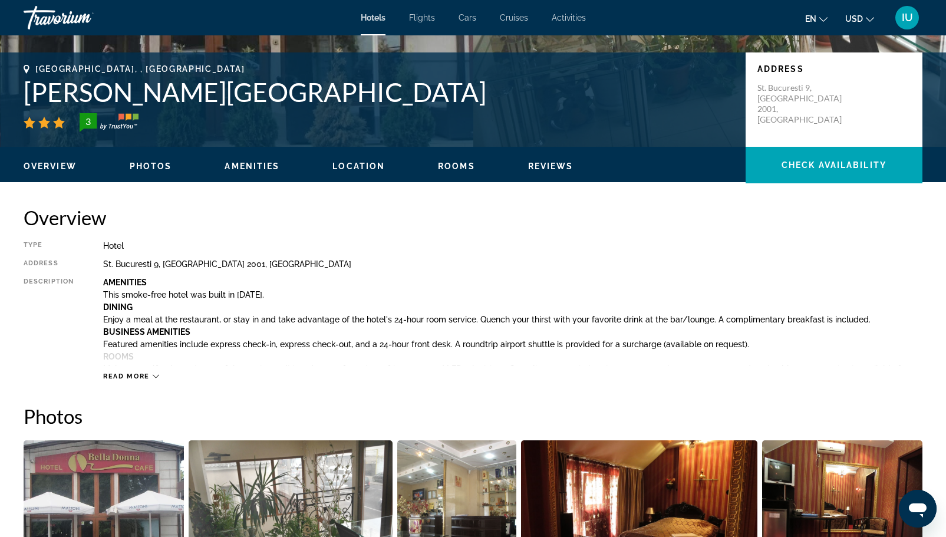
click at [343, 165] on span "Location" at bounding box center [358, 165] width 52 height 9
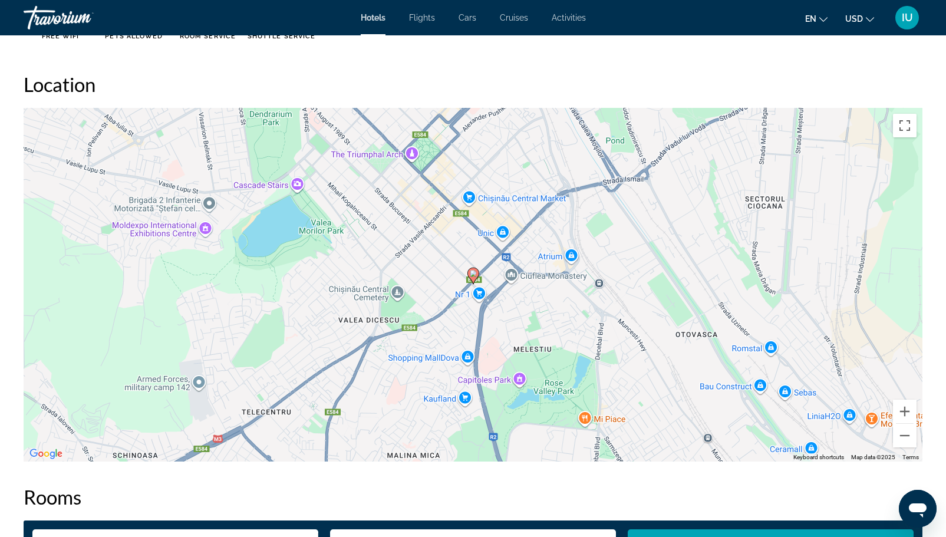
scroll to position [1079, 0]
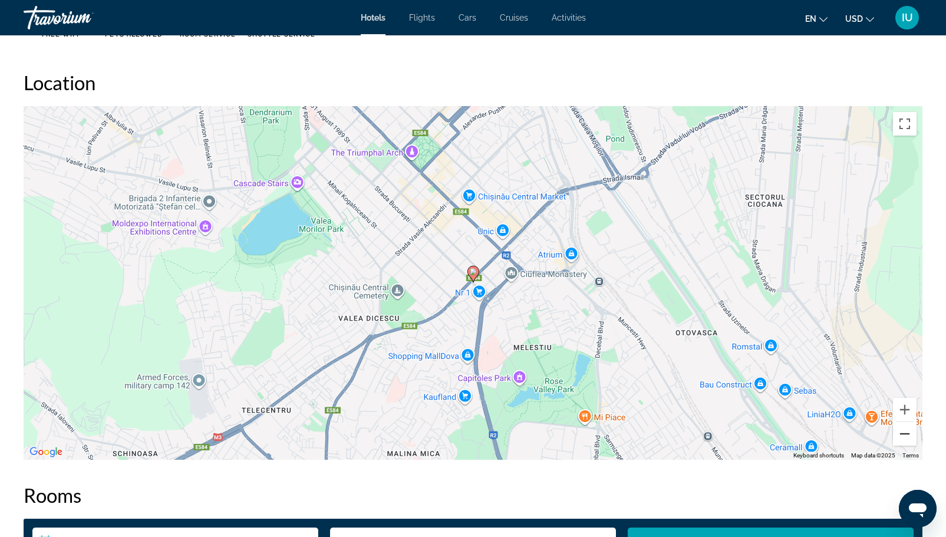
click at [901, 430] on button "Zoom out" at bounding box center [905, 434] width 24 height 24
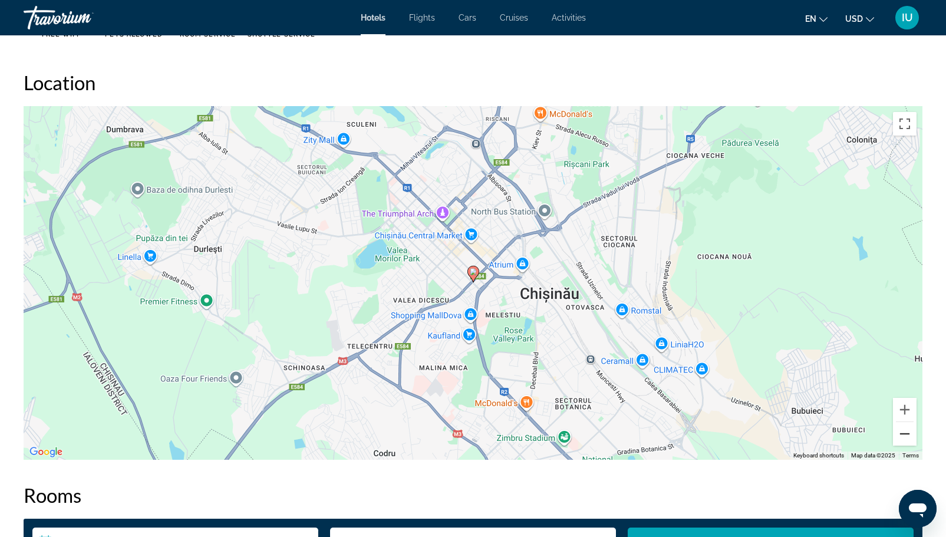
click at [901, 430] on button "Zoom out" at bounding box center [905, 434] width 24 height 24
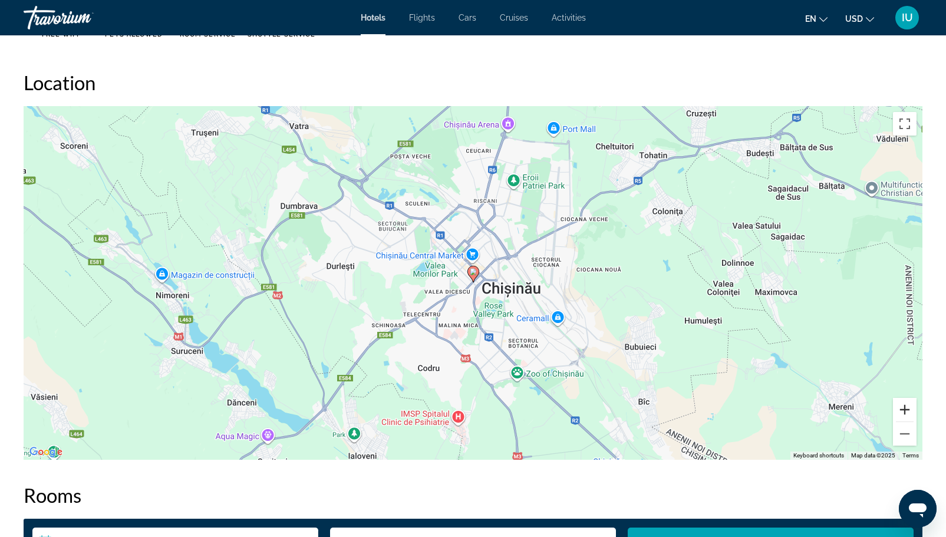
click at [896, 411] on button "Zoom in" at bounding box center [905, 410] width 24 height 24
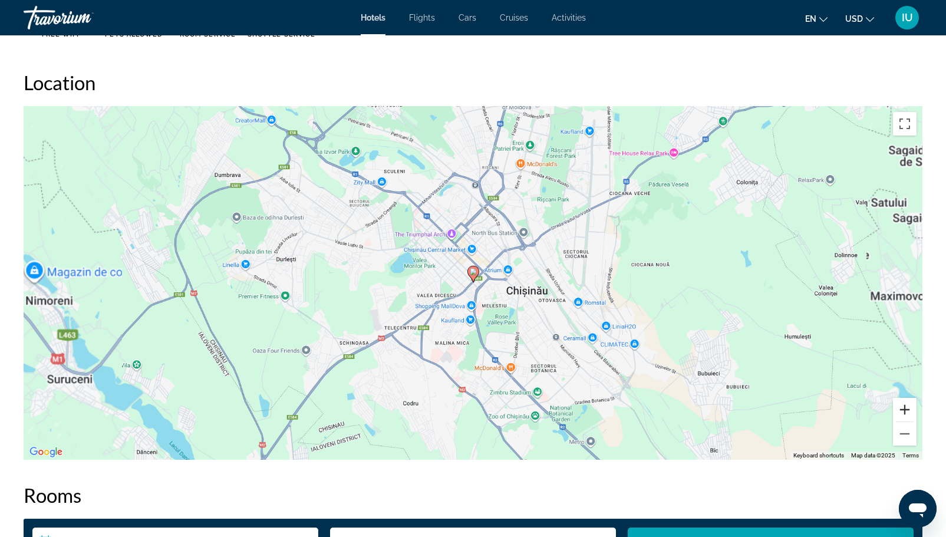
click at [896, 411] on button "Zoom in" at bounding box center [905, 410] width 24 height 24
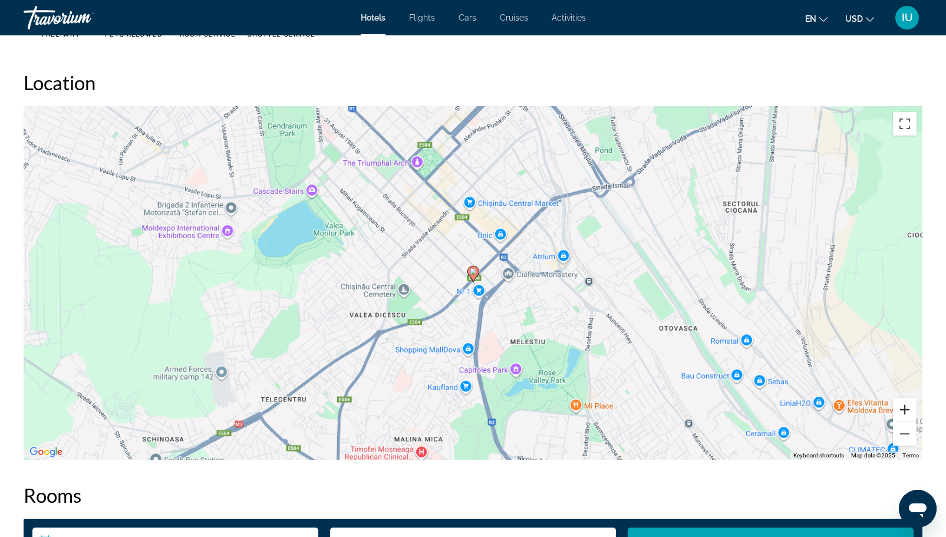
click at [896, 411] on button "Zoom in" at bounding box center [905, 410] width 24 height 24
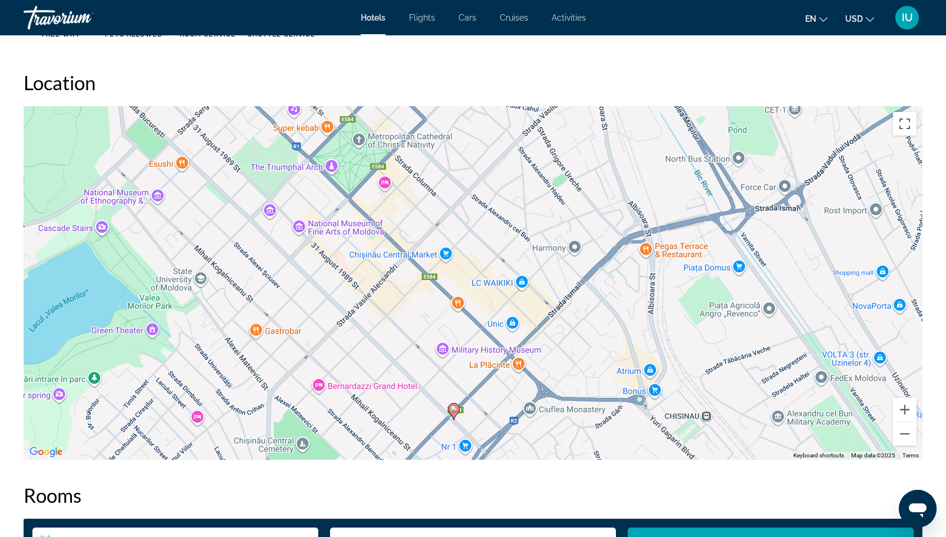
drag, startPoint x: 592, startPoint y: 268, endPoint x: 570, endPoint y: 412, distance: 145.4
click at [570, 412] on div "To activate drag with keyboard, press Alt + Enter. Once in keyboard drag state,…" at bounding box center [473, 283] width 899 height 354
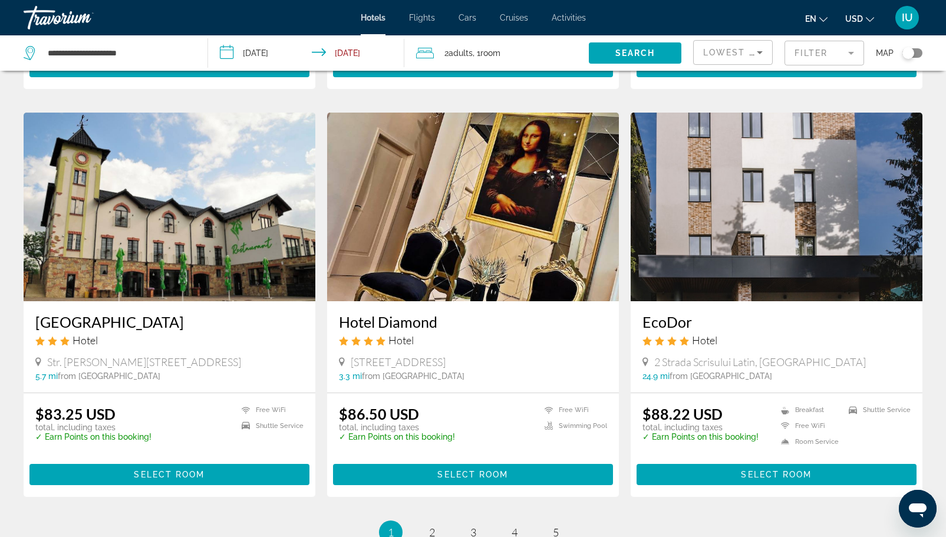
scroll to position [1301, 0]
